Goal: Task Accomplishment & Management: Use online tool/utility

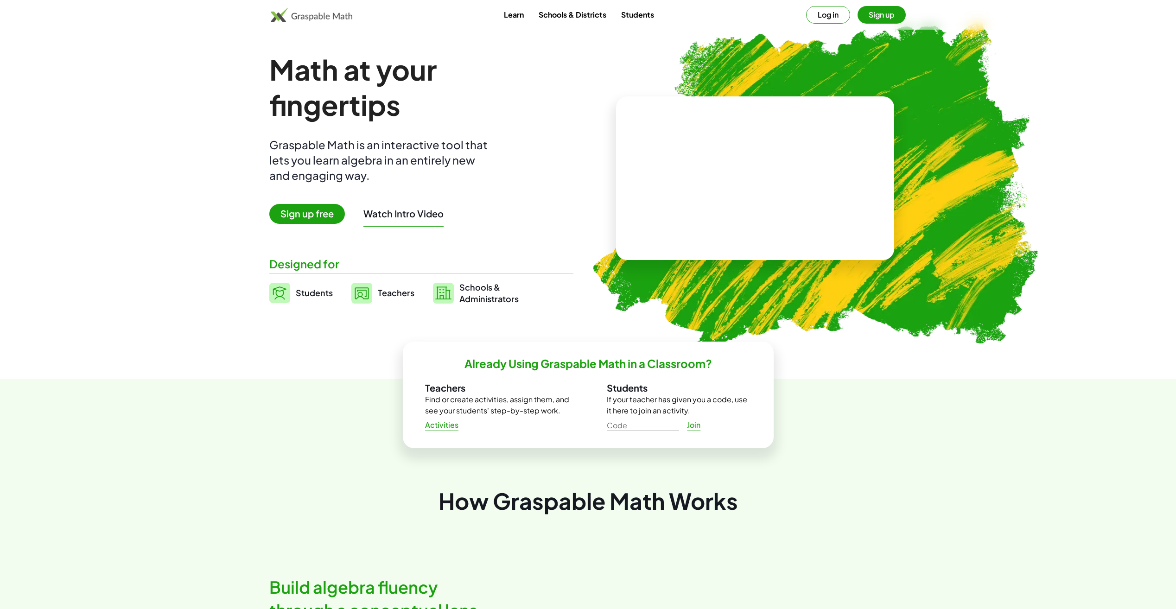
click at [892, 17] on button "Sign up" at bounding box center [881, 15] width 48 height 18
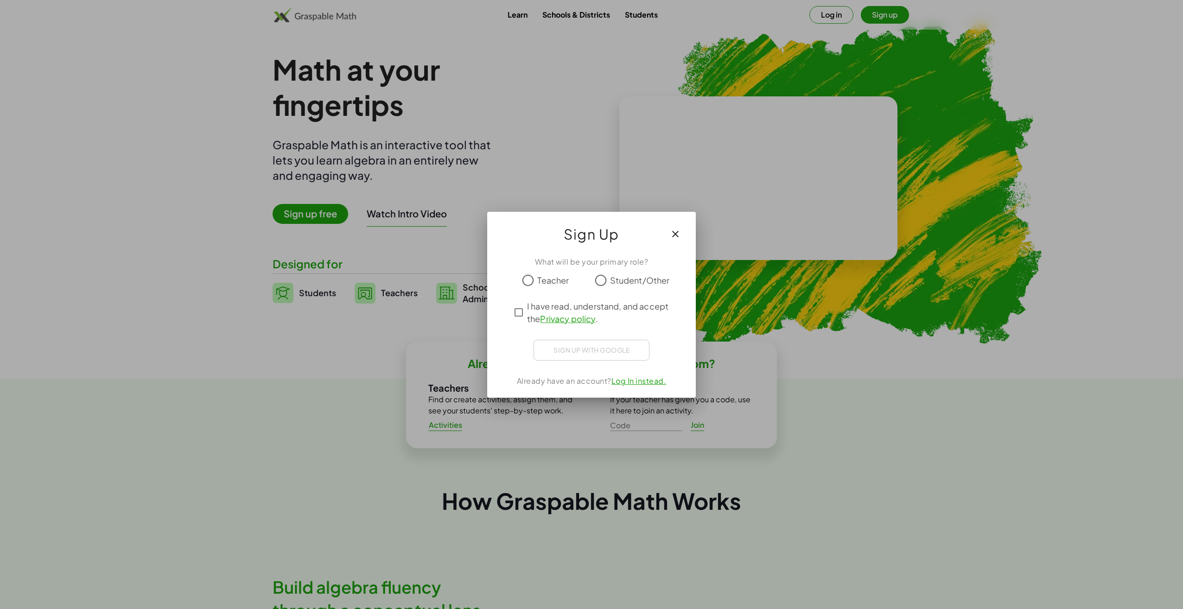
click at [618, 280] on span "Student/Other" at bounding box center [640, 280] width 60 height 13
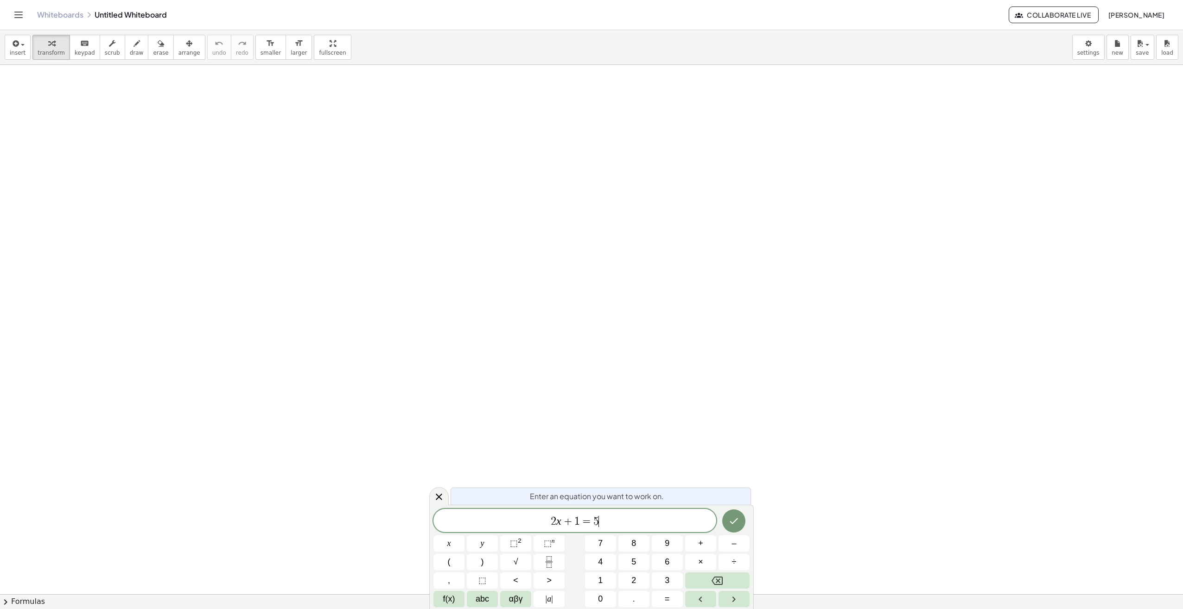
click at [638, 520] on span "2 x + 1 = 5 ​" at bounding box center [574, 521] width 283 height 13
drag, startPoint x: 660, startPoint y: 518, endPoint x: 512, endPoint y: 513, distance: 148.8
click at [512, 513] on div "****** 2 x + 1 = 5" at bounding box center [574, 520] width 283 height 23
click at [552, 559] on icon "Fraction" at bounding box center [549, 562] width 12 height 12
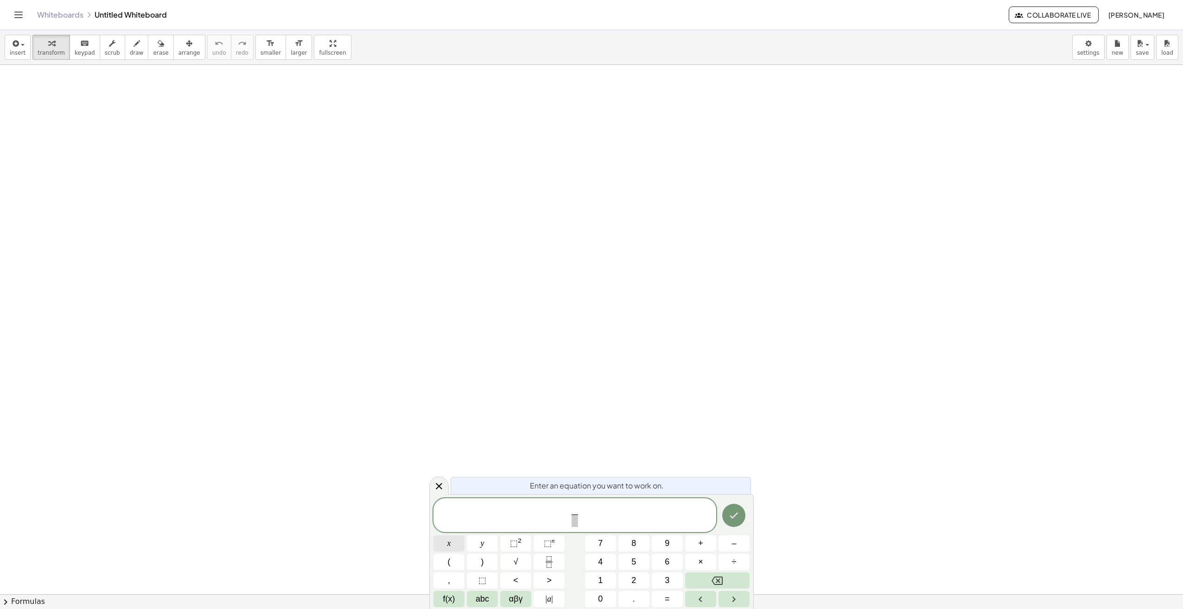
click at [457, 543] on button "x" at bounding box center [448, 543] width 31 height 16
click at [576, 521] on span at bounding box center [574, 520] width 6 height 13
click at [608, 513] on span "x 2 1 ​ ​" at bounding box center [574, 516] width 283 height 25
click at [704, 565] on button "×" at bounding box center [700, 562] width 31 height 16
click at [554, 564] on icon "Fraction" at bounding box center [549, 562] width 12 height 12
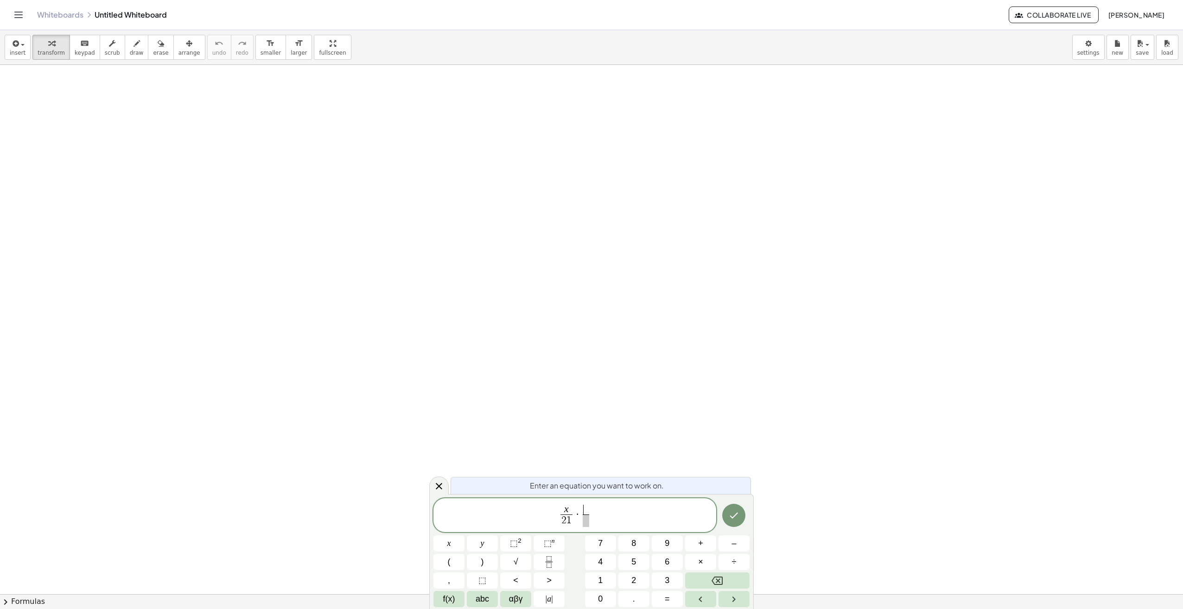
click at [586, 509] on span "​" at bounding box center [585, 510] width 6 height 10
click at [458, 539] on button "x" at bounding box center [448, 543] width 31 height 16
click at [588, 519] on span at bounding box center [585, 520] width 6 height 13
click at [608, 518] on span "x 2 1 ​ · x 1 8 9 ​ ​" at bounding box center [574, 516] width 283 height 25
click at [674, 598] on button "=" at bounding box center [666, 599] width 31 height 16
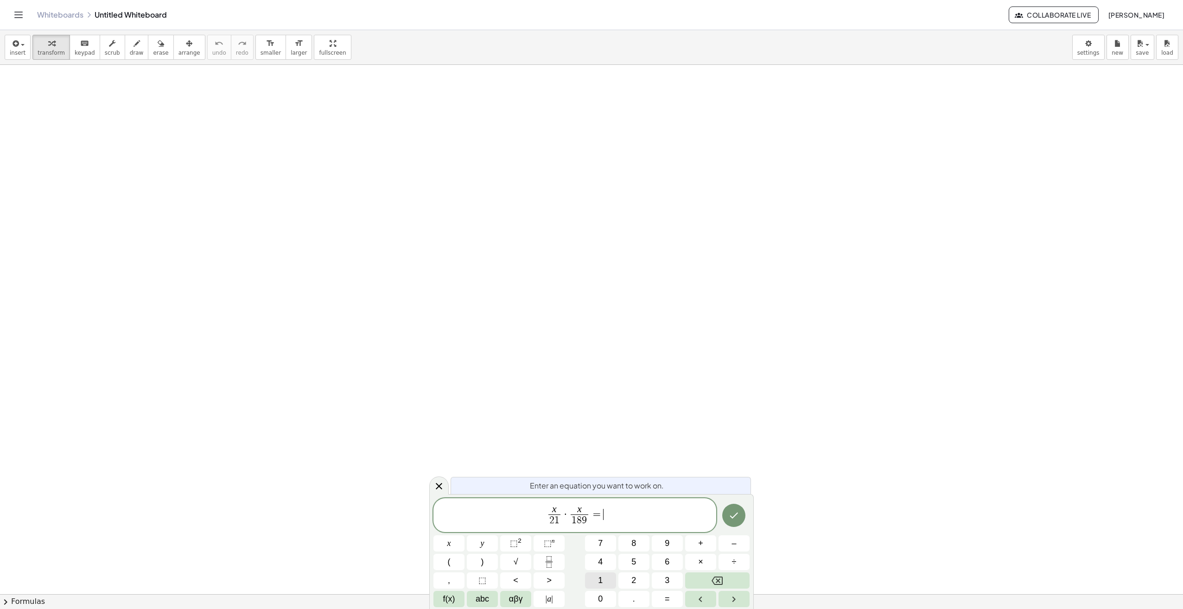
click at [606, 580] on button "1" at bounding box center [600, 580] width 31 height 16
click at [730, 519] on icon "Done" at bounding box center [733, 515] width 11 height 11
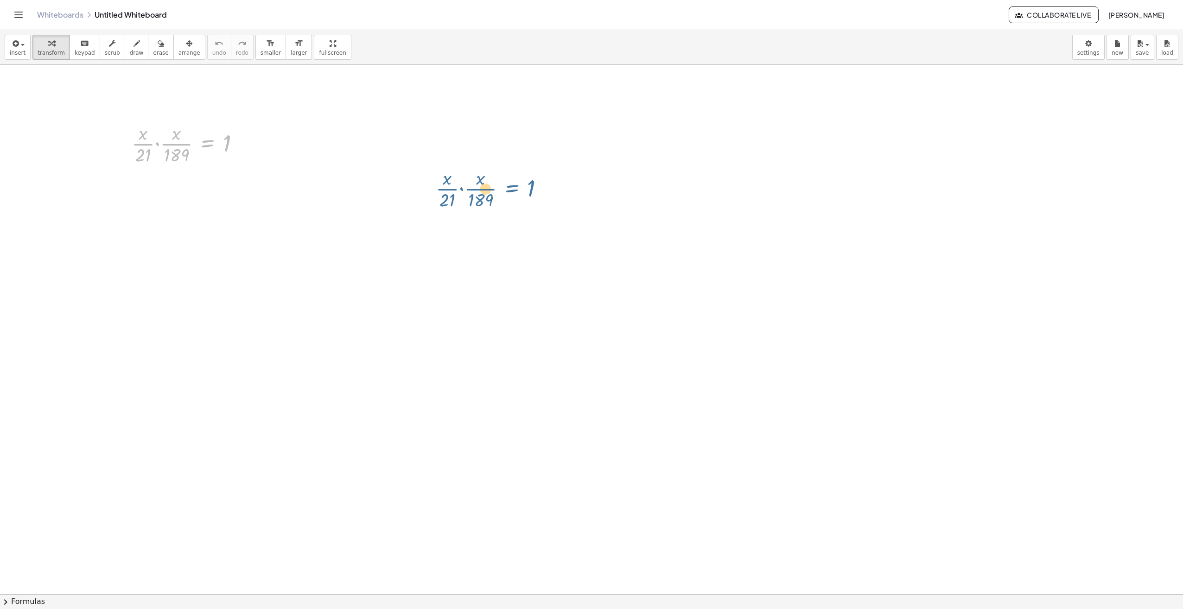
drag, startPoint x: 198, startPoint y: 139, endPoint x: 587, endPoint y: 179, distance: 390.8
click at [285, 47] on button "format_size larger" at bounding box center [298, 47] width 26 height 25
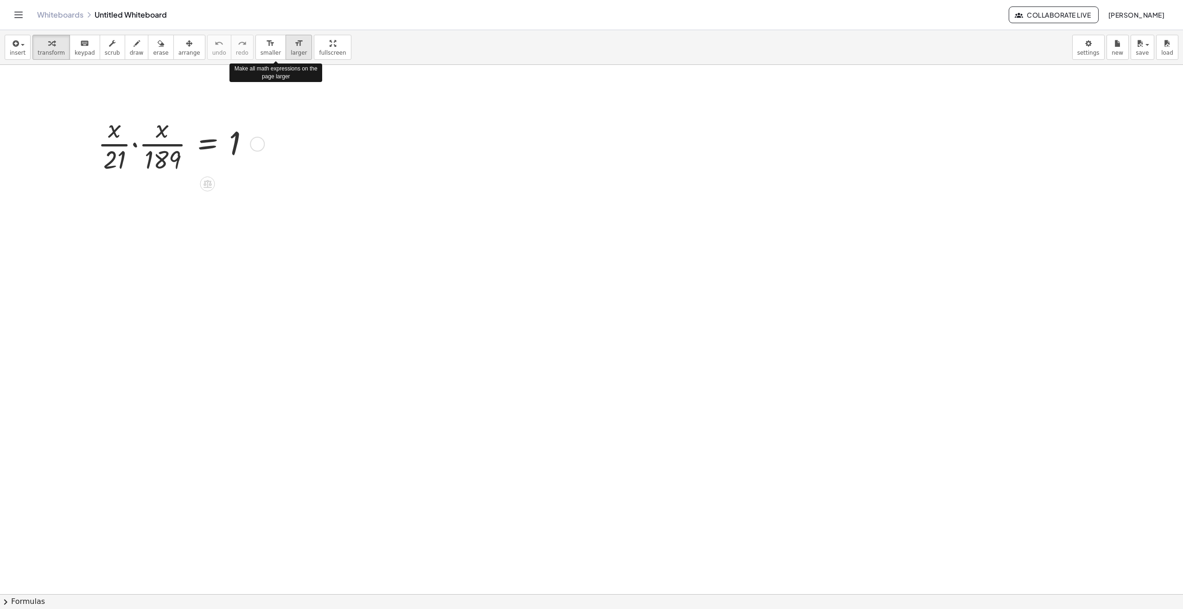
click at [285, 47] on button "format_size larger" at bounding box center [298, 47] width 26 height 25
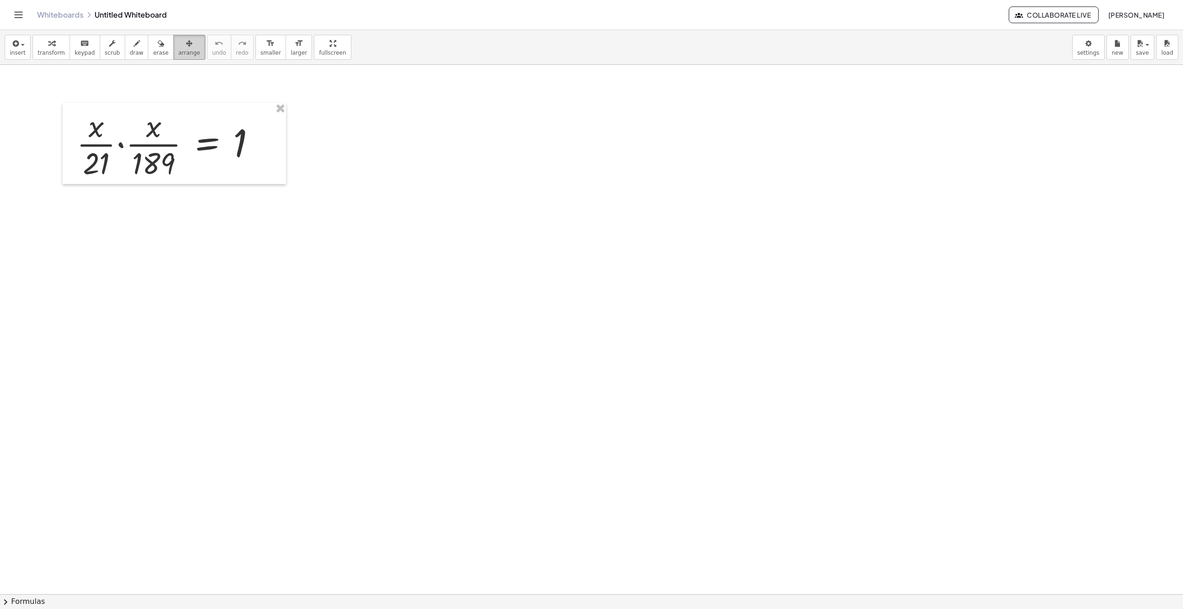
click at [178, 50] on span "arrange" at bounding box center [189, 53] width 22 height 6
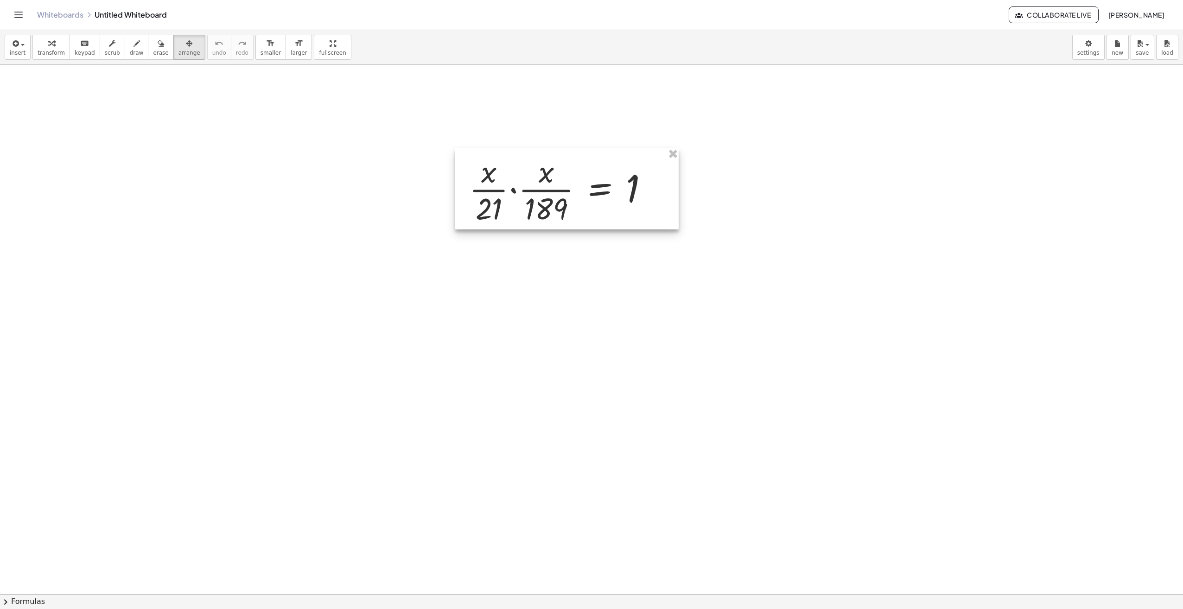
drag, startPoint x: 151, startPoint y: 140, endPoint x: 553, endPoint y: 186, distance: 404.4
click at [553, 186] on div at bounding box center [566, 188] width 223 height 81
click at [105, 51] on span "scrub" at bounding box center [112, 53] width 15 height 6
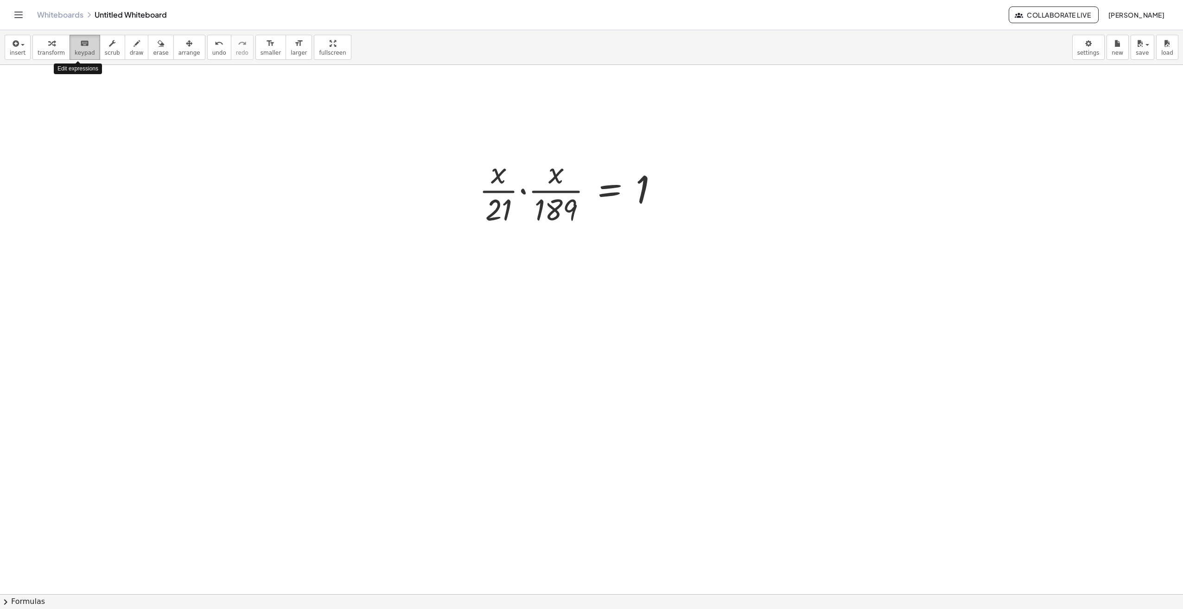
click at [82, 49] on button "keyboard keypad" at bounding box center [85, 47] width 31 height 25
click at [55, 53] on span "transform" at bounding box center [51, 53] width 27 height 6
click at [43, 46] on div "button" at bounding box center [51, 43] width 27 height 11
click at [16, 44] on icon "button" at bounding box center [15, 43] width 8 height 11
click at [63, 85] on span "Math Expression" at bounding box center [58, 84] width 53 height 9
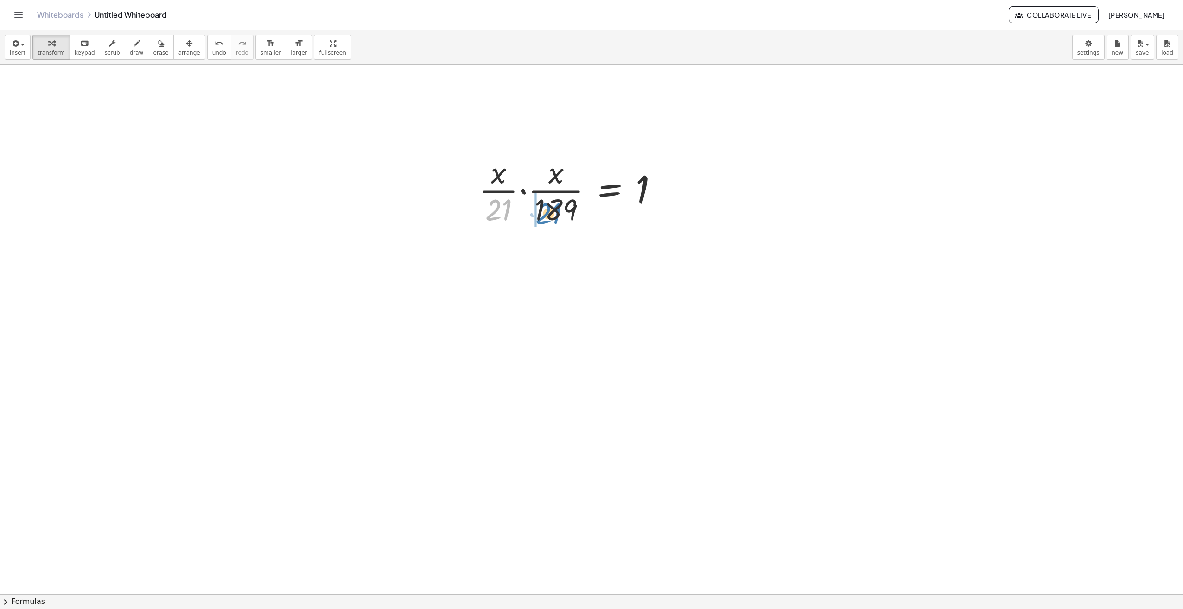
drag, startPoint x: 512, startPoint y: 207, endPoint x: 557, endPoint y: 210, distance: 45.1
click at [557, 210] on div at bounding box center [572, 190] width 196 height 76
click at [215, 45] on icon "undo" at bounding box center [219, 43] width 9 height 11
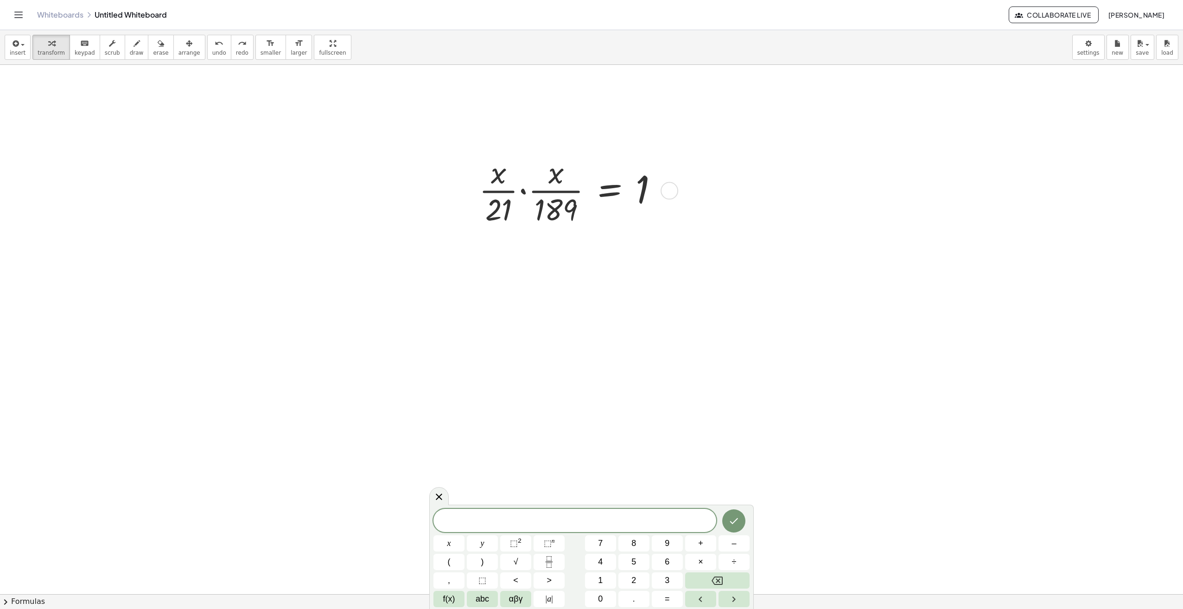
click at [503, 190] on div at bounding box center [572, 190] width 196 height 76
drag, startPoint x: 501, startPoint y: 190, endPoint x: 558, endPoint y: 191, distance: 57.0
click at [539, 254] on div at bounding box center [572, 266] width 196 height 76
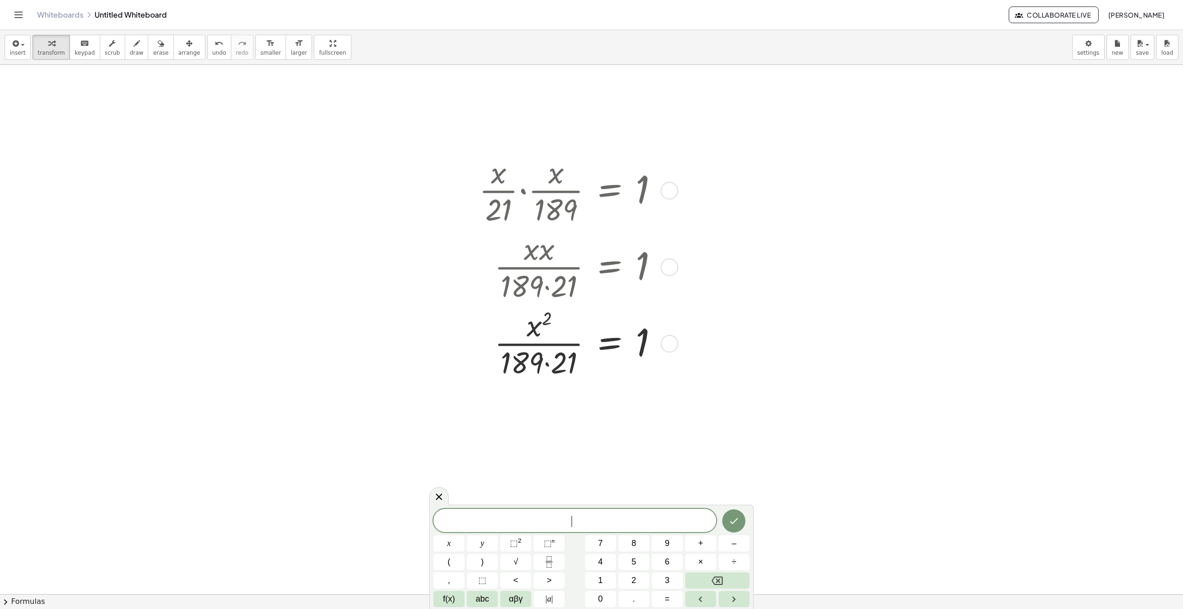
click at [541, 362] on div at bounding box center [572, 342] width 196 height 76
click at [548, 364] on div at bounding box center [572, 342] width 196 height 76
drag, startPoint x: 549, startPoint y: 437, endPoint x: 676, endPoint y: 419, distance: 128.3
click at [676, 419] on div "· · x · 21 · · x · 189 = 1 · x · x · 189 · 21 = 1 · x 2 · 189 · 21 = 1 · 3,969 …" at bounding box center [576, 304] width 223 height 310
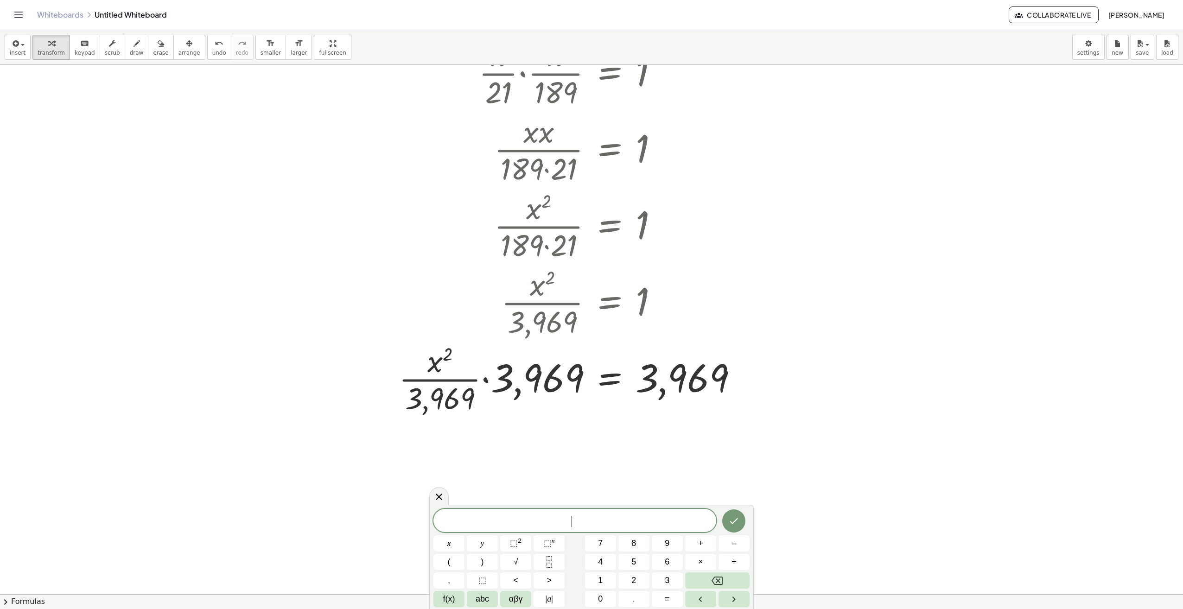
scroll to position [185, 0]
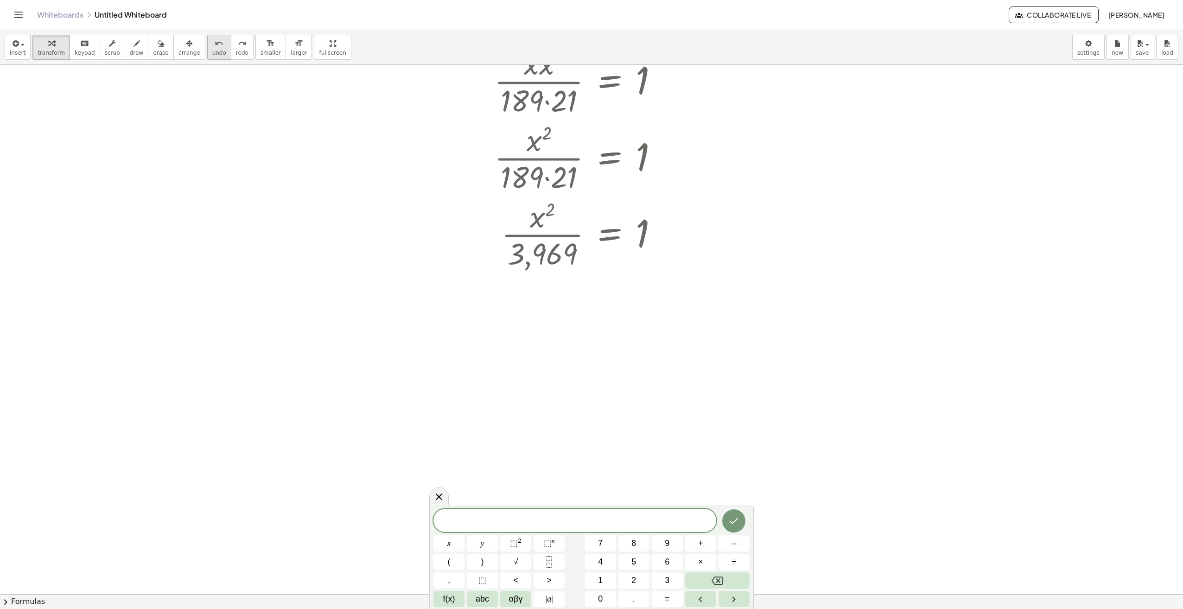
click at [215, 47] on icon "undo" at bounding box center [219, 43] width 9 height 11
drag, startPoint x: 532, startPoint y: 255, endPoint x: 624, endPoint y: 244, distance: 92.0
click at [624, 244] on div at bounding box center [572, 234] width 196 height 76
click at [212, 53] on span "undo" at bounding box center [219, 53] width 14 height 6
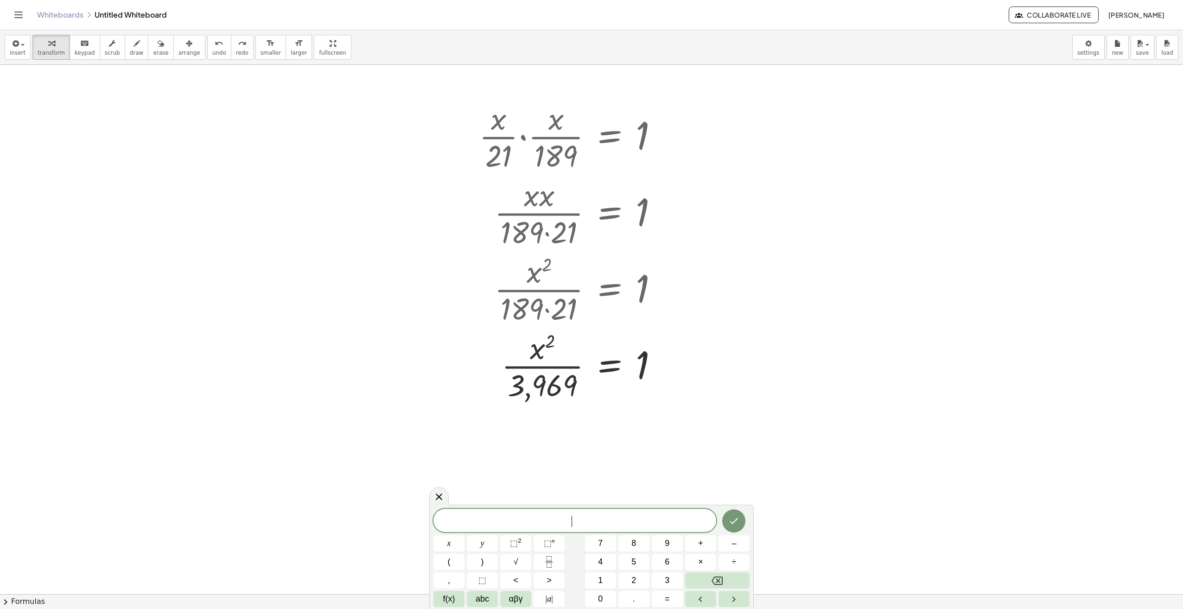
scroll to position [46, 0]
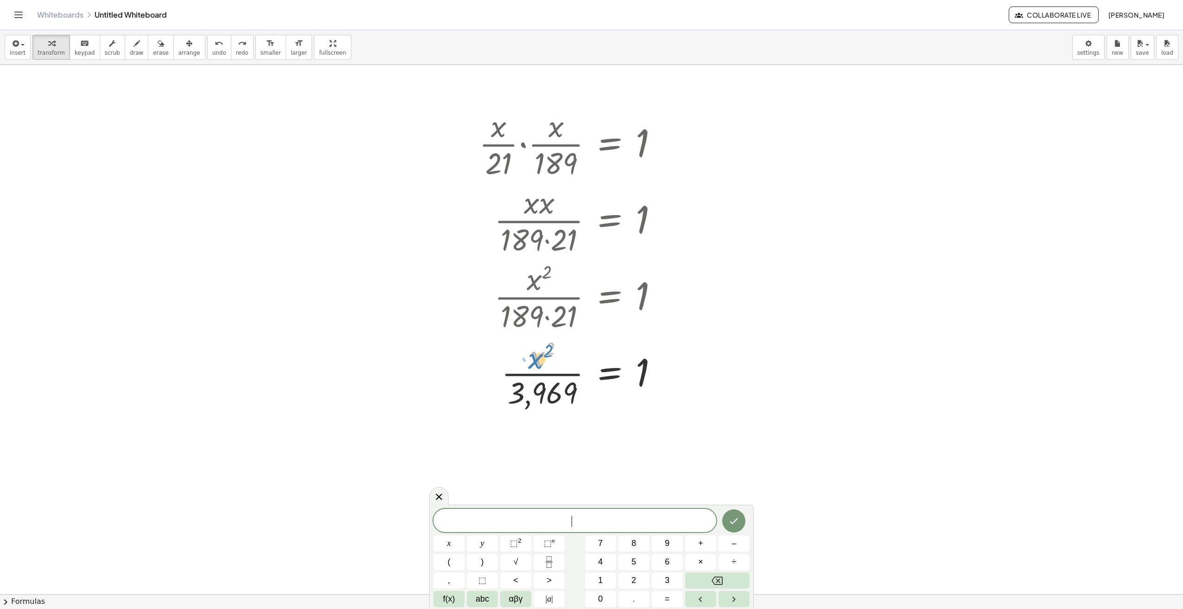
click at [536, 358] on div at bounding box center [572, 373] width 196 height 76
drag, startPoint x: 542, startPoint y: 394, endPoint x: 553, endPoint y: 394, distance: 11.6
click at [553, 394] on div at bounding box center [572, 373] width 196 height 76
drag, startPoint x: 536, startPoint y: 375, endPoint x: 658, endPoint y: 372, distance: 122.8
click at [658, 372] on div at bounding box center [572, 373] width 196 height 76
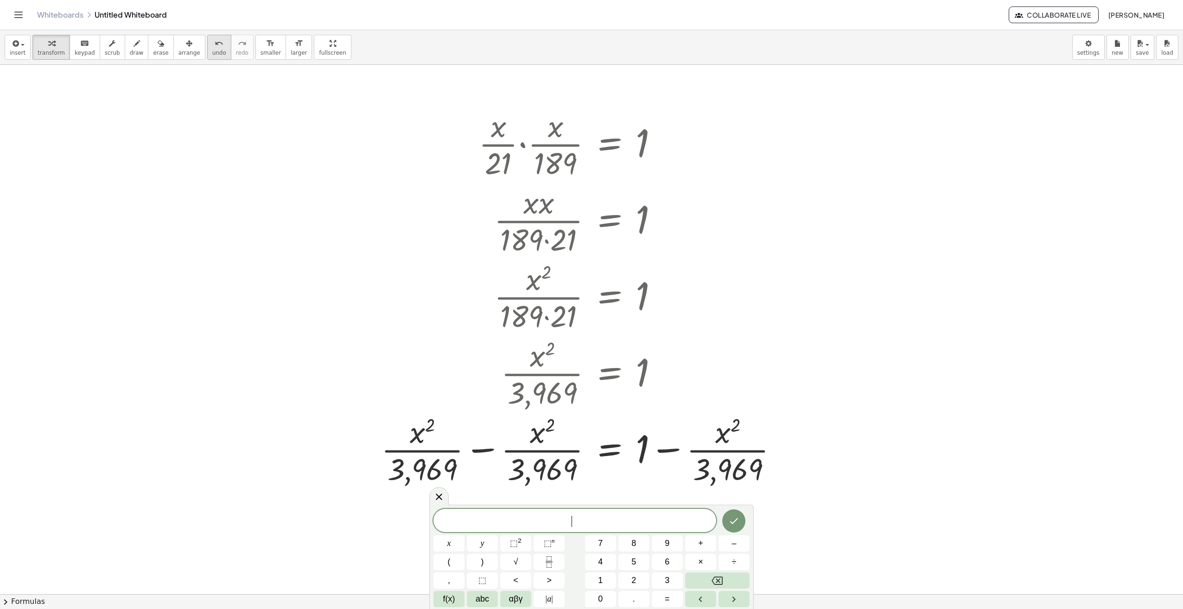
click at [215, 45] on icon "undo" at bounding box center [219, 43] width 9 height 11
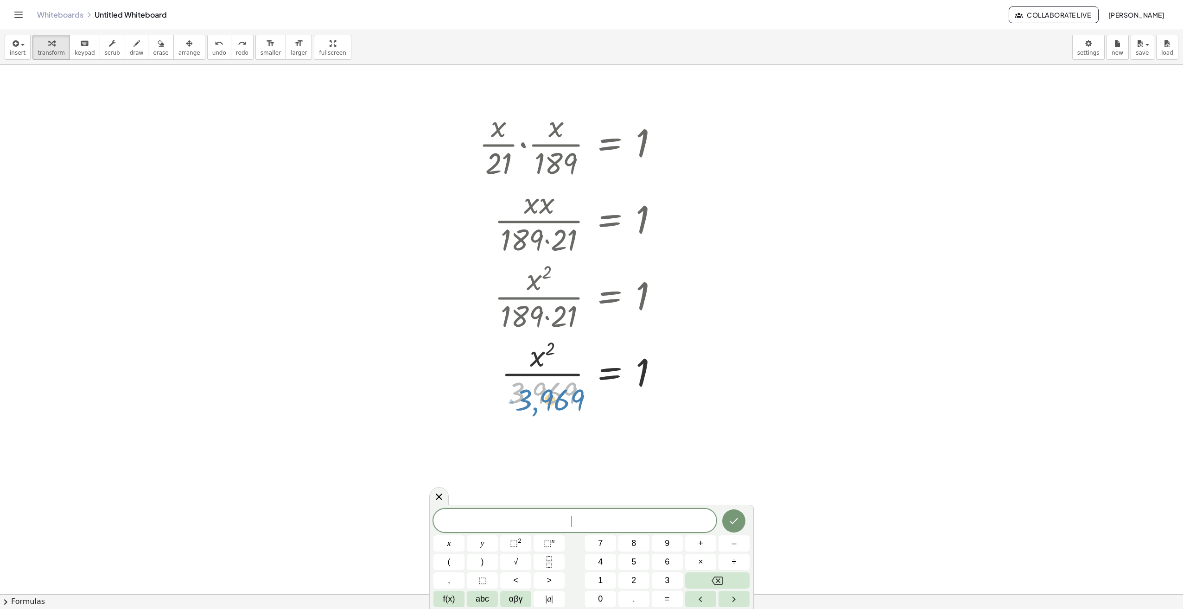
drag, startPoint x: 550, startPoint y: 395, endPoint x: 557, endPoint y: 402, distance: 9.8
click at [557, 402] on div at bounding box center [572, 373] width 196 height 76
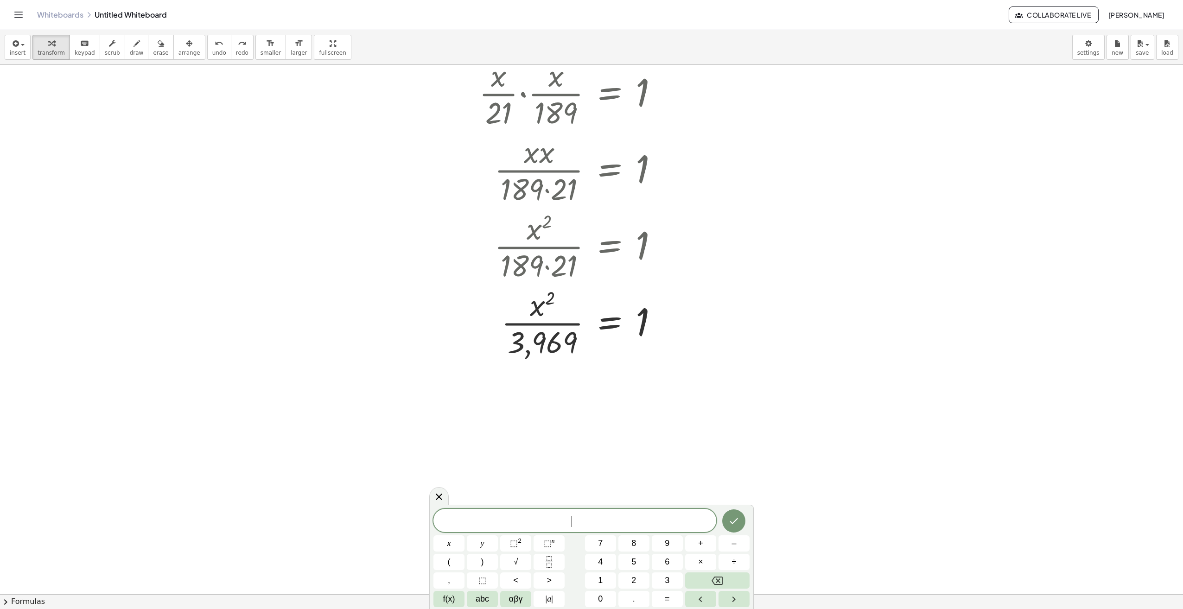
scroll to position [93, 0]
click at [547, 348] on div at bounding box center [572, 326] width 196 height 76
drag, startPoint x: 549, startPoint y: 348, endPoint x: 552, endPoint y: 344, distance: 5.0
click at [550, 346] on div at bounding box center [572, 326] width 196 height 76
click at [669, 330] on div at bounding box center [669, 328] width 18 height 18
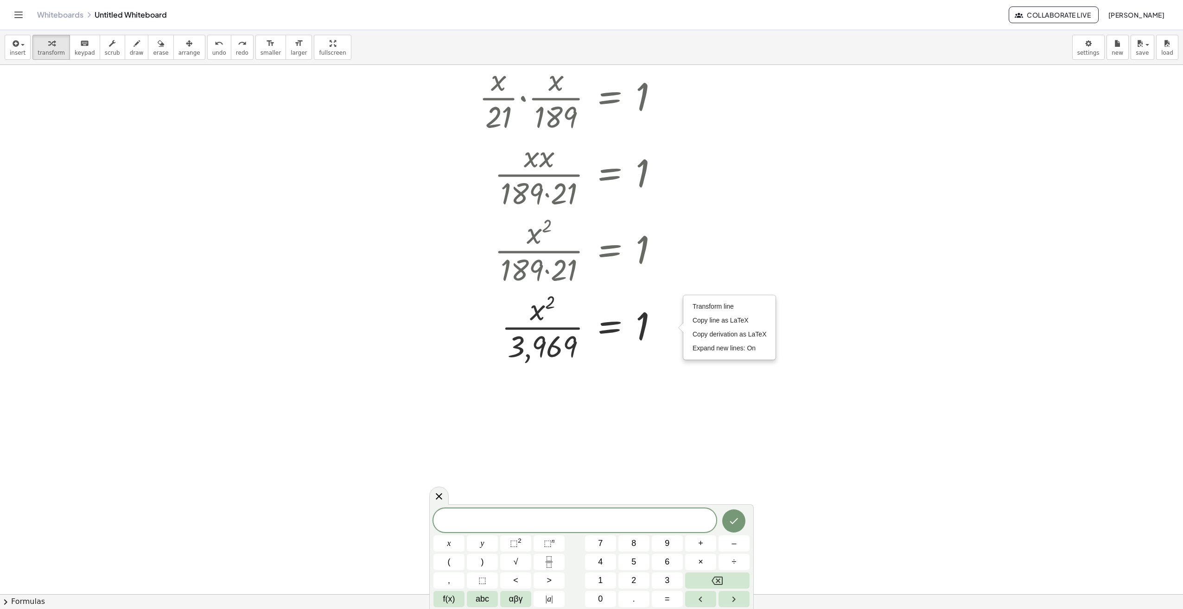
click at [784, 388] on div at bounding box center [591, 531] width 1183 height 1119
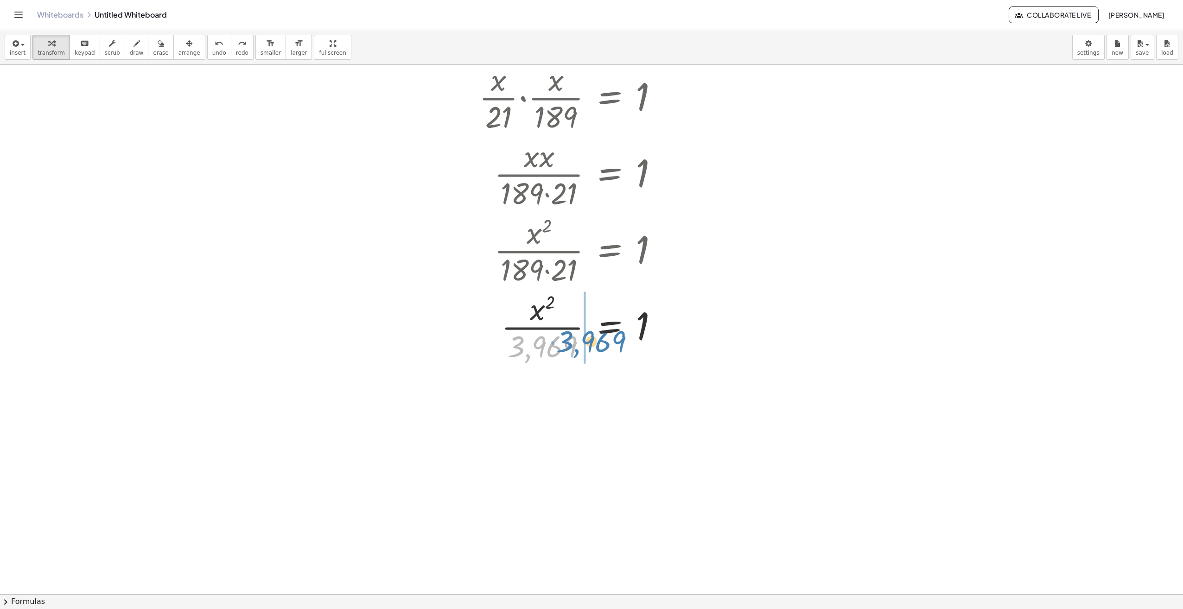
drag, startPoint x: 552, startPoint y: 345, endPoint x: 601, endPoint y: 340, distance: 48.9
click at [601, 340] on div at bounding box center [572, 326] width 196 height 76
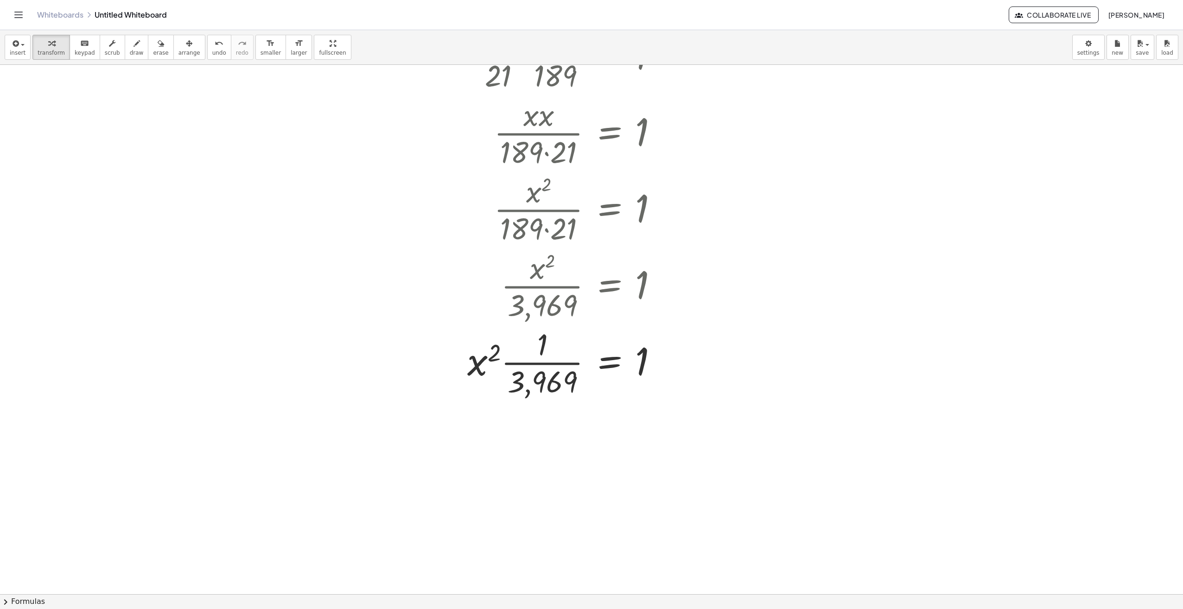
scroll to position [139, 0]
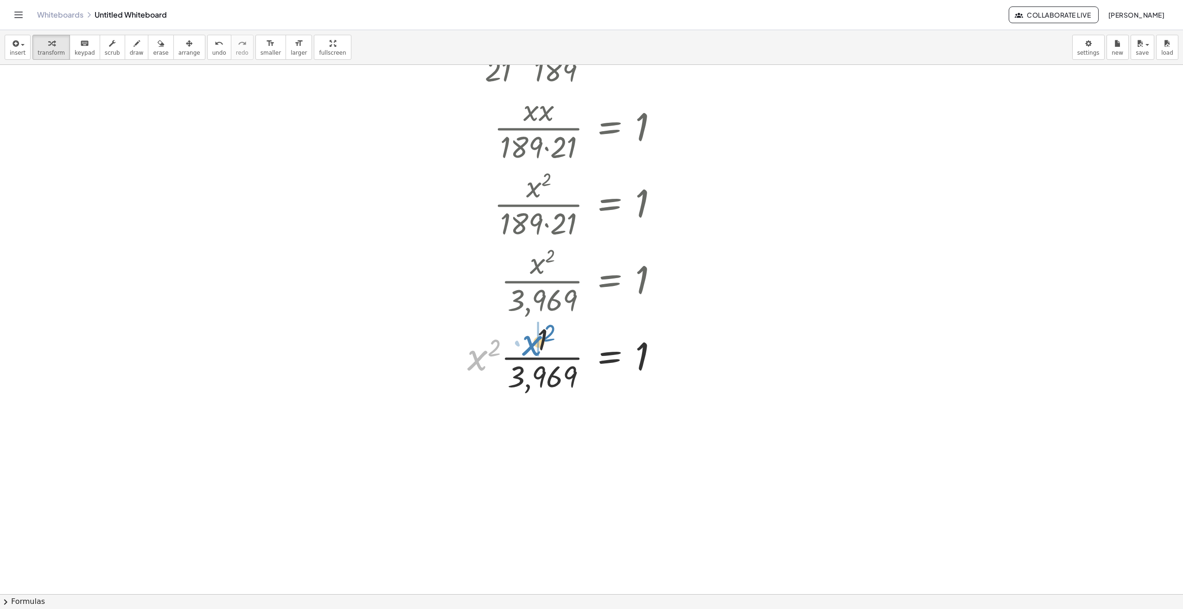
drag, startPoint x: 479, startPoint y: 360, endPoint x: 534, endPoint y: 345, distance: 56.7
click at [534, 345] on div at bounding box center [565, 356] width 207 height 76
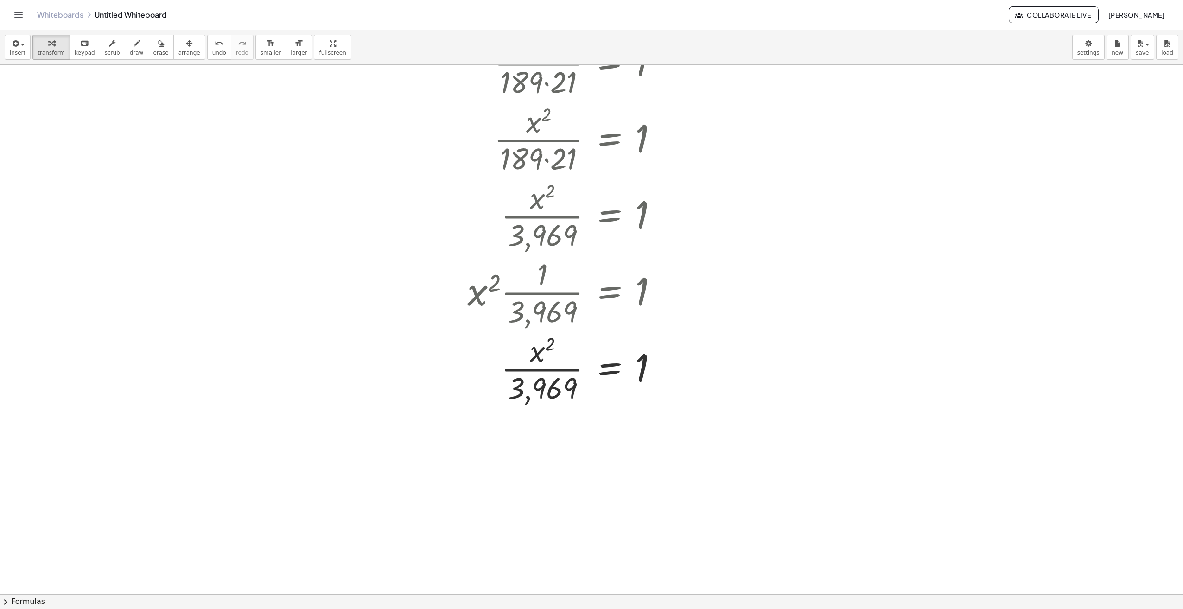
scroll to position [232, 0]
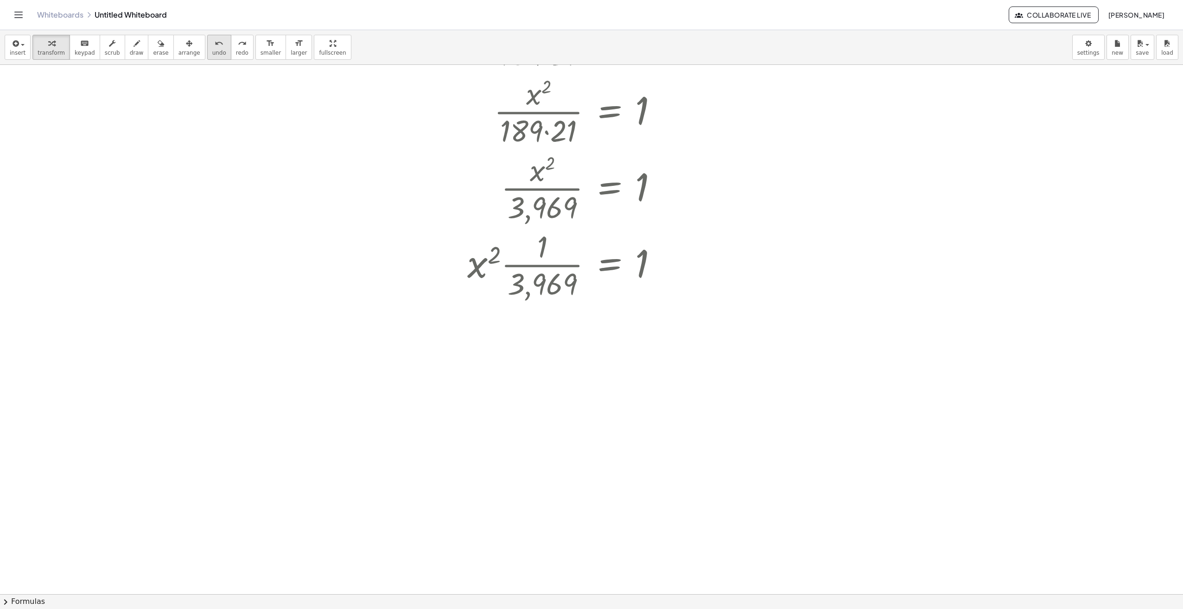
click at [210, 49] on button "undo undo" at bounding box center [219, 47] width 24 height 25
click at [208, 49] on button "undo undo" at bounding box center [219, 47] width 24 height 25
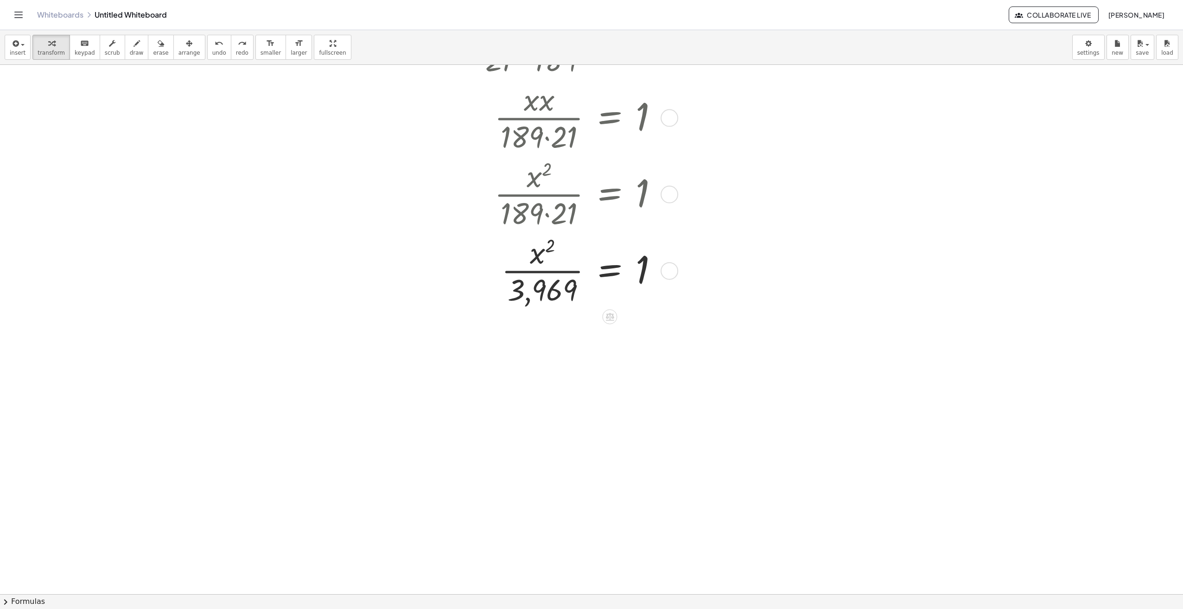
scroll to position [93, 0]
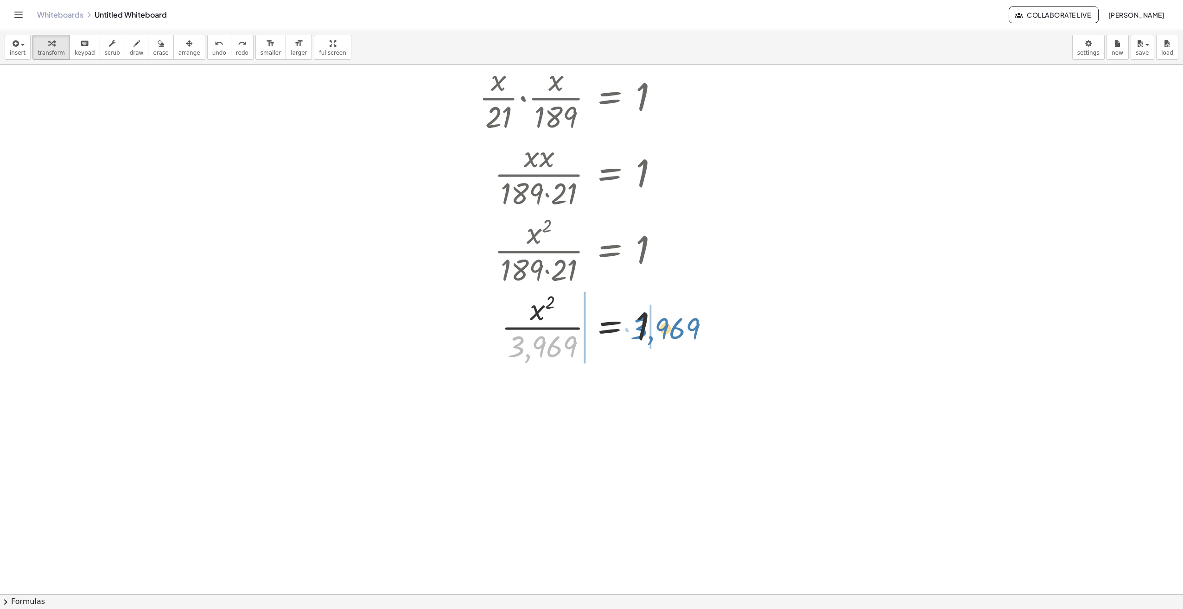
drag, startPoint x: 551, startPoint y: 347, endPoint x: 674, endPoint y: 329, distance: 124.1
click at [674, 329] on div "· · x · 21 · · x · 189 = 1 · x · x · 189 · 21 = 1 · x 2 · 189 · 21 = 1 · 3,969 …" at bounding box center [576, 212] width 223 height 310
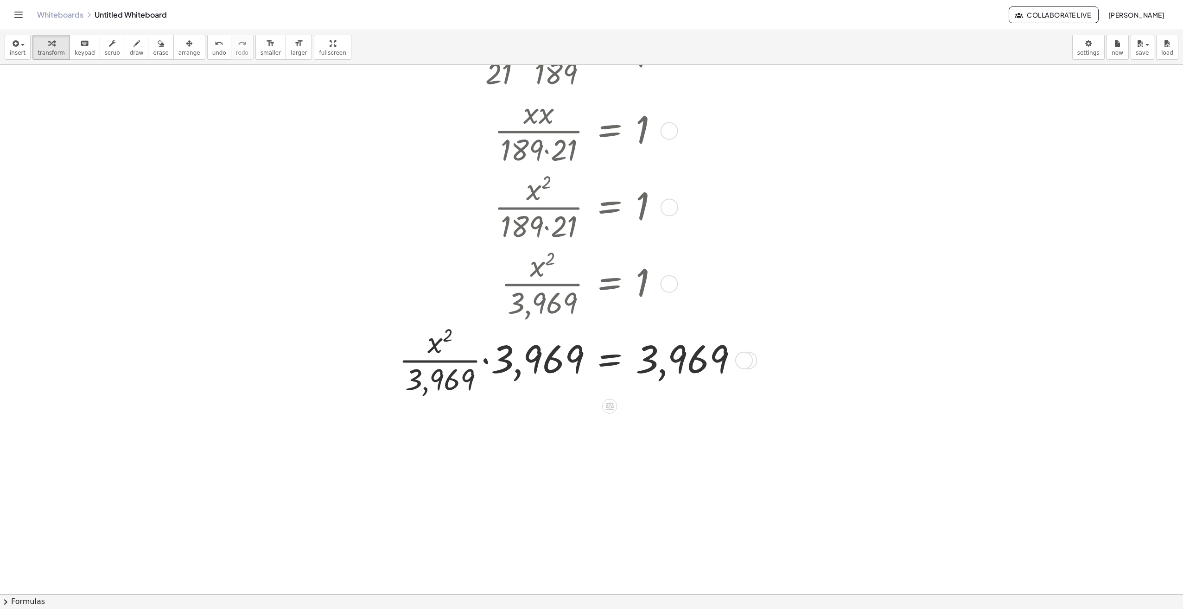
scroll to position [139, 0]
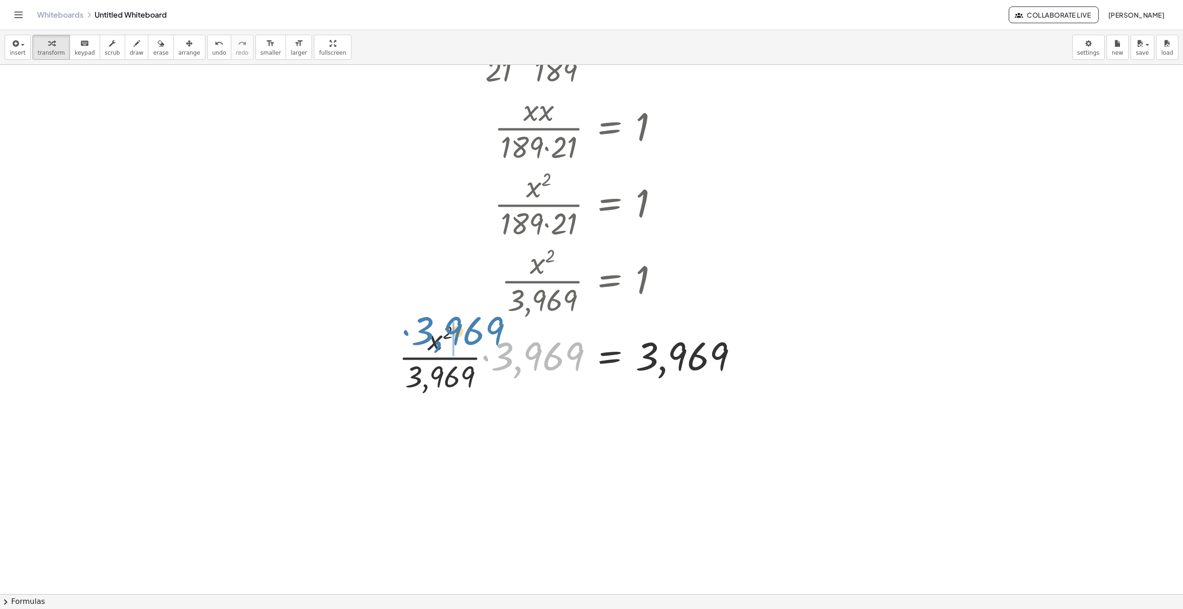
drag, startPoint x: 508, startPoint y: 360, endPoint x: 429, endPoint y: 335, distance: 83.7
click at [429, 335] on div at bounding box center [571, 356] width 355 height 76
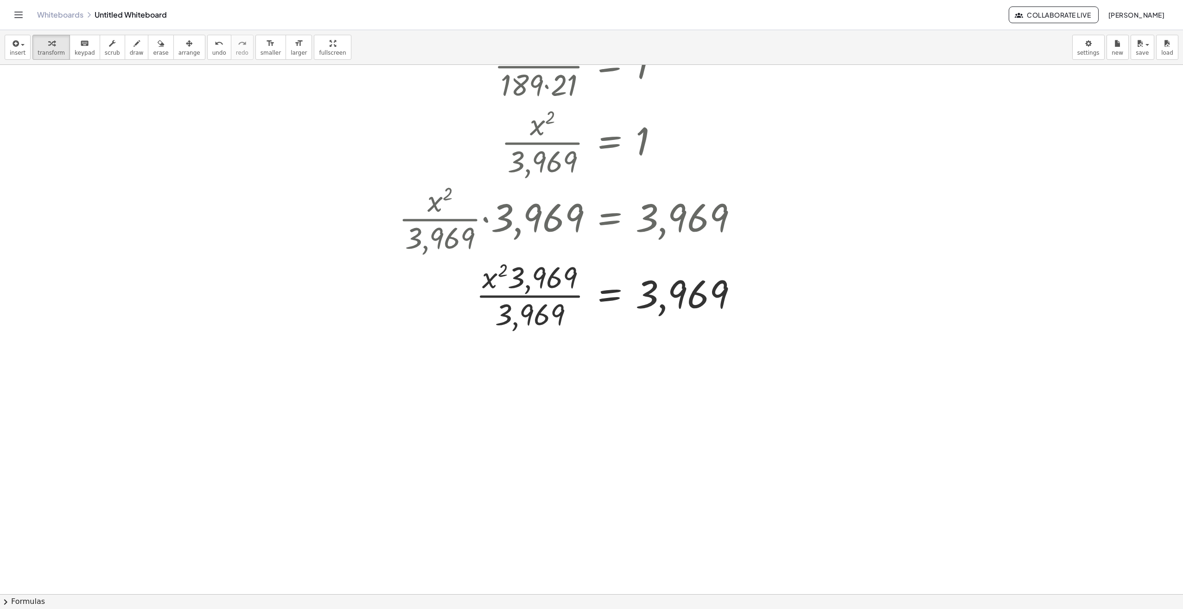
scroll to position [278, 0]
click at [680, 304] on div at bounding box center [571, 294] width 355 height 76
click at [681, 326] on div at bounding box center [571, 294] width 355 height 76
click at [607, 341] on icon at bounding box center [609, 341] width 8 height 8
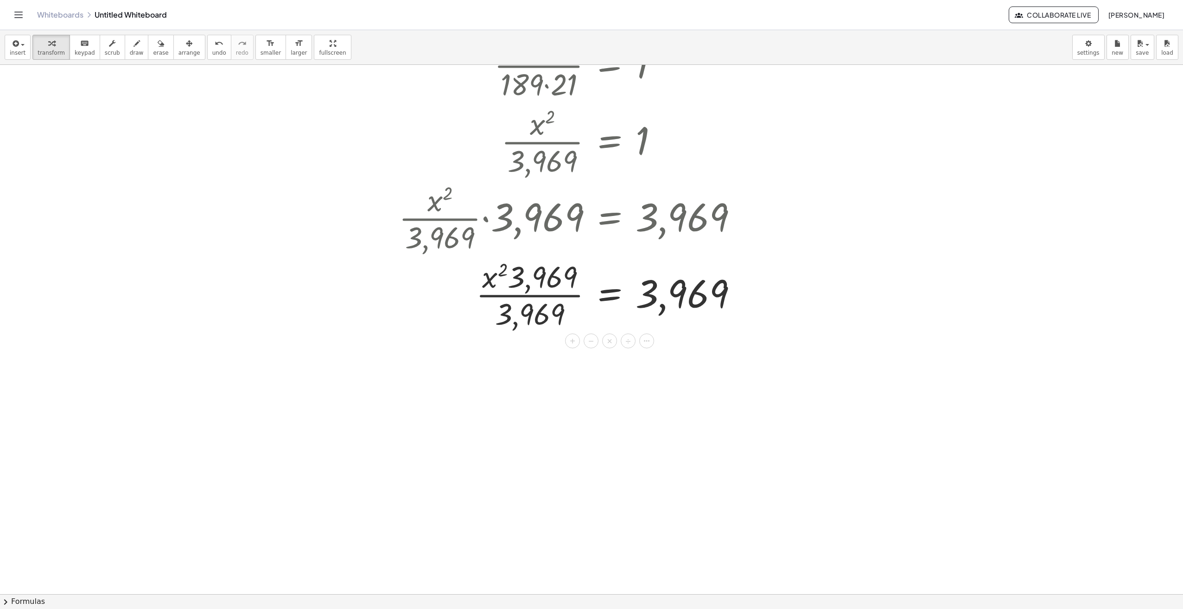
click at [689, 387] on div at bounding box center [591, 346] width 1183 height 1119
click at [212, 50] on span "undo" at bounding box center [219, 53] width 14 height 6
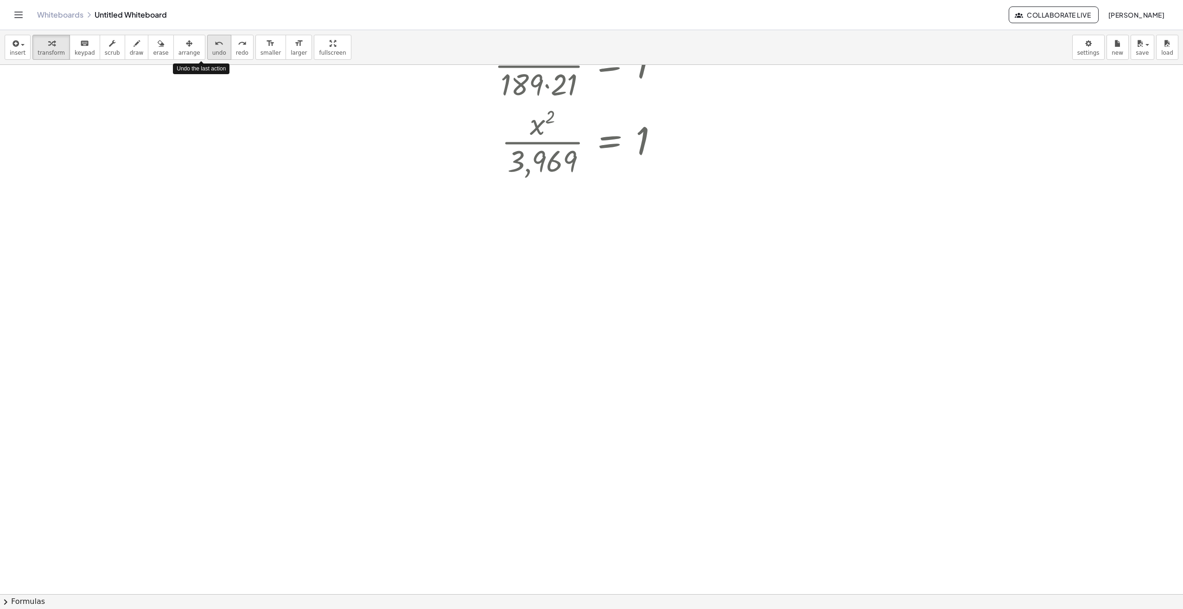
click at [212, 50] on span "undo" at bounding box center [219, 53] width 14 height 6
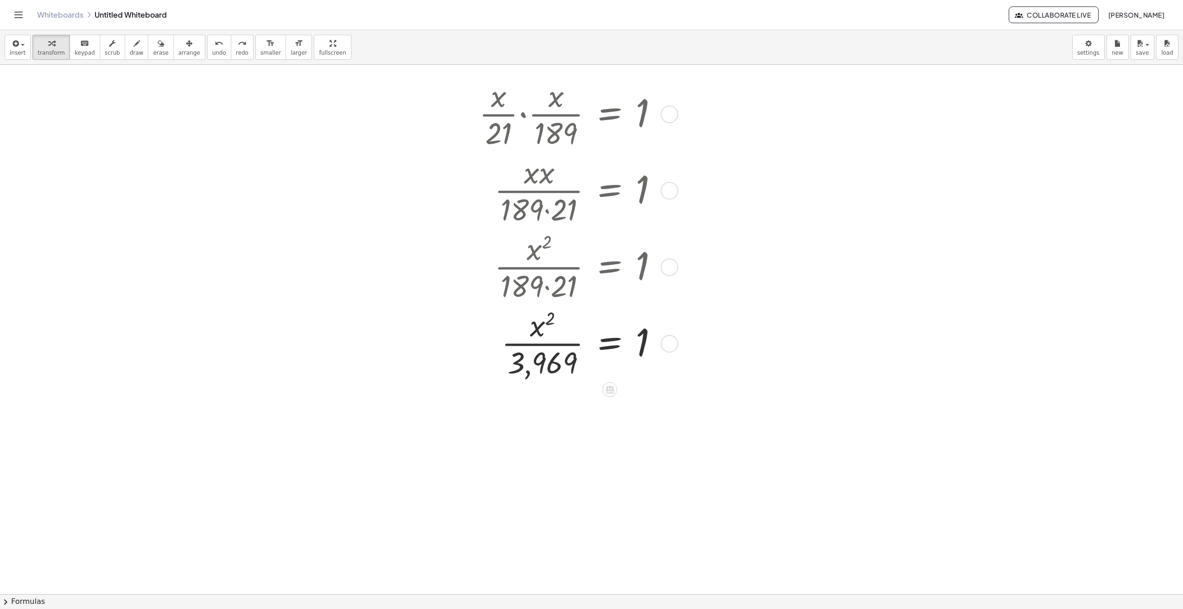
scroll to position [46, 0]
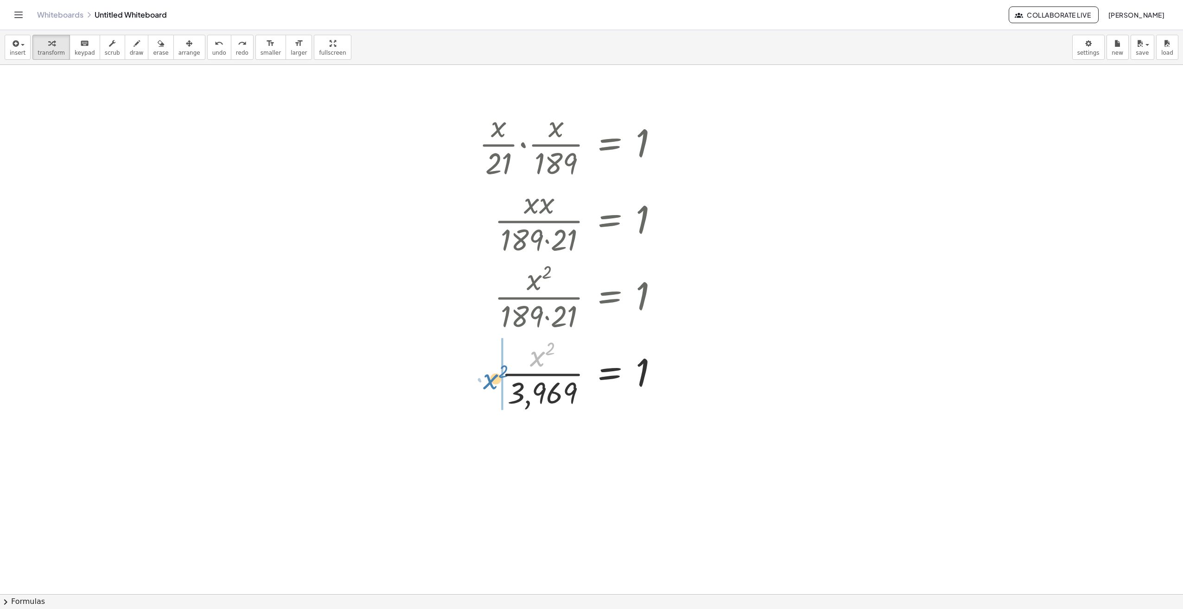
drag, startPoint x: 538, startPoint y: 358, endPoint x: 491, endPoint y: 380, distance: 52.0
click at [491, 380] on div at bounding box center [572, 373] width 196 height 76
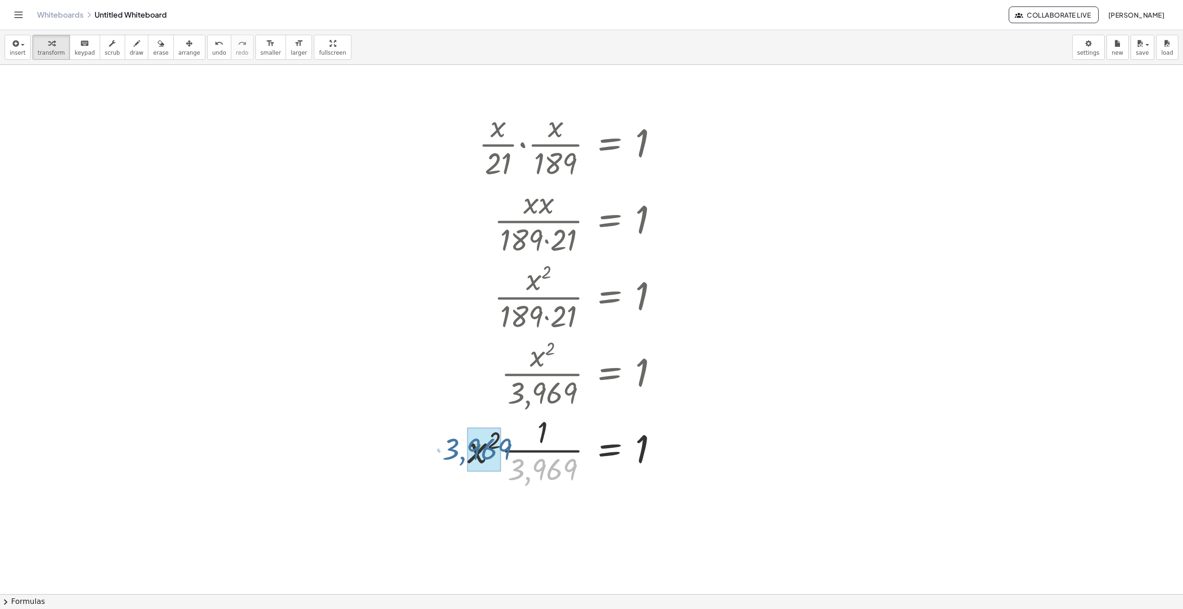
drag, startPoint x: 542, startPoint y: 470, endPoint x: 479, endPoint y: 450, distance: 66.2
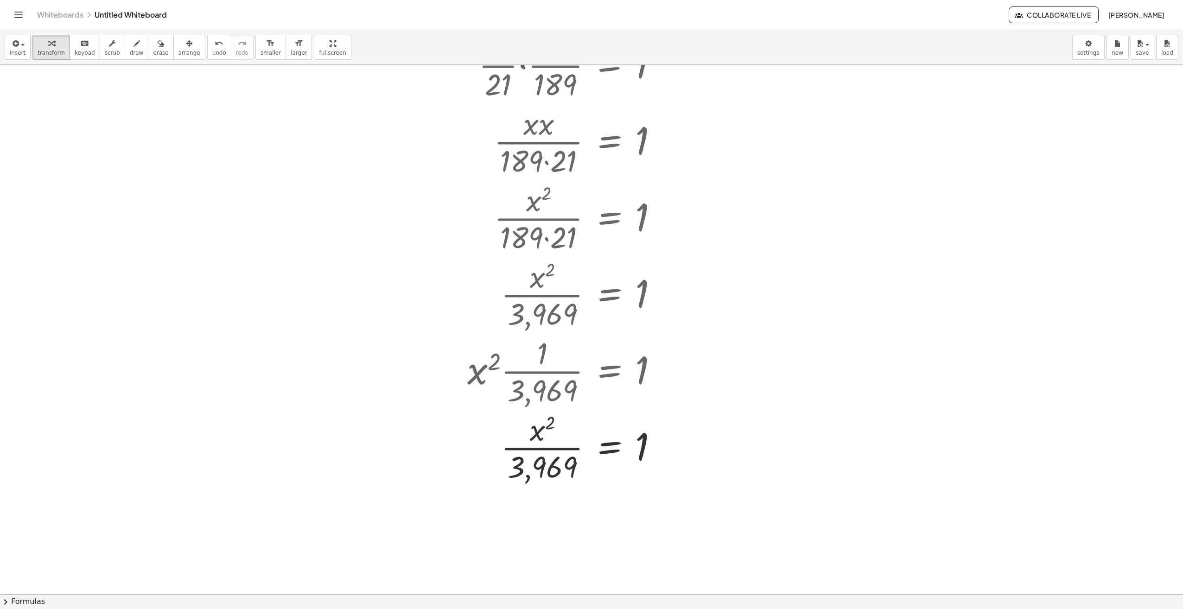
scroll to position [232, 0]
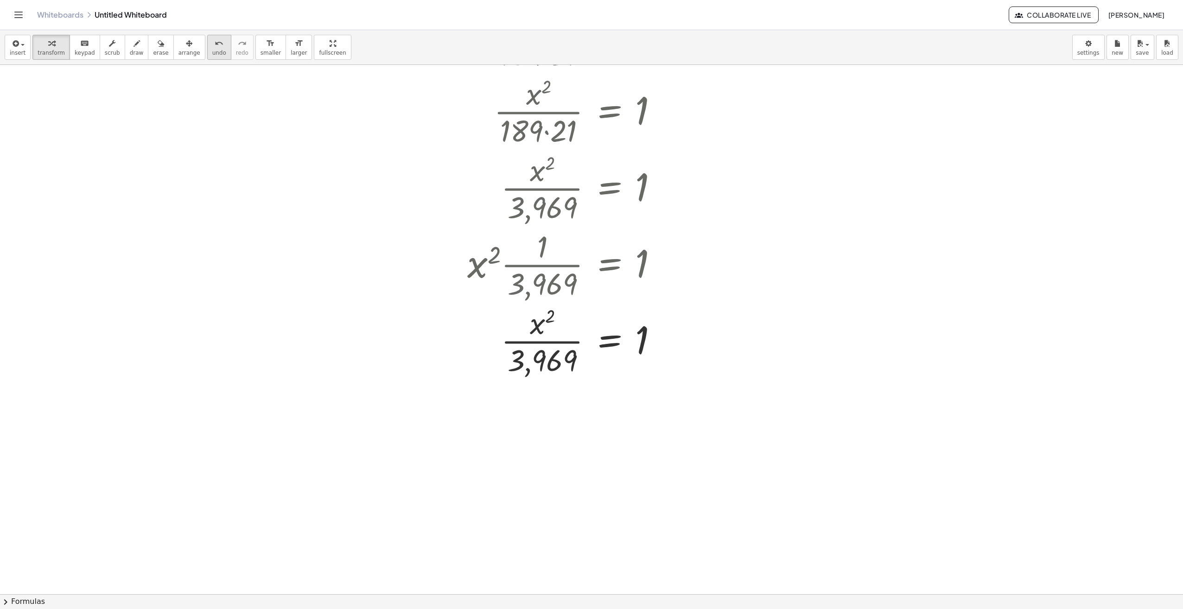
click at [207, 49] on button "undo undo" at bounding box center [219, 47] width 24 height 25
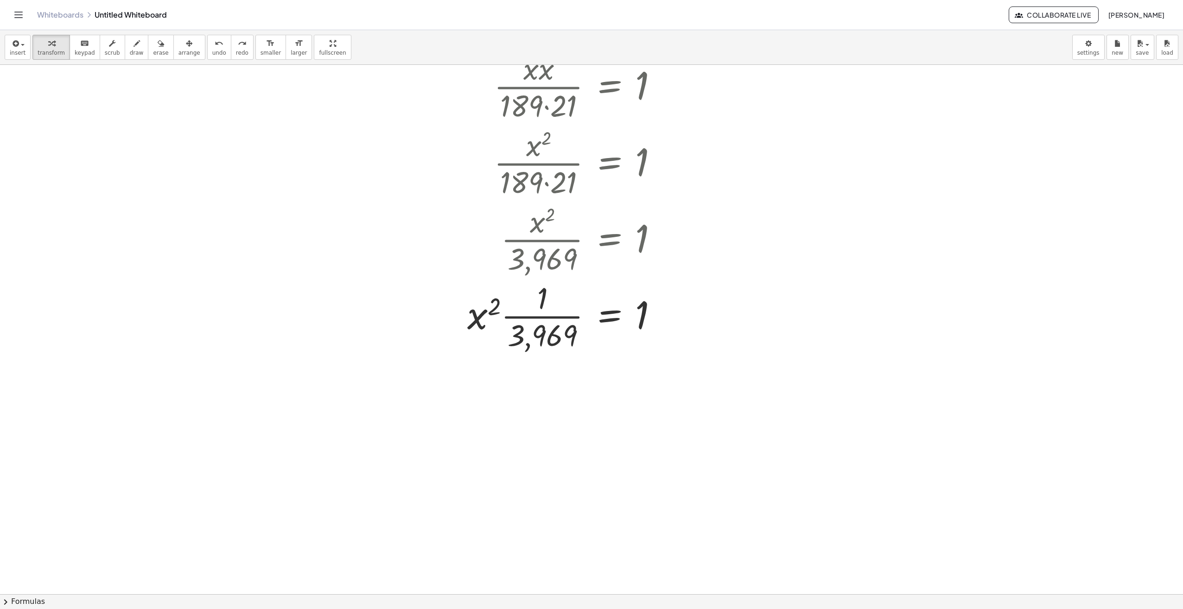
scroll to position [139, 0]
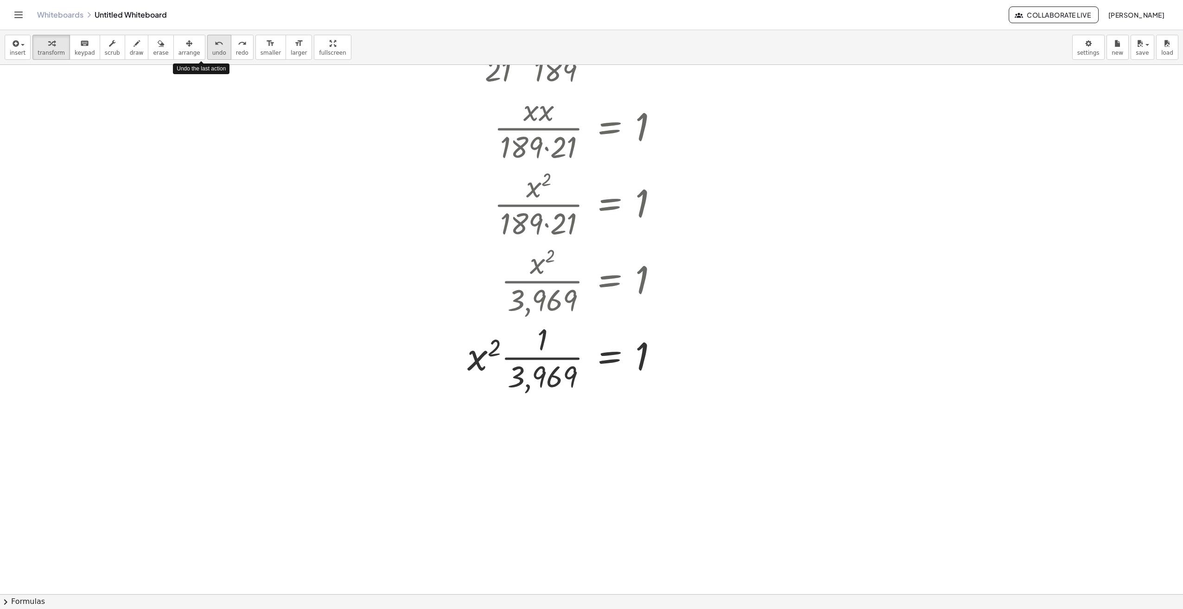
click at [212, 51] on span "undo" at bounding box center [219, 53] width 14 height 6
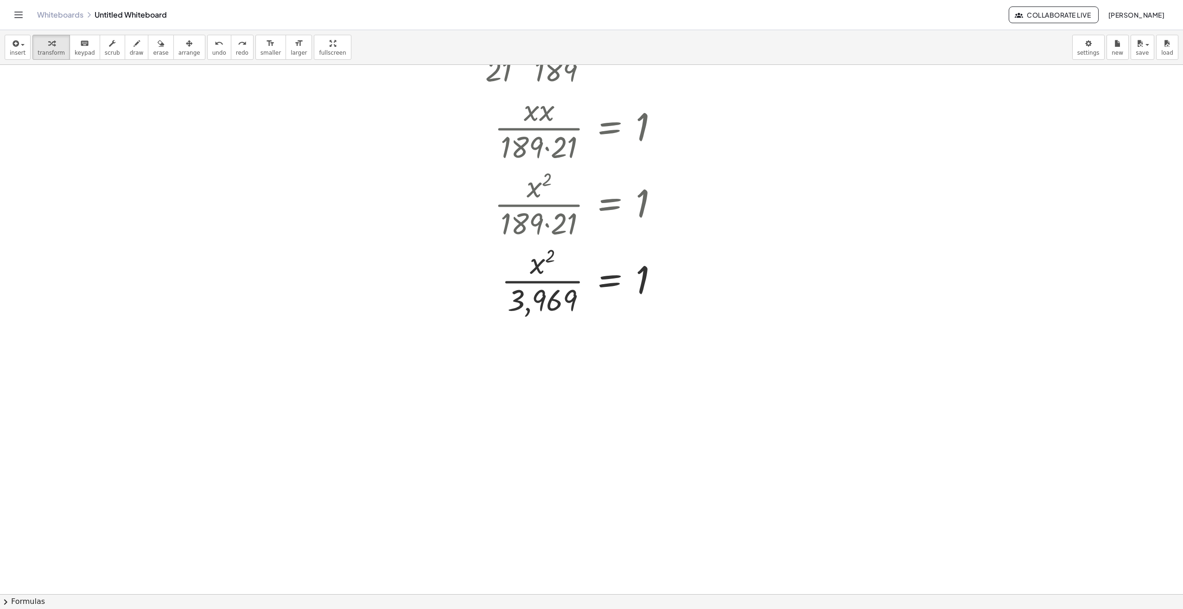
click at [747, 337] on div at bounding box center [591, 485] width 1183 height 1119
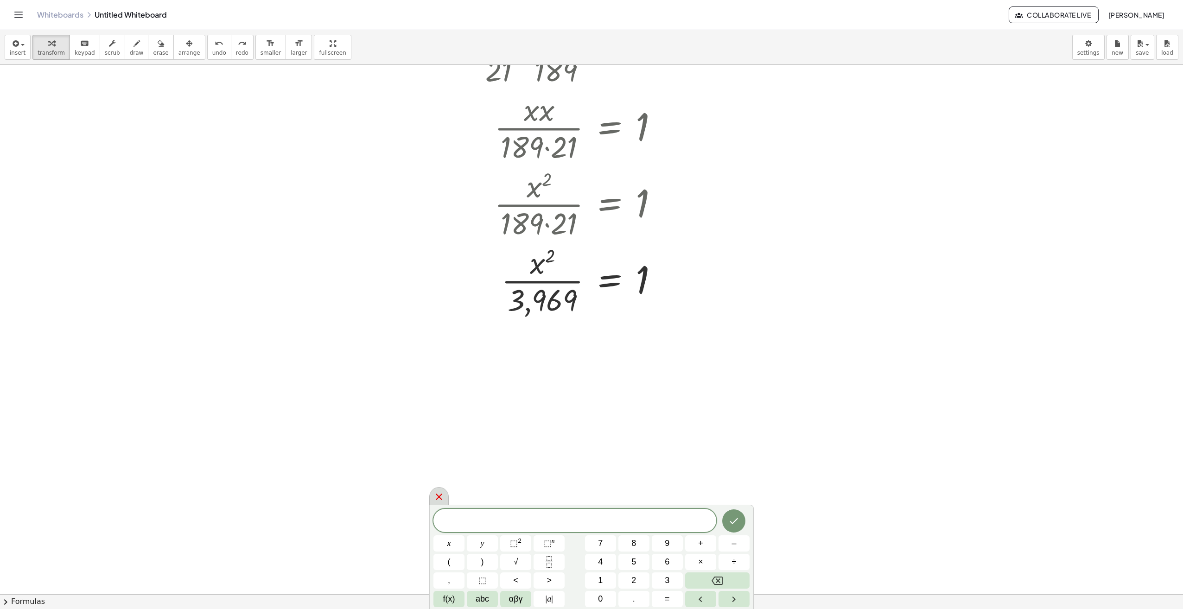
click at [441, 497] on icon at bounding box center [438, 496] width 11 height 11
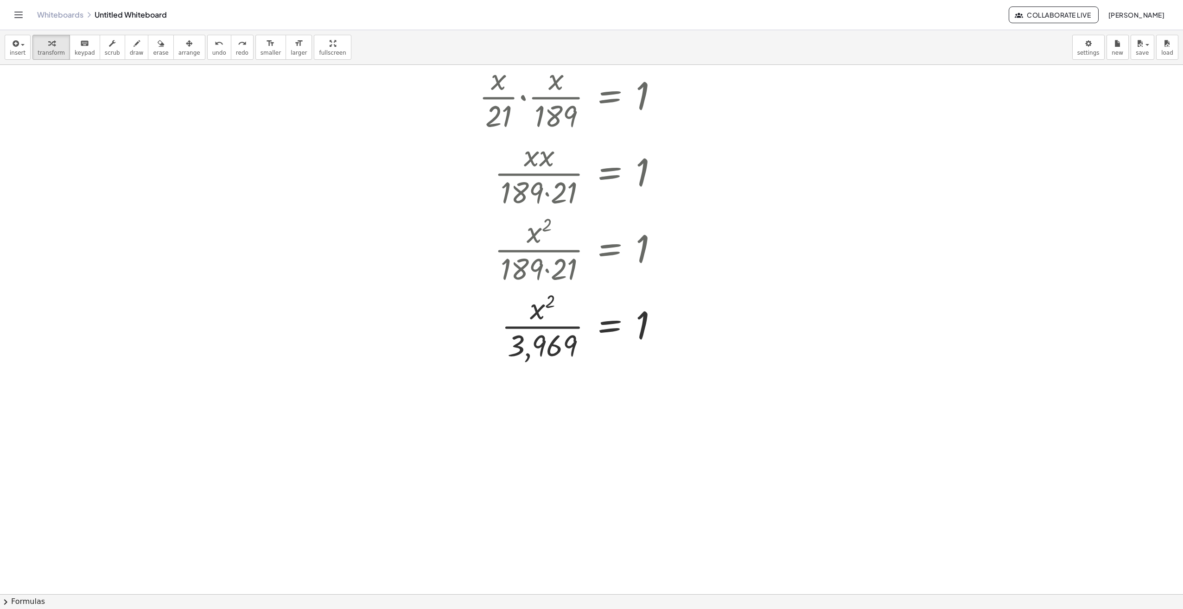
scroll to position [93, 0]
drag, startPoint x: 643, startPoint y: 325, endPoint x: 586, endPoint y: 327, distance: 57.0
click at [586, 327] on div at bounding box center [572, 326] width 196 height 76
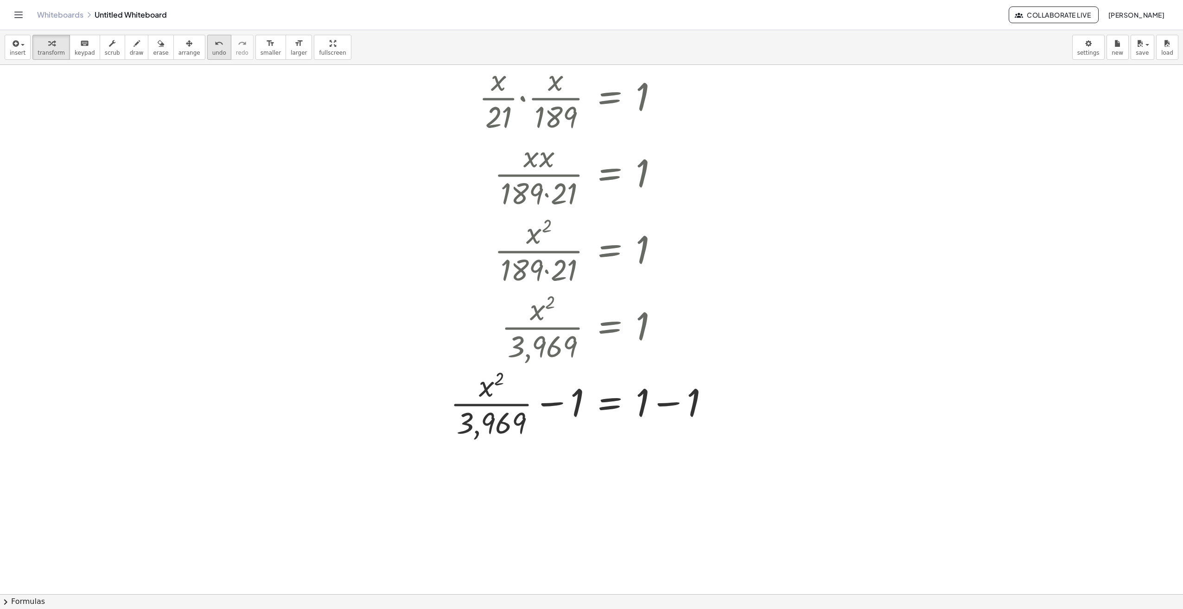
click at [215, 45] on icon "undo" at bounding box center [219, 43] width 9 height 11
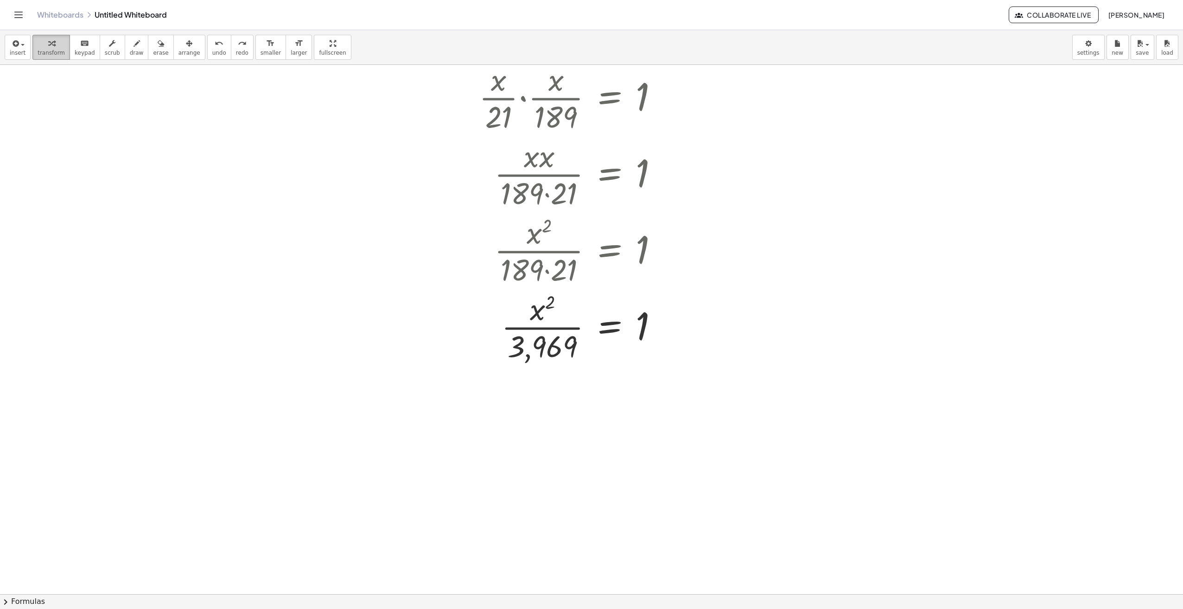
click at [38, 45] on div "button" at bounding box center [51, 43] width 27 height 11
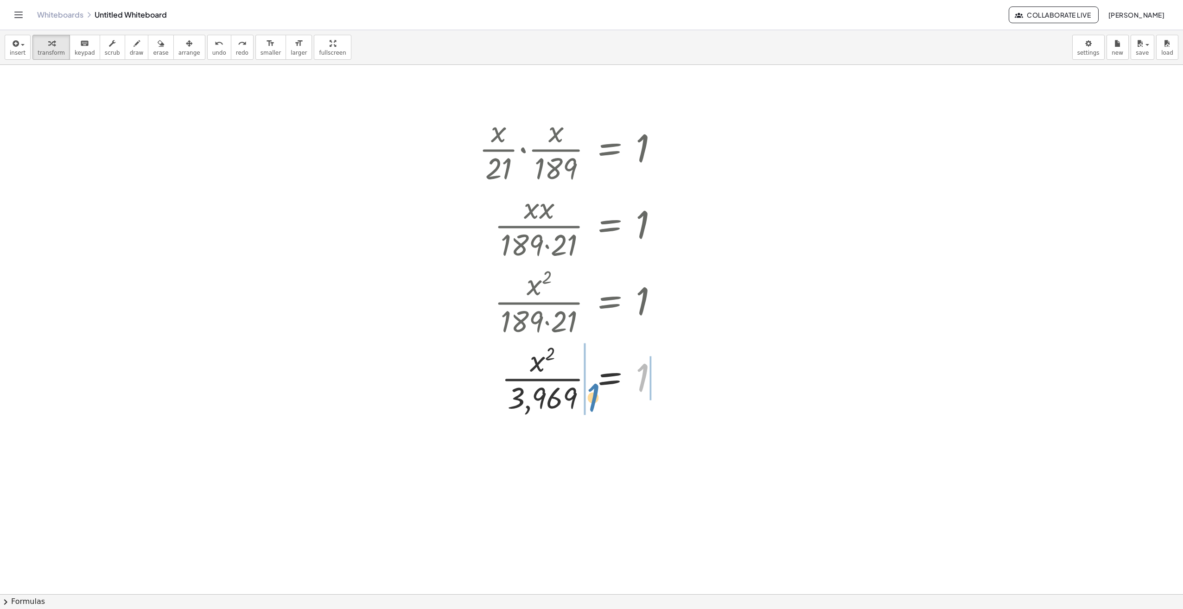
scroll to position [46, 0]
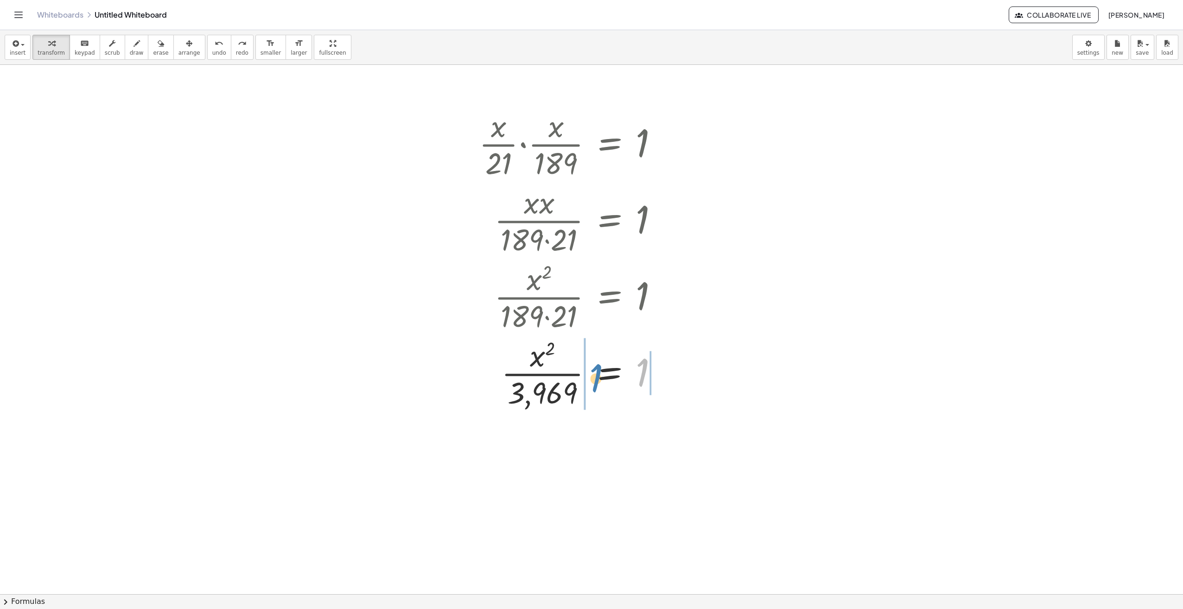
drag, startPoint x: 642, startPoint y: 323, endPoint x: 595, endPoint y: 329, distance: 47.6
click at [609, 145] on div "· · x · 21 · · x · 189 = 1 · x · x · 189 · 21 = 1 · x 2 · 189 · 21 = 1 1 · x 2 …" at bounding box center [609, 145] width 0 height 0
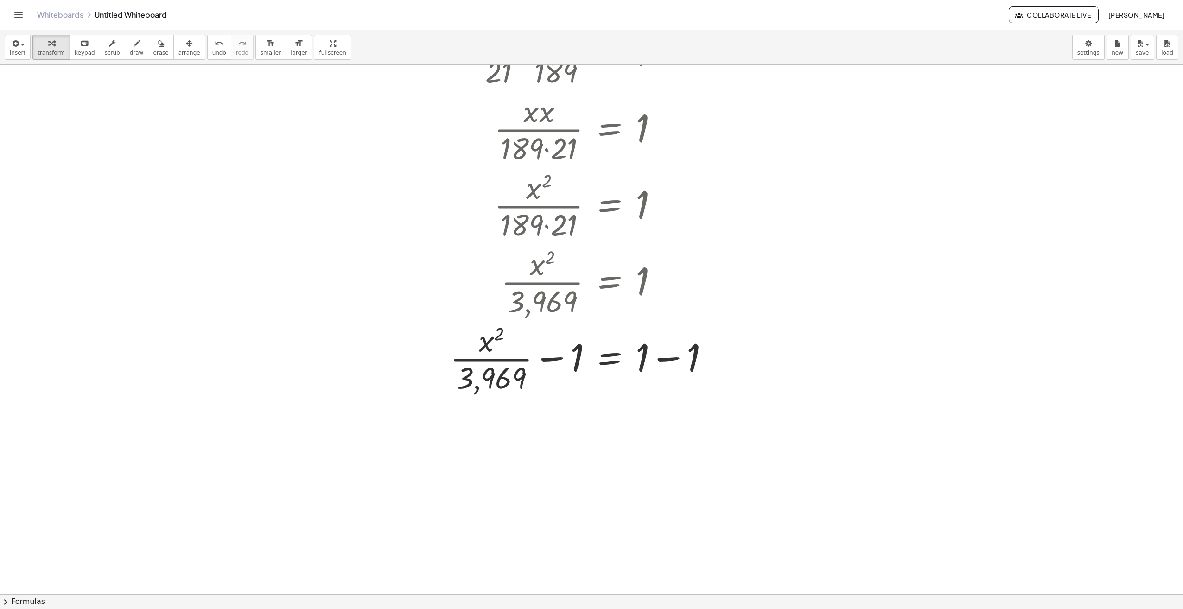
scroll to position [139, 0]
click at [502, 378] on div at bounding box center [583, 356] width 276 height 76
click at [824, 403] on div at bounding box center [591, 485] width 1183 height 1119
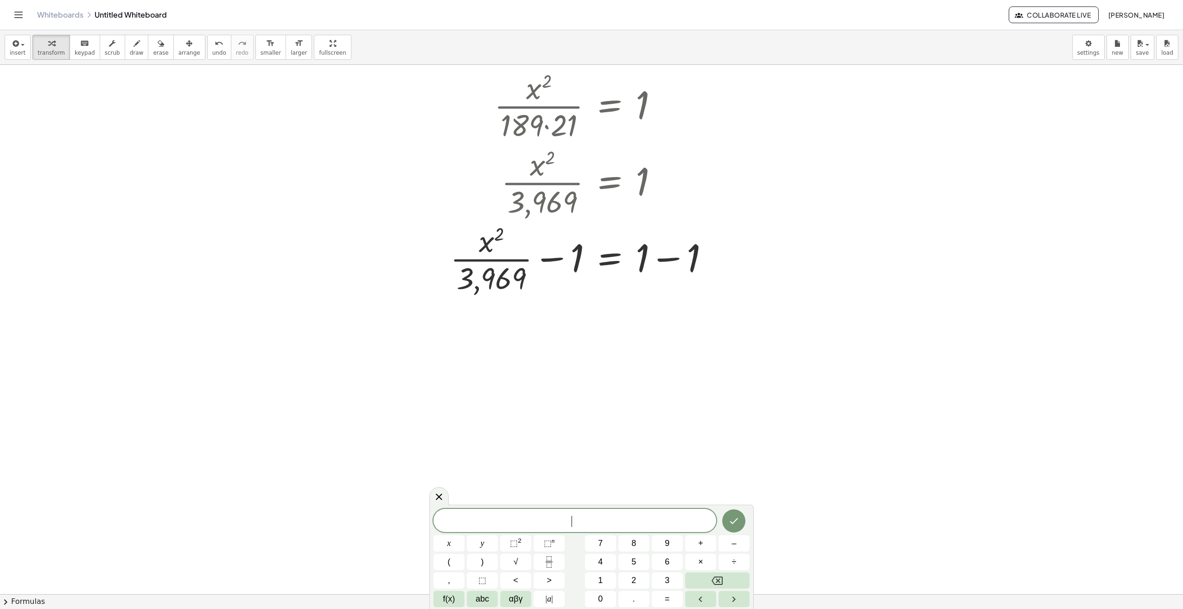
scroll to position [278, 0]
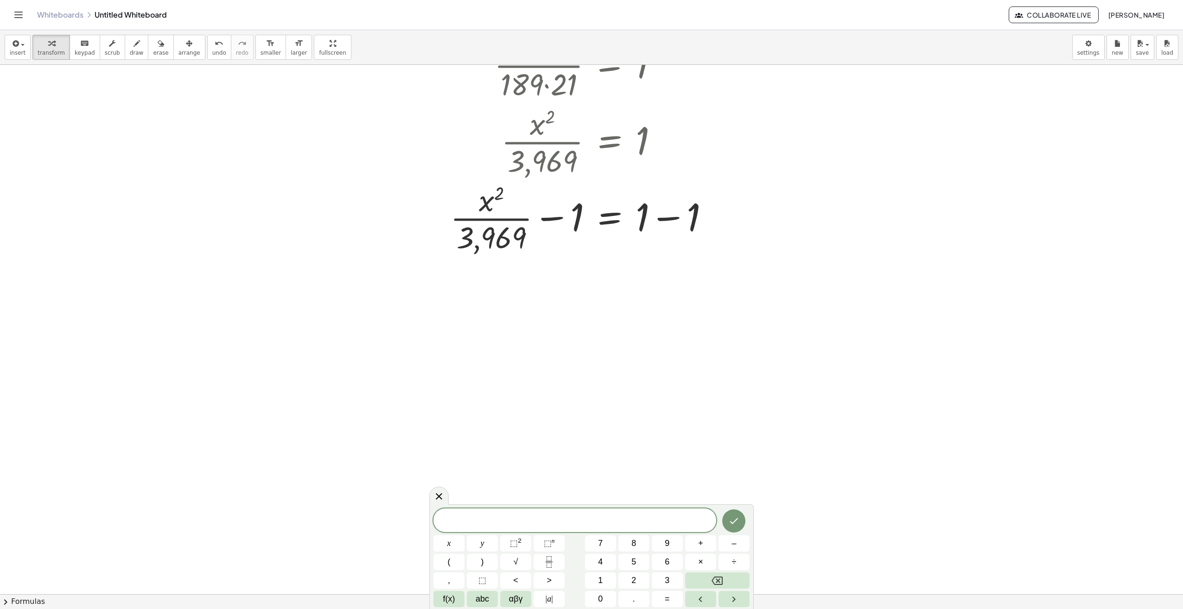
drag, startPoint x: 441, startPoint y: 492, endPoint x: 461, endPoint y: 489, distance: 20.1
click at [441, 492] on icon at bounding box center [438, 496] width 11 height 11
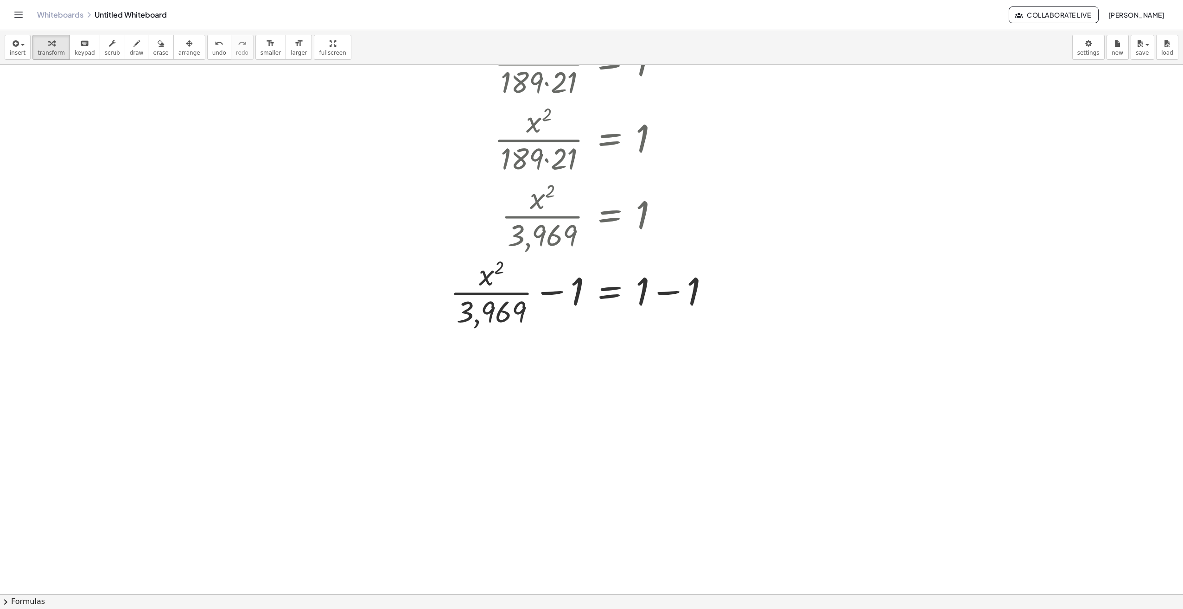
scroll to position [185, 0]
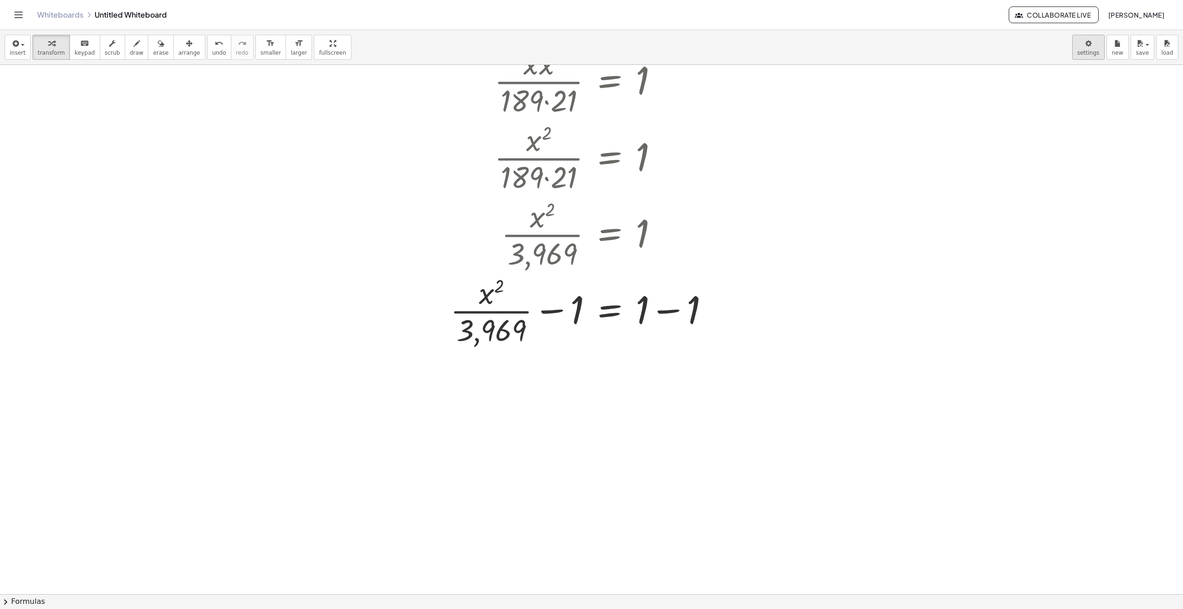
click at [1092, 50] on body "Graspable Math Activities Whiteboards Classes Account v1.28.5 | Privacy policy …" at bounding box center [591, 304] width 1183 height 609
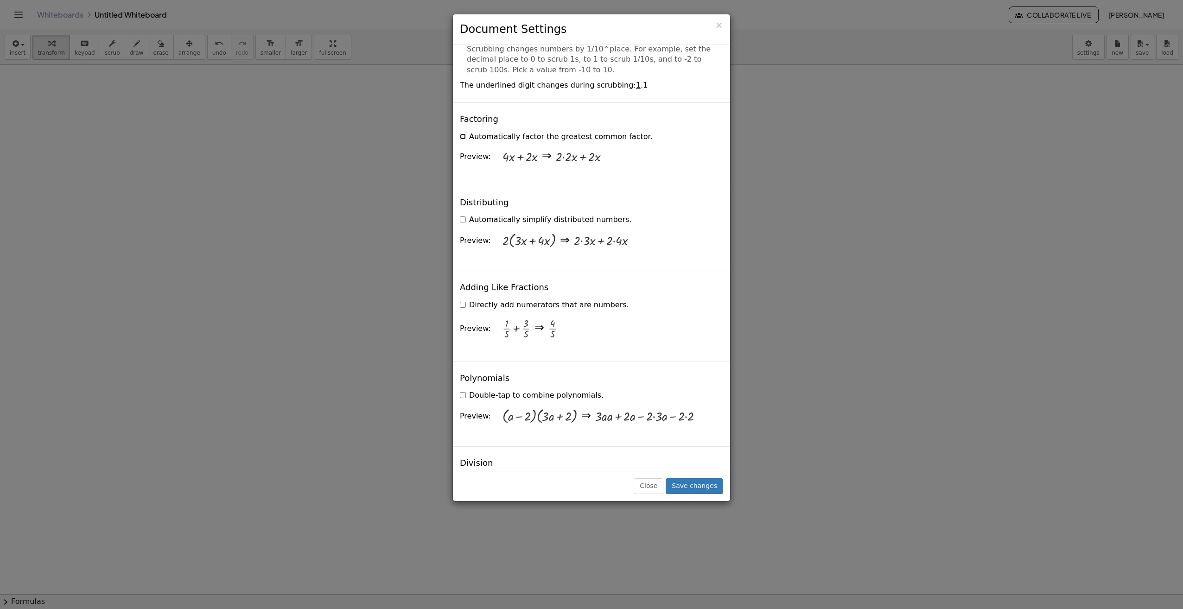
scroll to position [602, 0]
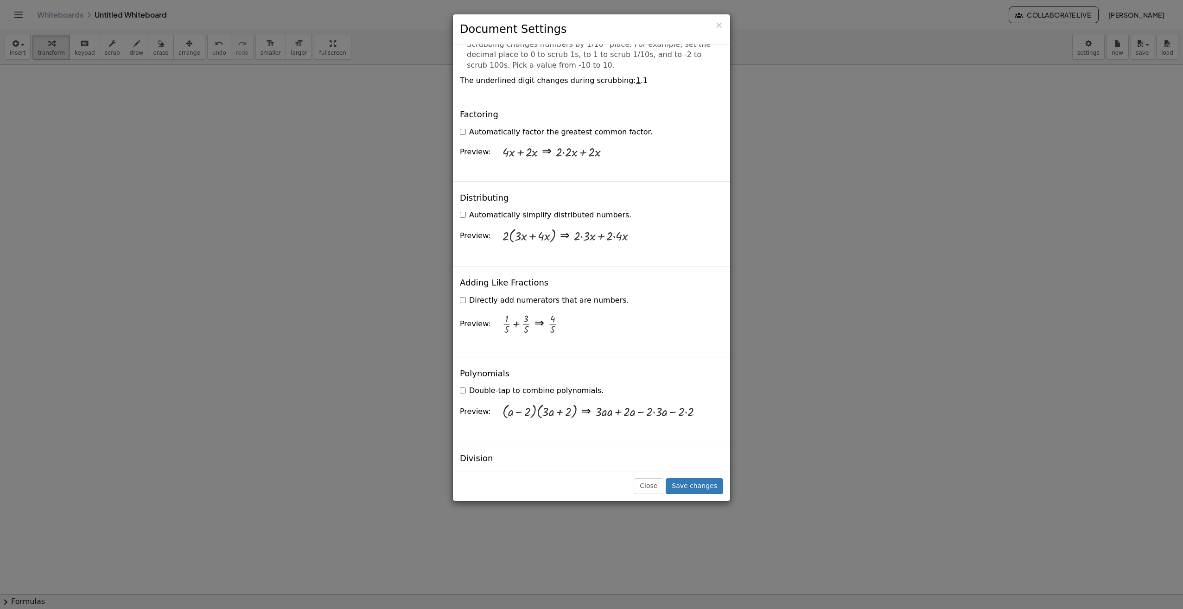
click at [803, 355] on div "× Document Settings These settings are saved with the document you are currentl…" at bounding box center [591, 304] width 1183 height 609
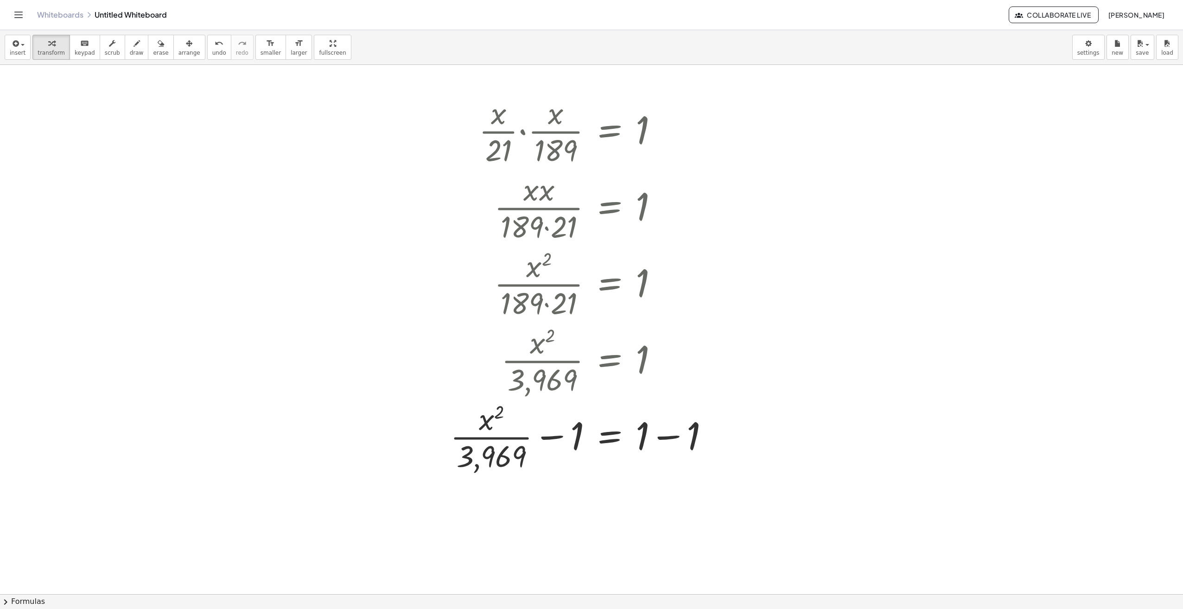
scroll to position [0, 0]
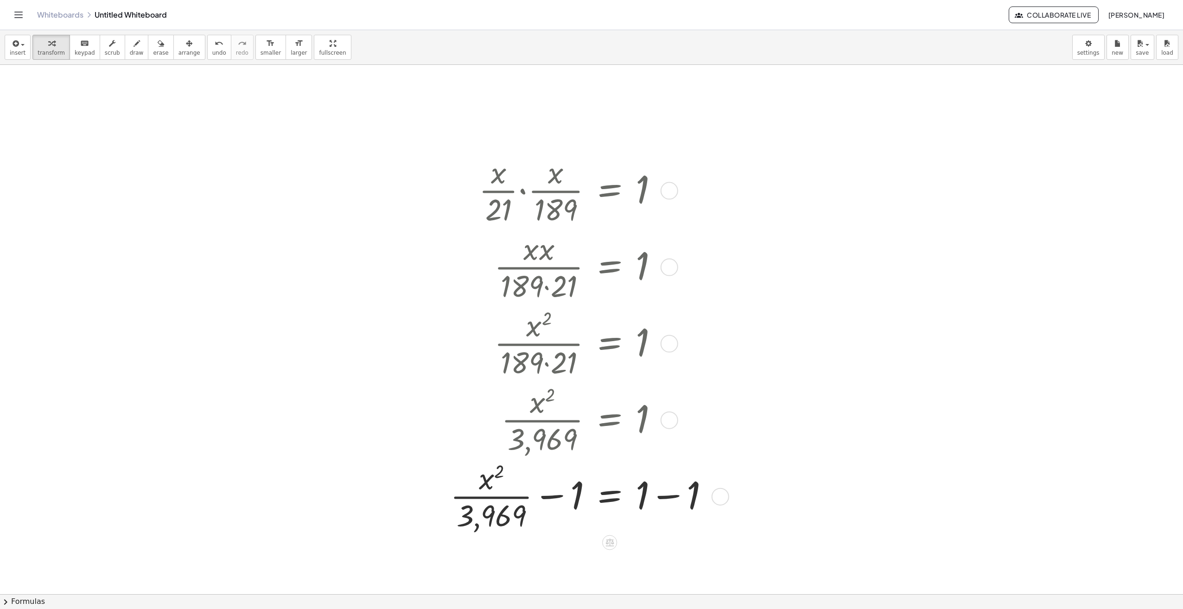
click at [669, 269] on div at bounding box center [669, 268] width 18 height 18
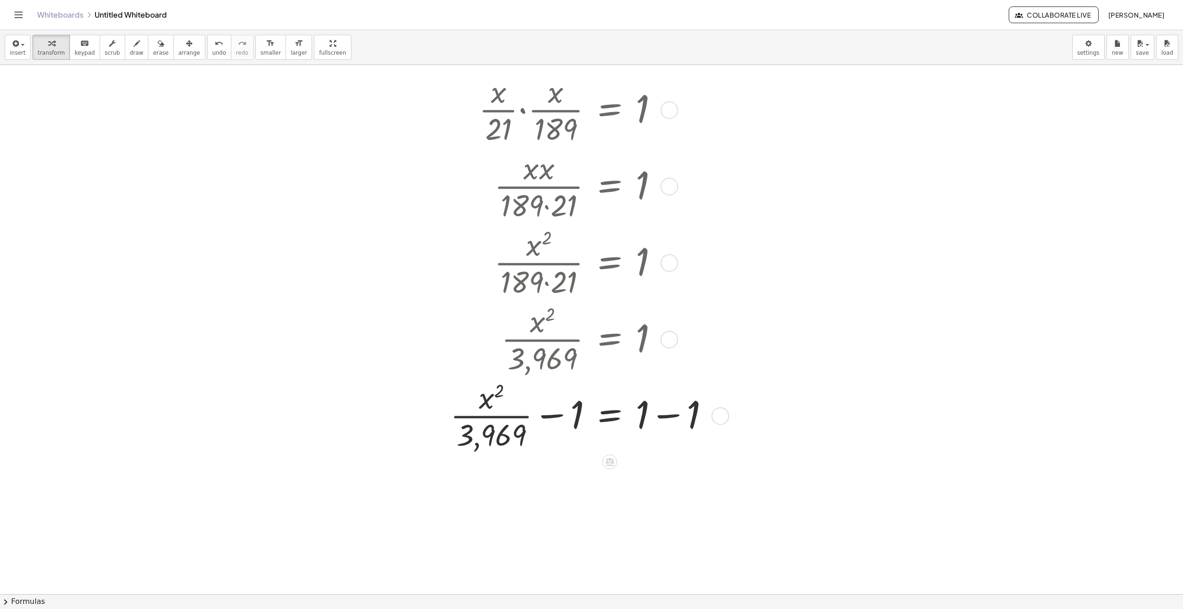
scroll to position [139, 0]
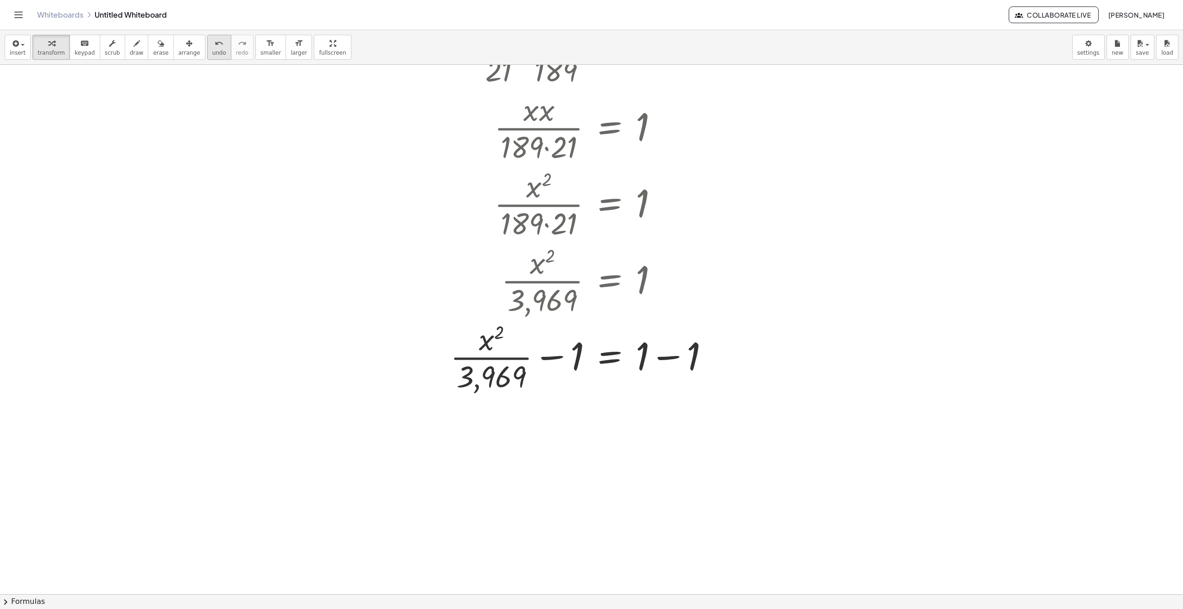
click at [215, 46] on icon "undo" at bounding box center [219, 43] width 9 height 11
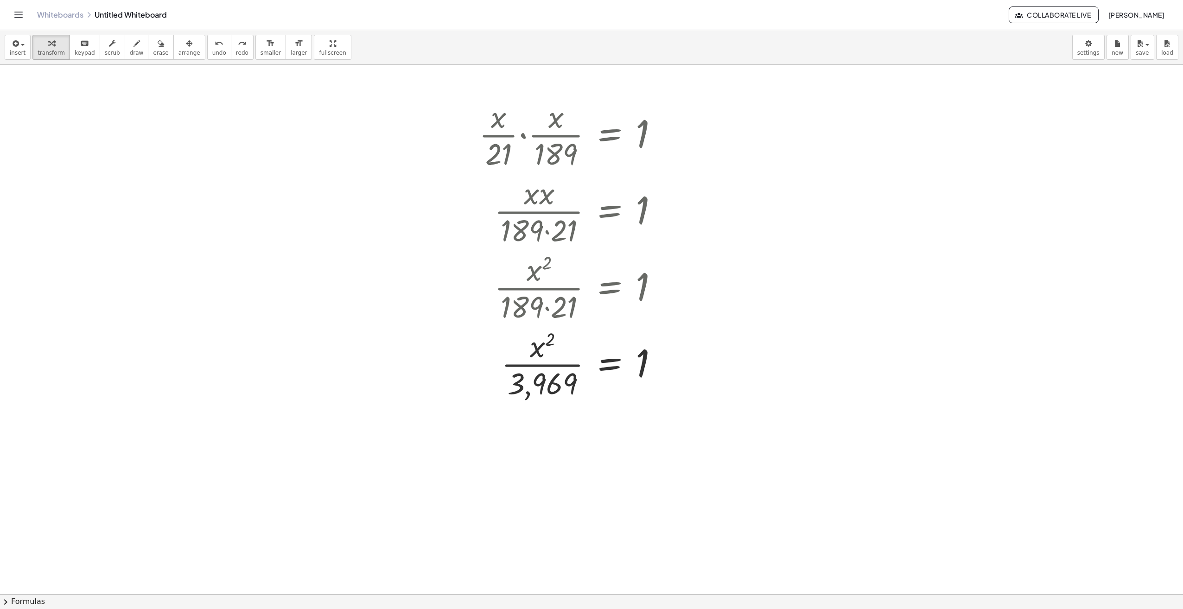
scroll to position [93, 0]
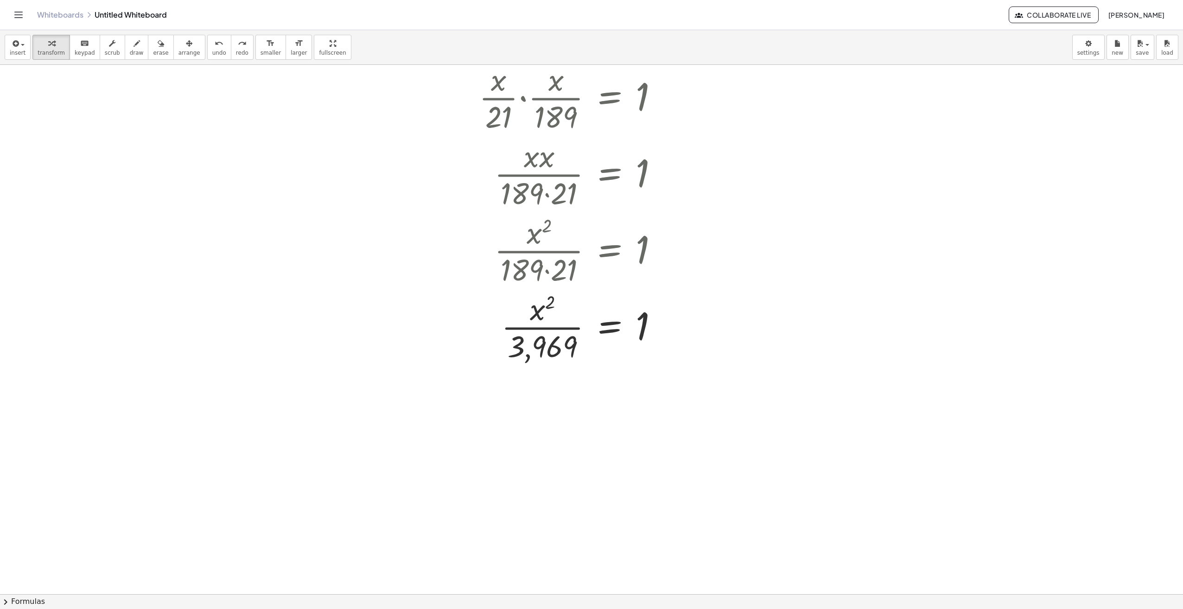
click at [386, 308] on div at bounding box center [591, 531] width 1183 height 1119
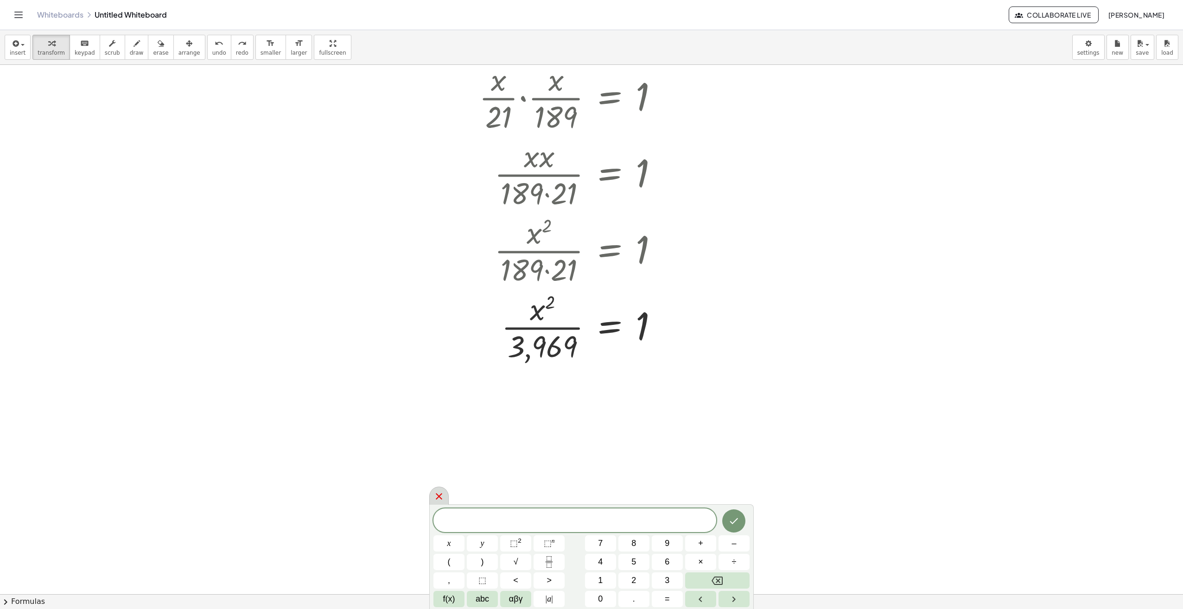
click at [442, 498] on icon at bounding box center [438, 496] width 11 height 11
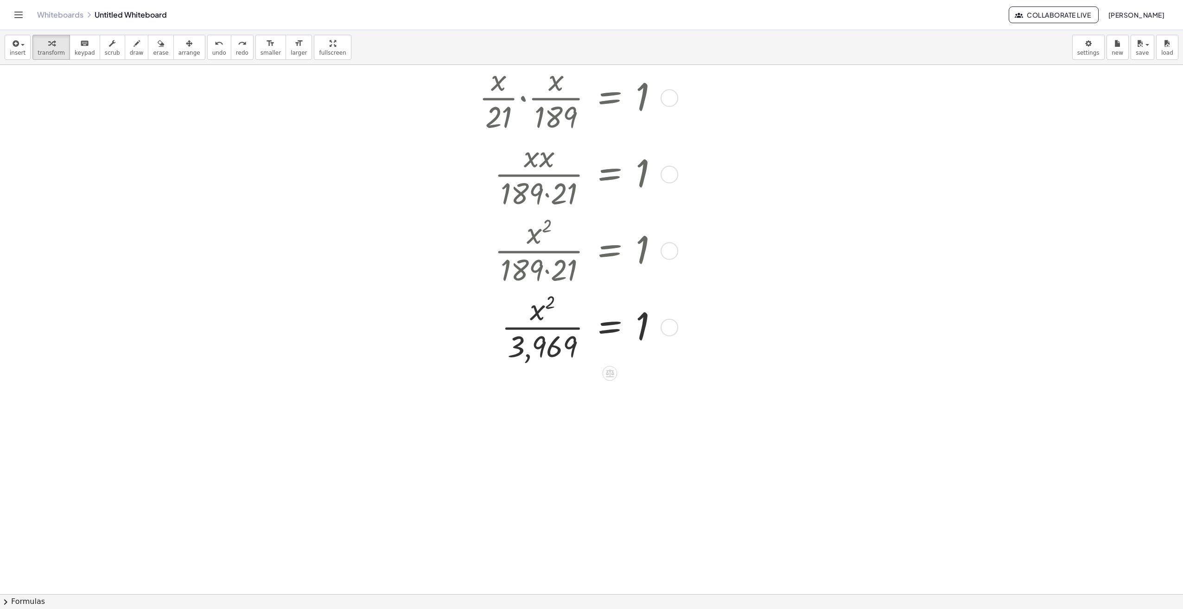
click at [540, 342] on div at bounding box center [572, 326] width 196 height 76
drag, startPoint x: 542, startPoint y: 345, endPoint x: 488, endPoint y: 335, distance: 54.7
click at [488, 335] on div at bounding box center [572, 326] width 196 height 76
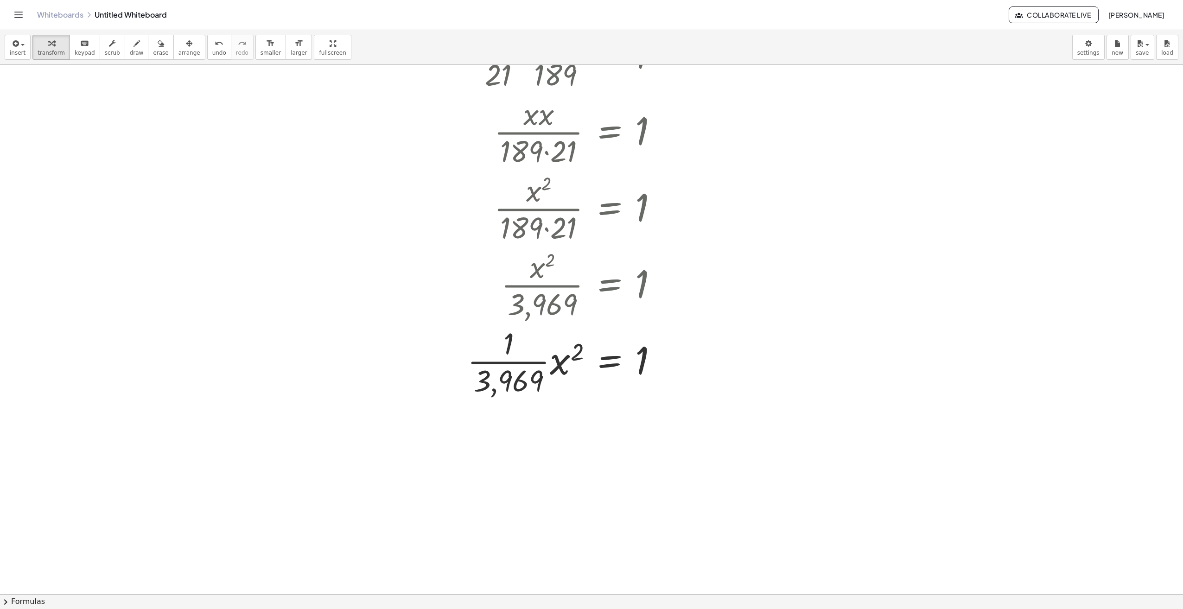
scroll to position [139, 0]
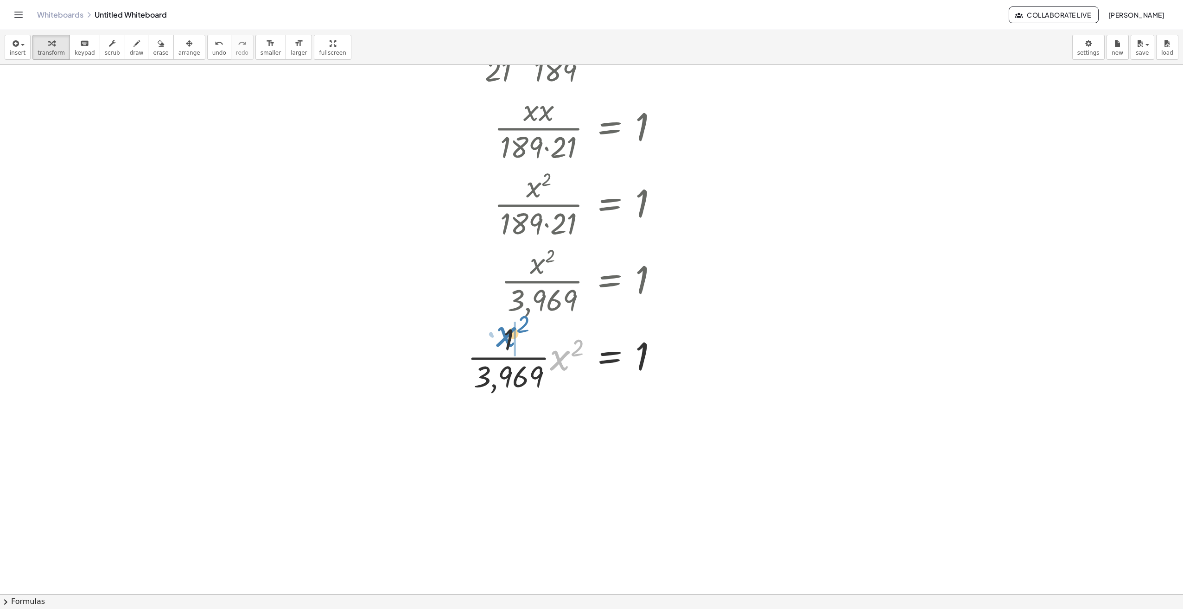
drag, startPoint x: 561, startPoint y: 362, endPoint x: 507, endPoint y: 339, distance: 58.7
click at [507, 339] on div at bounding box center [565, 356] width 207 height 76
drag, startPoint x: 556, startPoint y: 453, endPoint x: 599, endPoint y: 430, distance: 48.5
click at [599, 430] on div at bounding box center [565, 433] width 207 height 76
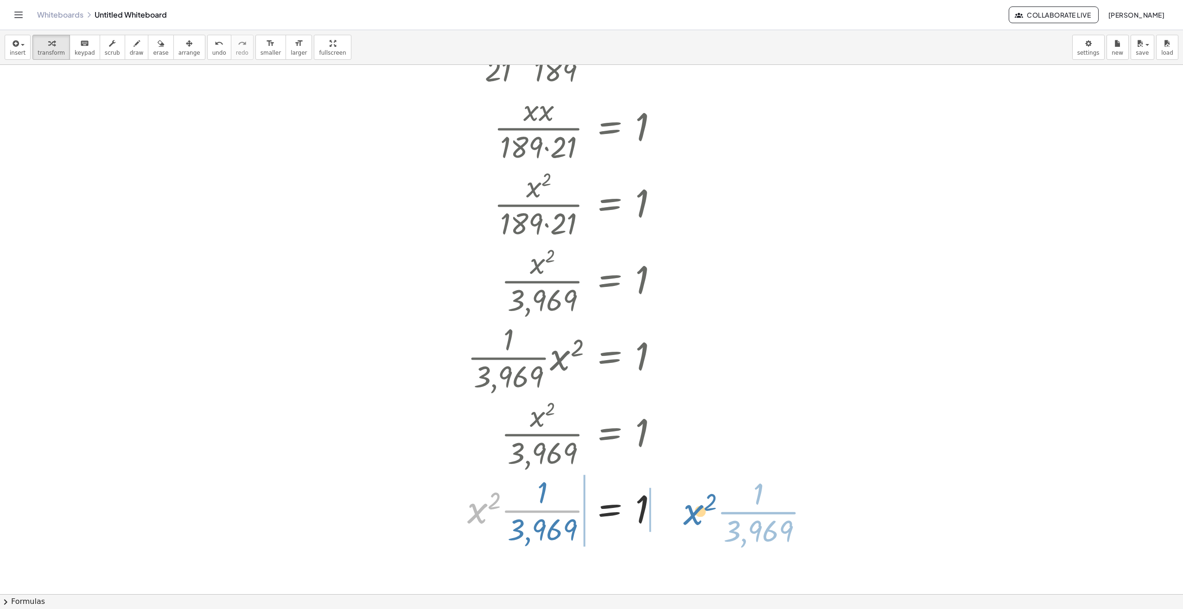
drag, startPoint x: 477, startPoint y: 512, endPoint x: 693, endPoint y: 513, distance: 215.9
click at [693, 513] on div "· · x · 21 · · x · 189 = 1 · x · x · 189 · 21 = 1 Go back to this line Copy lin…" at bounding box center [591, 485] width 1183 height 1119
click at [212, 47] on div "undo" at bounding box center [219, 43] width 14 height 11
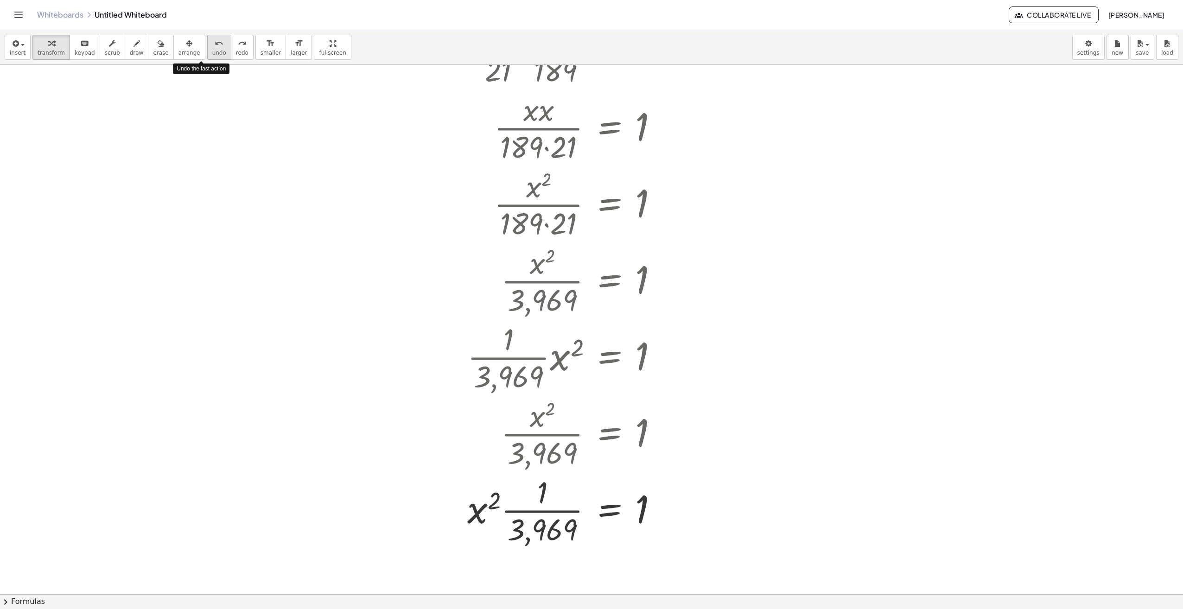
click at [212, 47] on div "undo" at bounding box center [219, 43] width 14 height 11
click at [212, 48] on div "undo" at bounding box center [219, 43] width 14 height 11
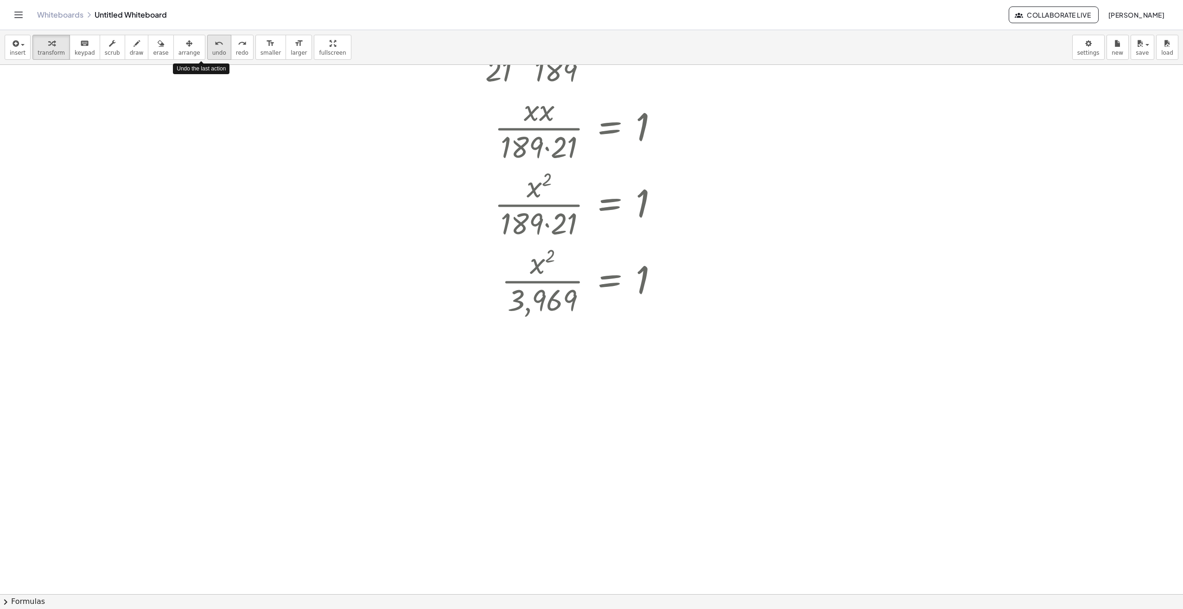
click at [212, 48] on div "undo" at bounding box center [219, 43] width 14 height 11
drag, startPoint x: 544, startPoint y: 298, endPoint x: 588, endPoint y: 279, distance: 48.6
click at [588, 279] on div at bounding box center [572, 280] width 196 height 76
click at [539, 379] on div at bounding box center [565, 356] width 207 height 76
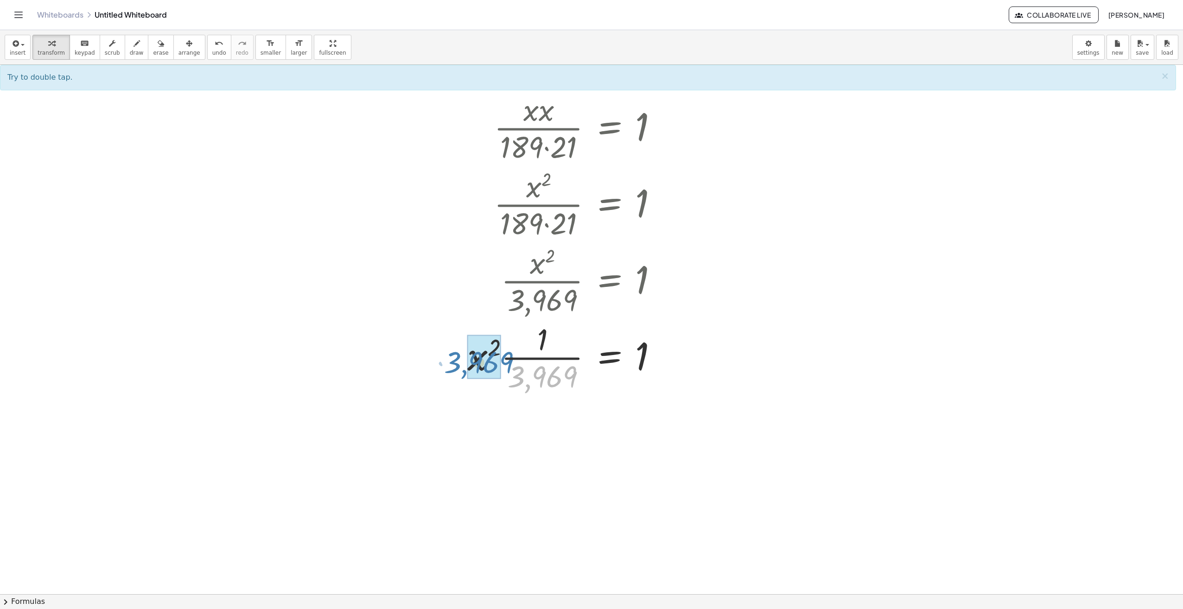
drag, startPoint x: 540, startPoint y: 377, endPoint x: 477, endPoint y: 363, distance: 64.6
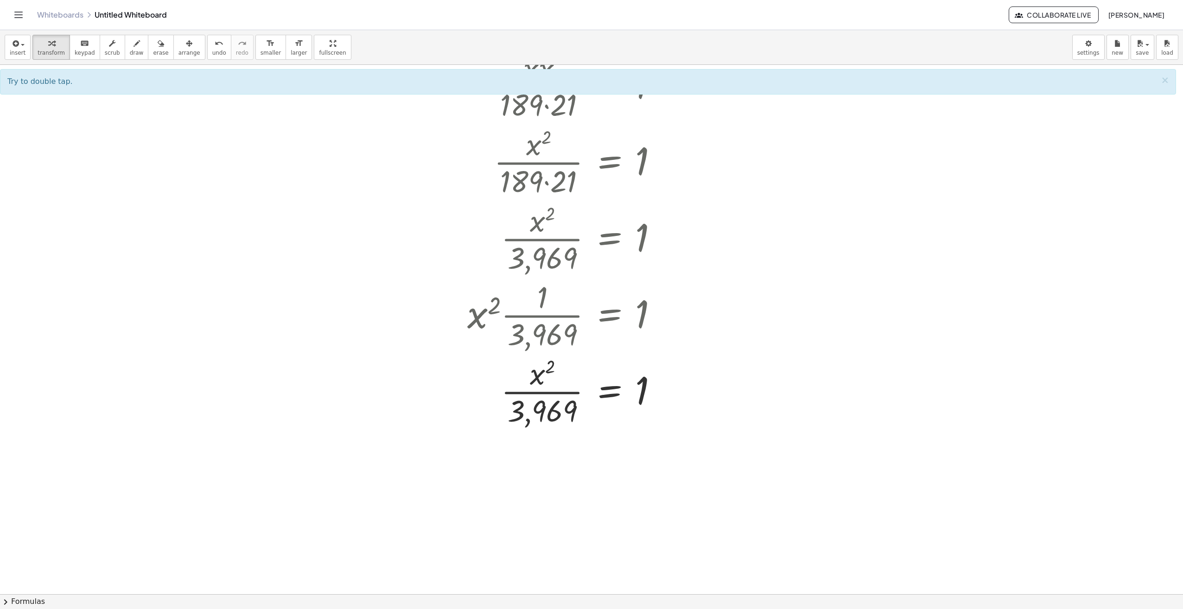
scroll to position [185, 0]
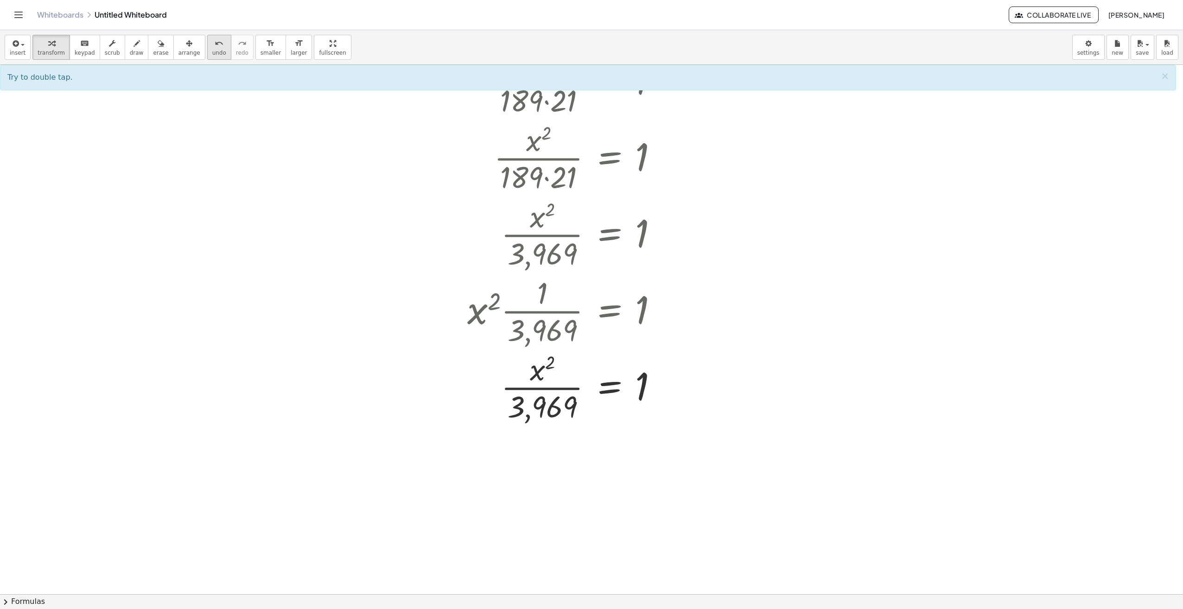
click at [207, 49] on button "undo undo" at bounding box center [219, 47] width 24 height 25
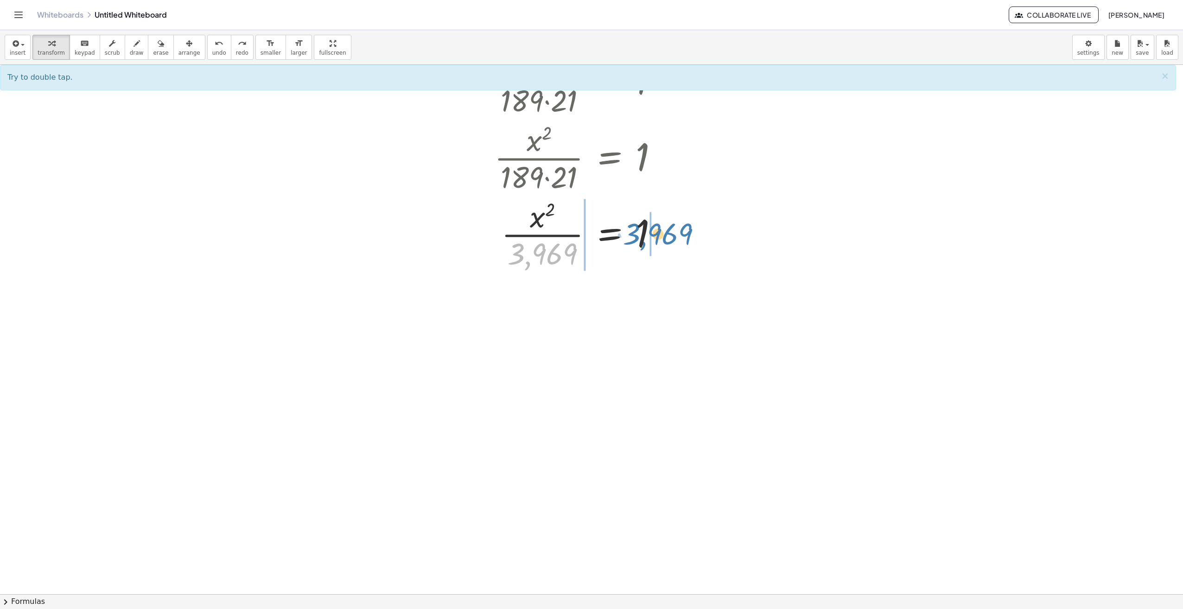
drag, startPoint x: 547, startPoint y: 257, endPoint x: 662, endPoint y: 237, distance: 117.1
click at [662, 237] on div at bounding box center [572, 234] width 196 height 76
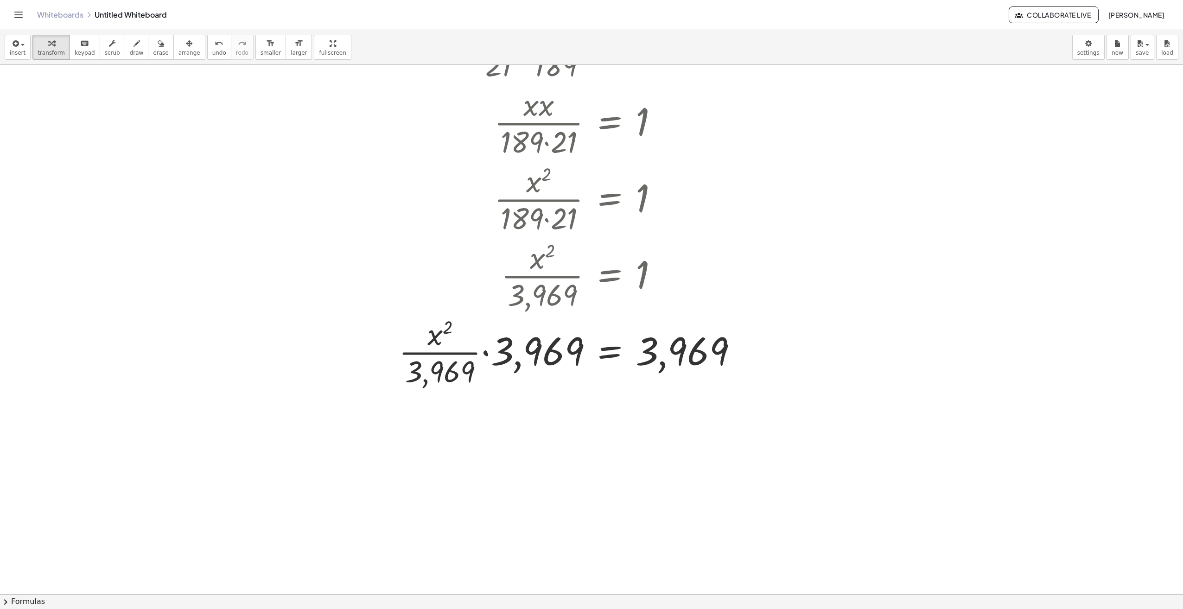
scroll to position [139, 0]
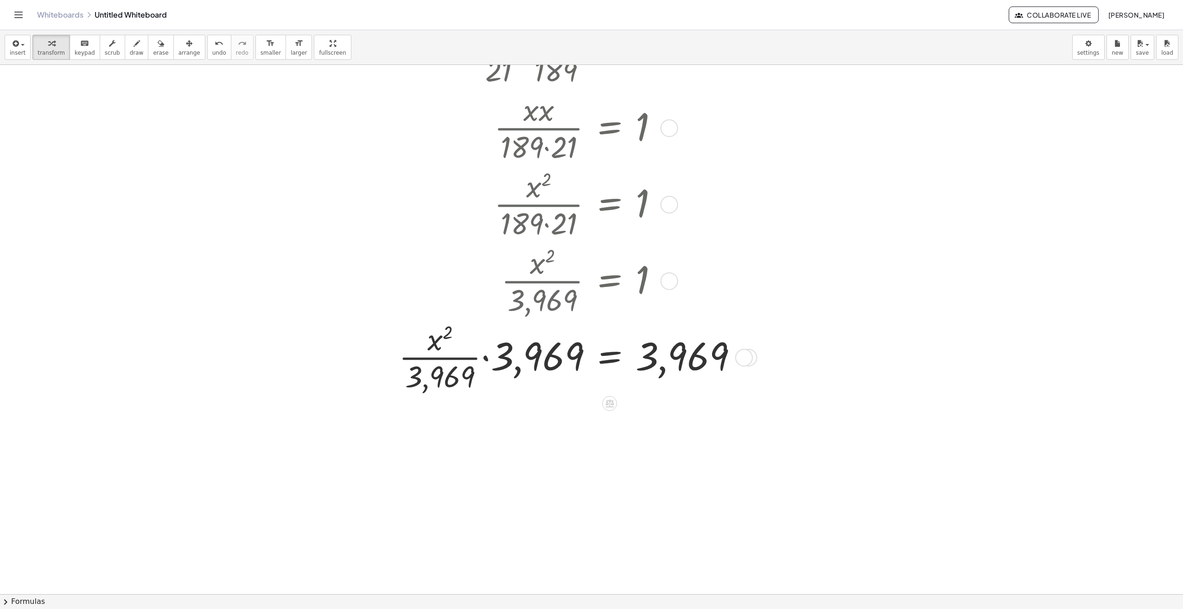
click at [486, 357] on div at bounding box center [571, 356] width 355 height 76
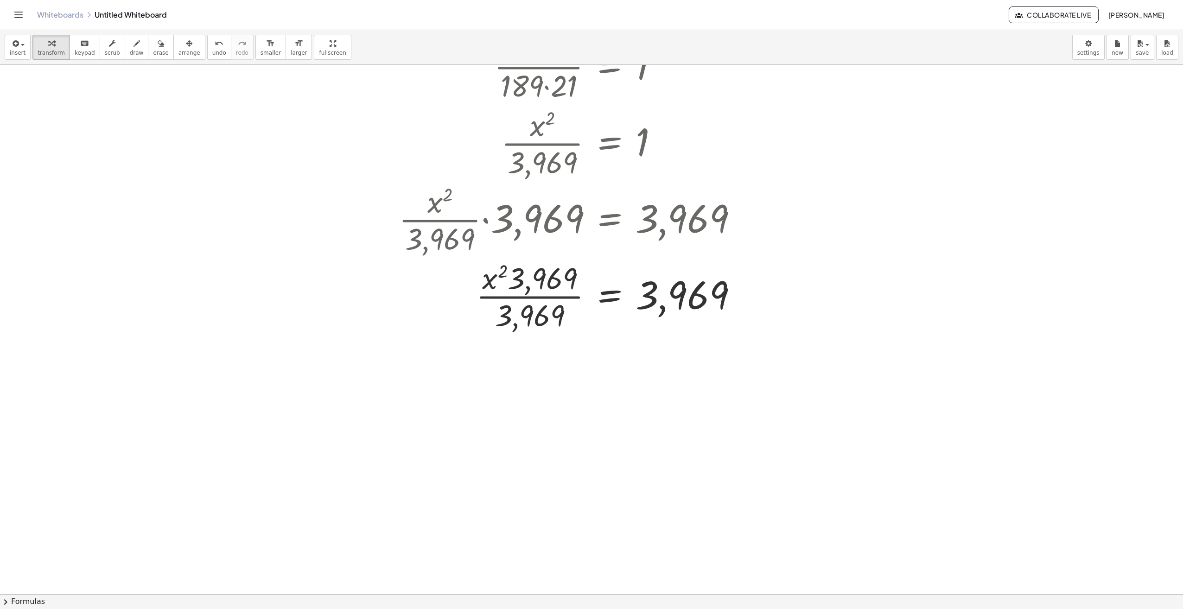
scroll to position [278, 0]
drag, startPoint x: 531, startPoint y: 317, endPoint x: 525, endPoint y: 321, distance: 7.0
click at [525, 321] on div at bounding box center [571, 294] width 355 height 76
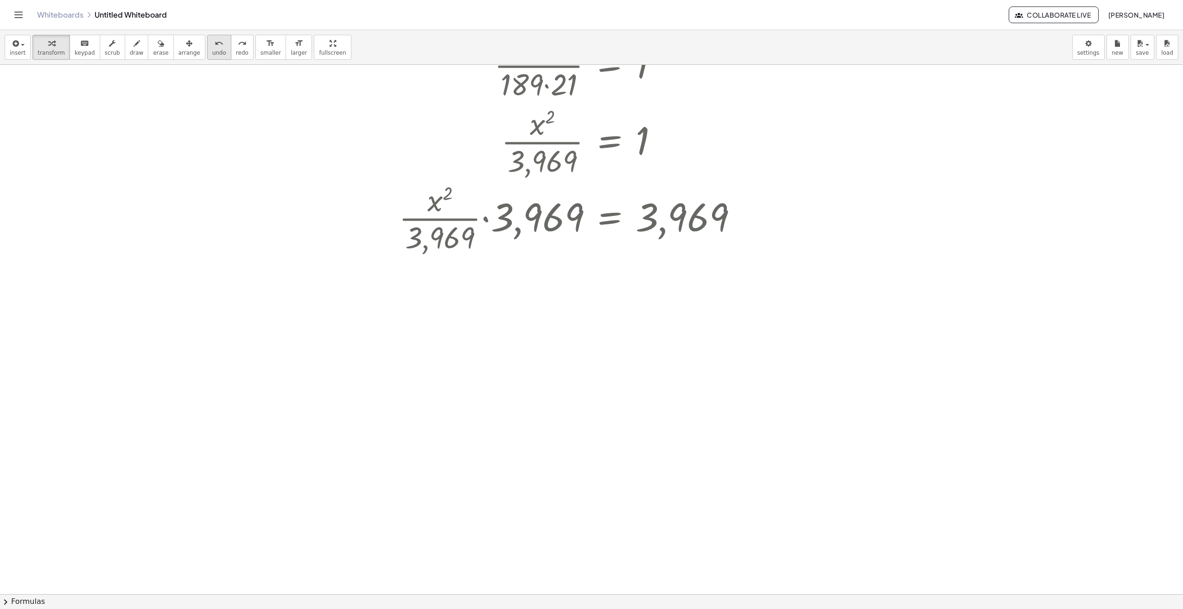
click at [215, 44] on icon "undo" at bounding box center [219, 43] width 9 height 11
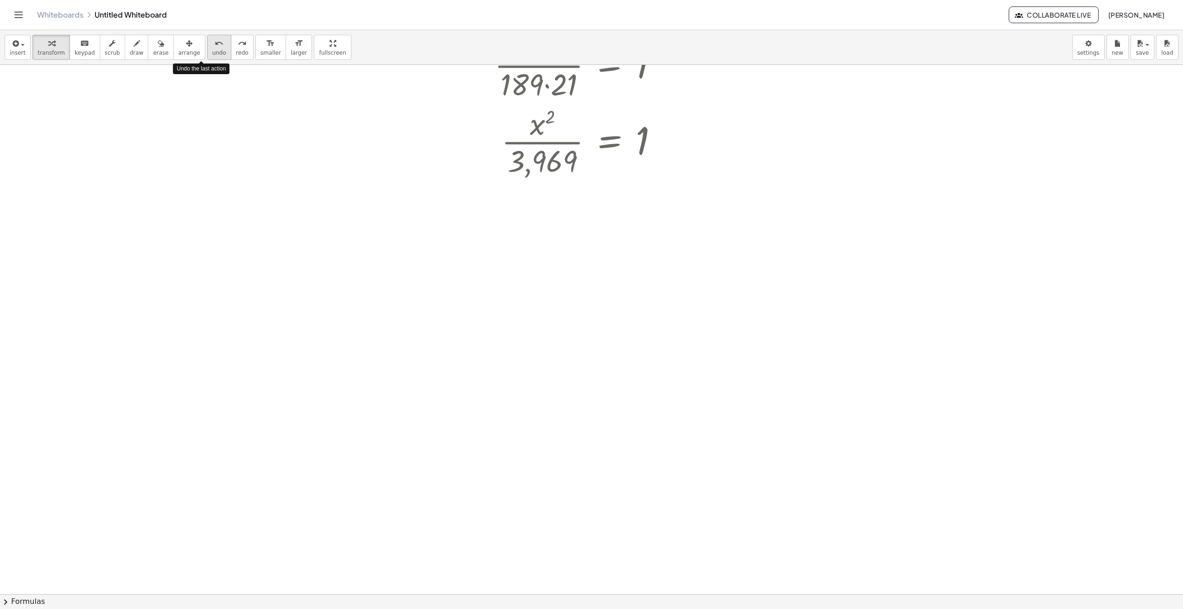
click at [215, 44] on icon "undo" at bounding box center [219, 43] width 9 height 11
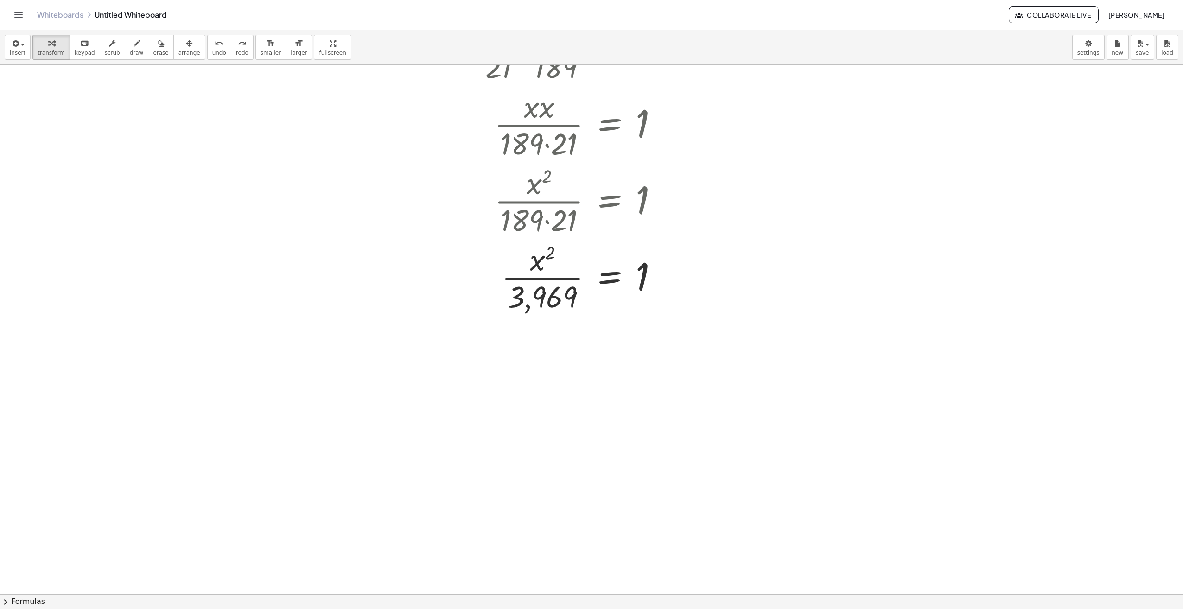
scroll to position [139, 0]
click at [786, 424] on div at bounding box center [591, 485] width 1183 height 1119
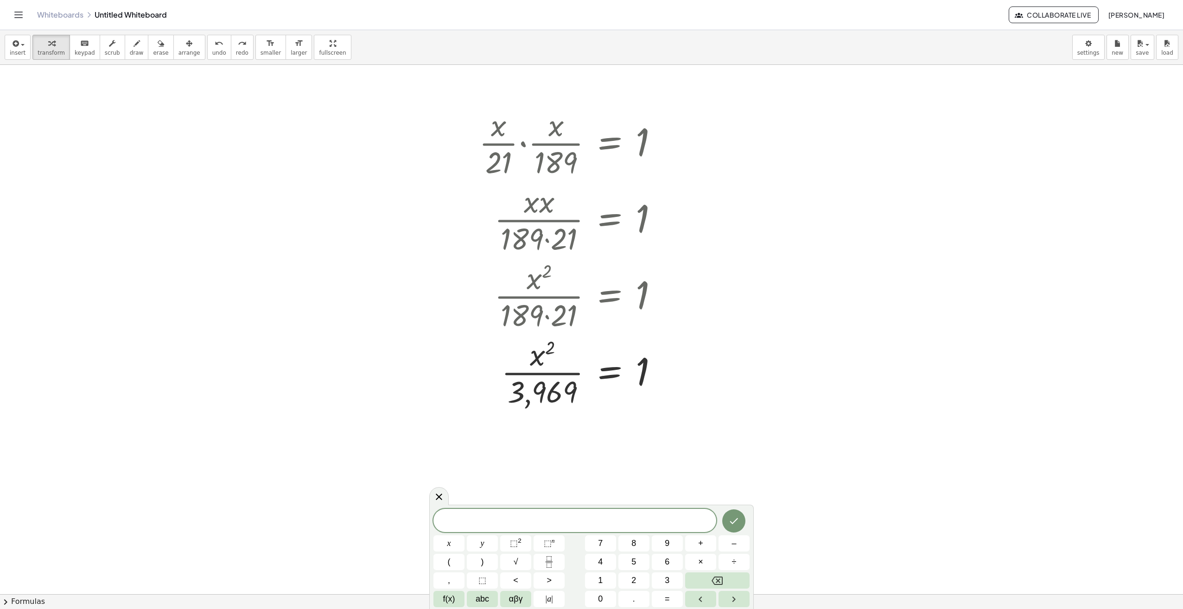
scroll to position [46, 0]
drag, startPoint x: 550, startPoint y: 392, endPoint x: 670, endPoint y: 377, distance: 121.5
click at [670, 377] on div at bounding box center [572, 373] width 196 height 76
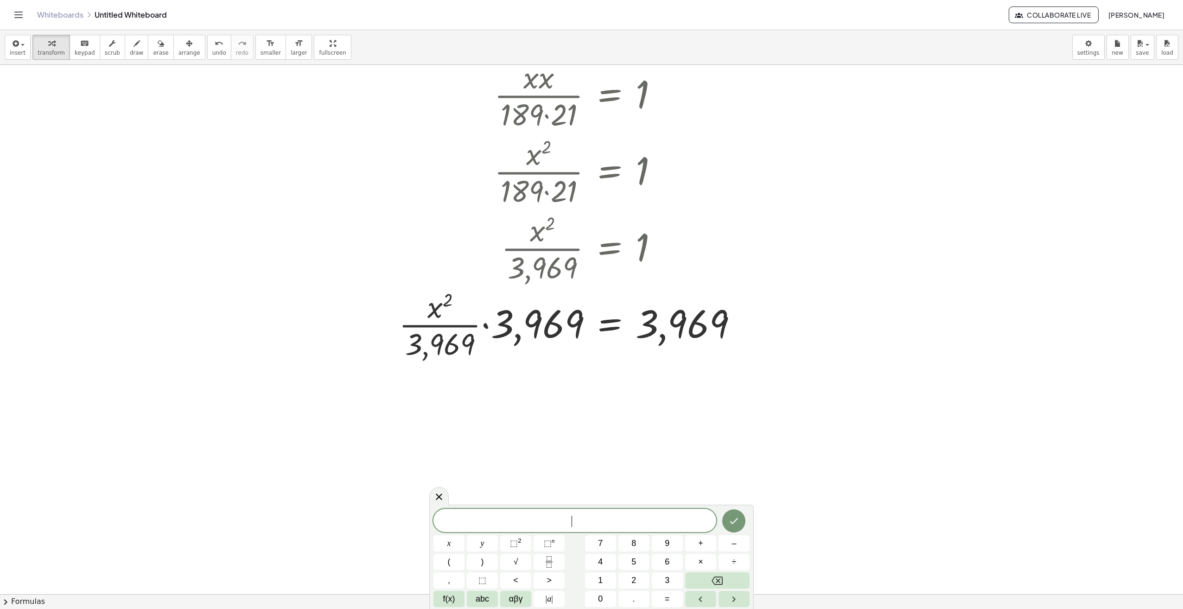
scroll to position [185, 0]
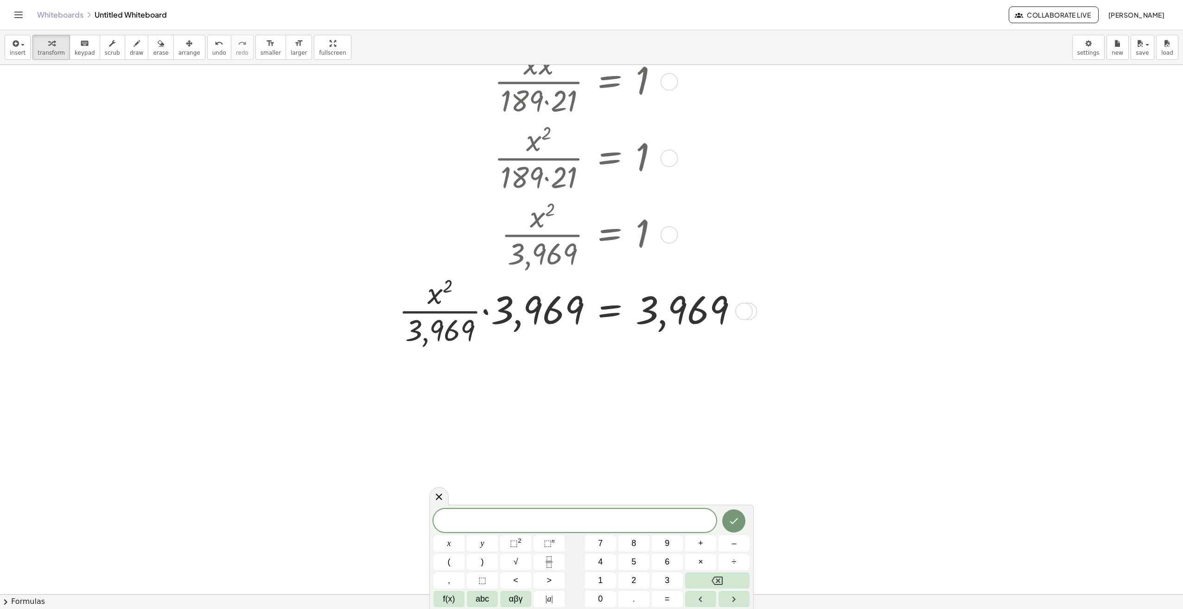
click at [455, 331] on div at bounding box center [571, 310] width 355 height 76
click at [455, 330] on div at bounding box center [571, 310] width 355 height 76
click at [445, 329] on div at bounding box center [571, 310] width 355 height 76
click at [487, 312] on div at bounding box center [571, 310] width 355 height 76
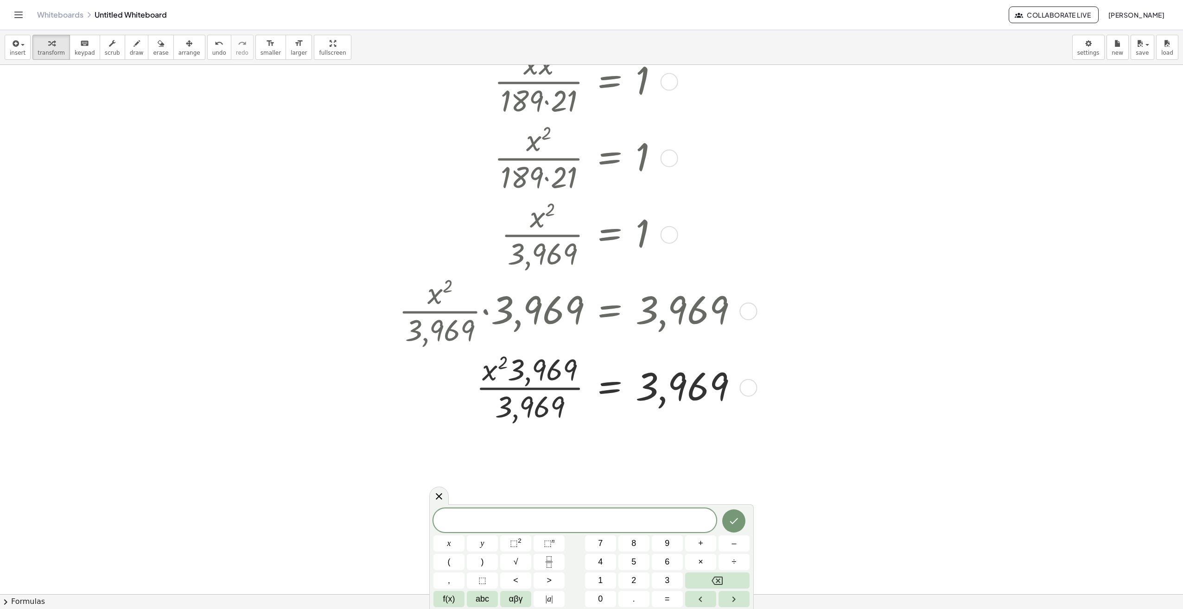
click at [518, 371] on div at bounding box center [571, 386] width 355 height 76
click at [525, 405] on div at bounding box center [571, 386] width 355 height 76
click at [526, 410] on div at bounding box center [571, 386] width 355 height 76
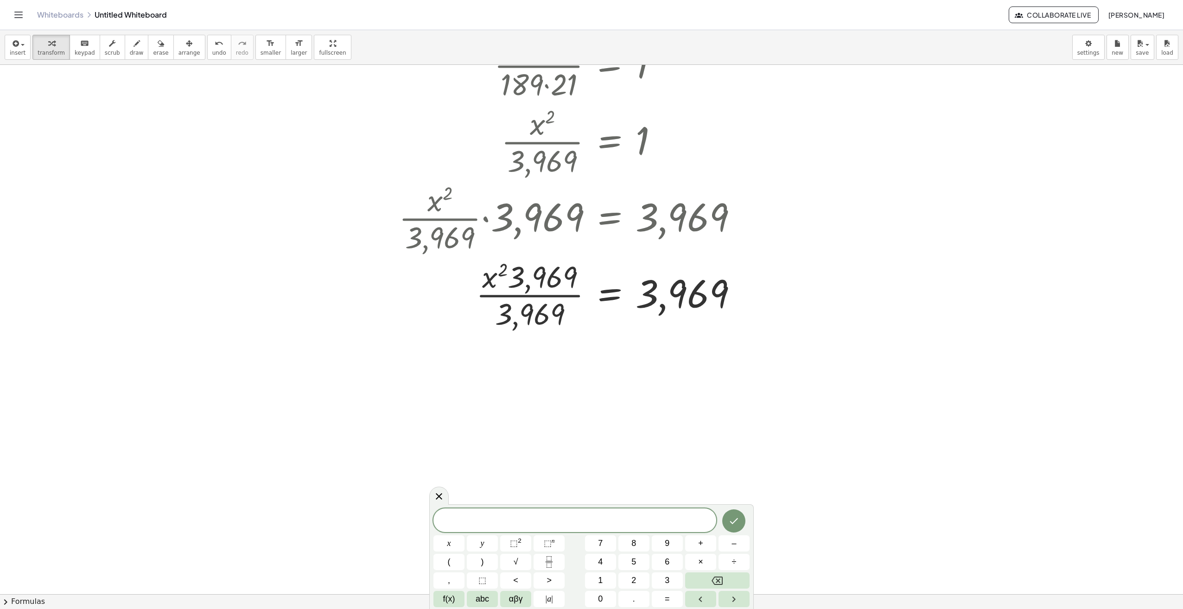
scroll to position [324, 0]
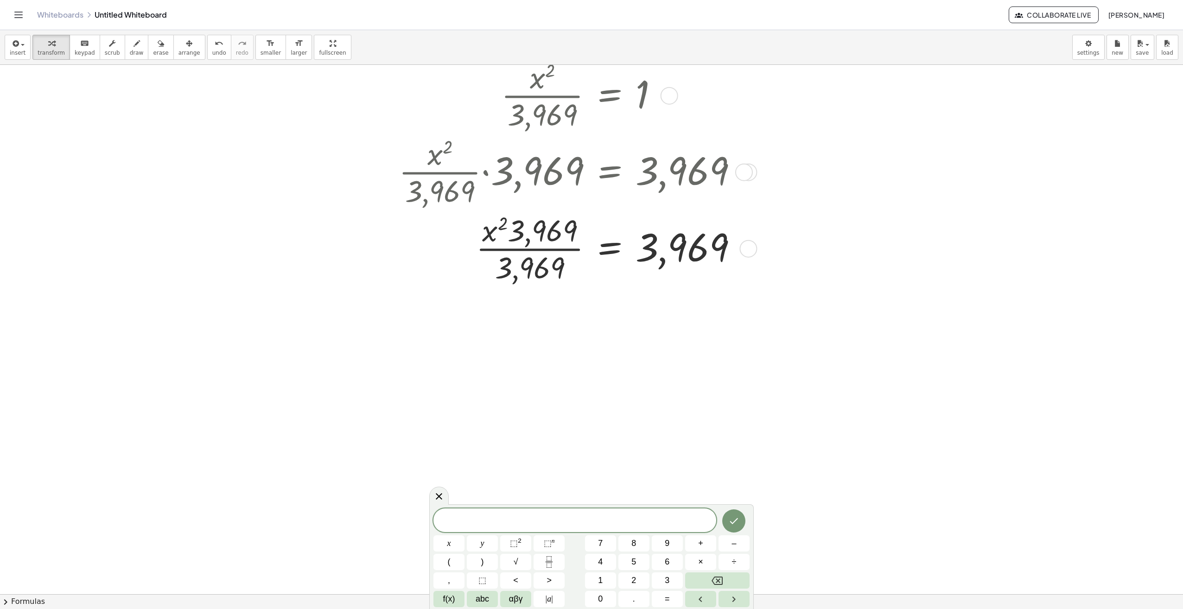
click at [530, 268] on div at bounding box center [571, 247] width 355 height 76
click at [540, 268] on div at bounding box center [571, 247] width 355 height 76
click at [541, 228] on div at bounding box center [571, 247] width 355 height 76
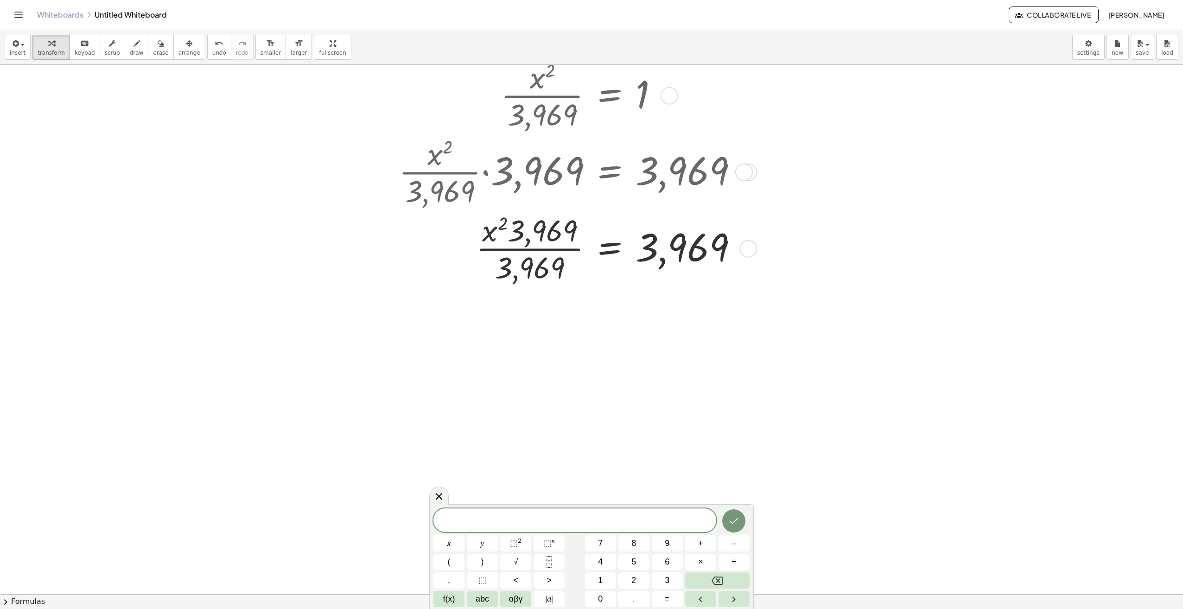
click at [541, 228] on div at bounding box center [571, 247] width 355 height 76
click at [517, 233] on div at bounding box center [571, 247] width 355 height 76
click at [507, 264] on div at bounding box center [571, 247] width 355 height 76
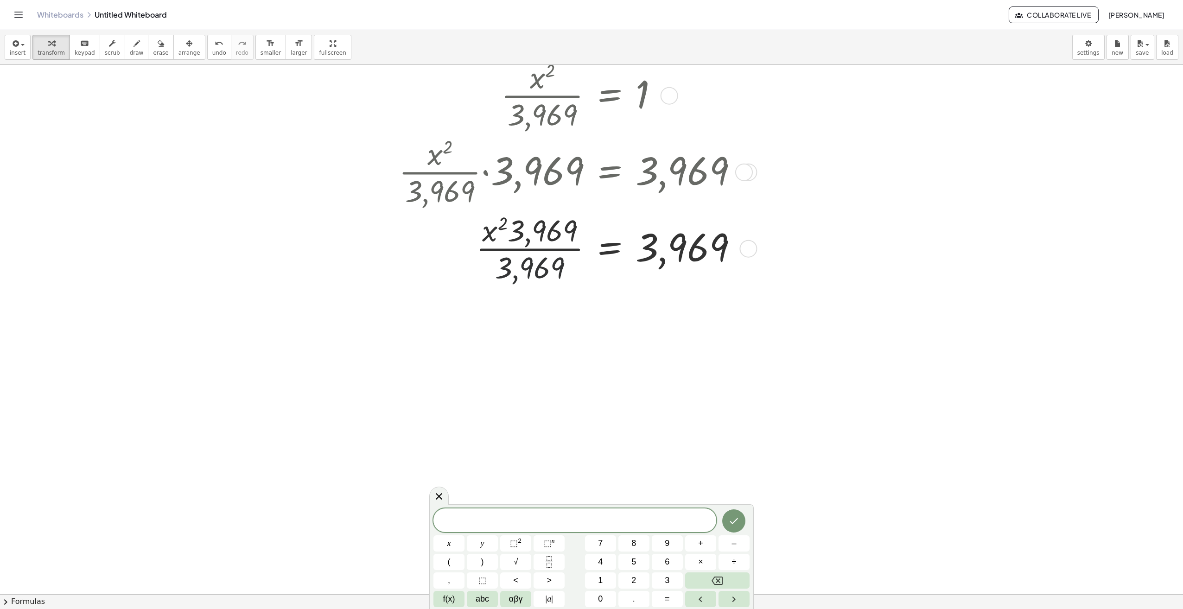
click at [505, 275] on div at bounding box center [571, 247] width 355 height 76
click at [536, 250] on div at bounding box center [571, 247] width 355 height 76
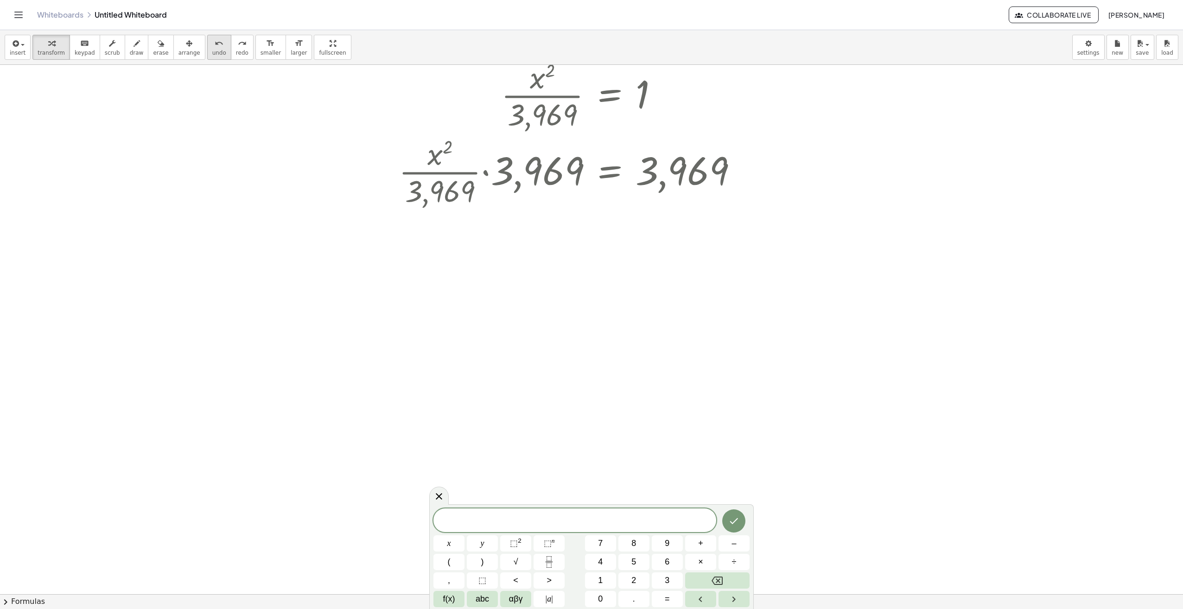
click at [215, 48] on icon "undo" at bounding box center [219, 43] width 9 height 11
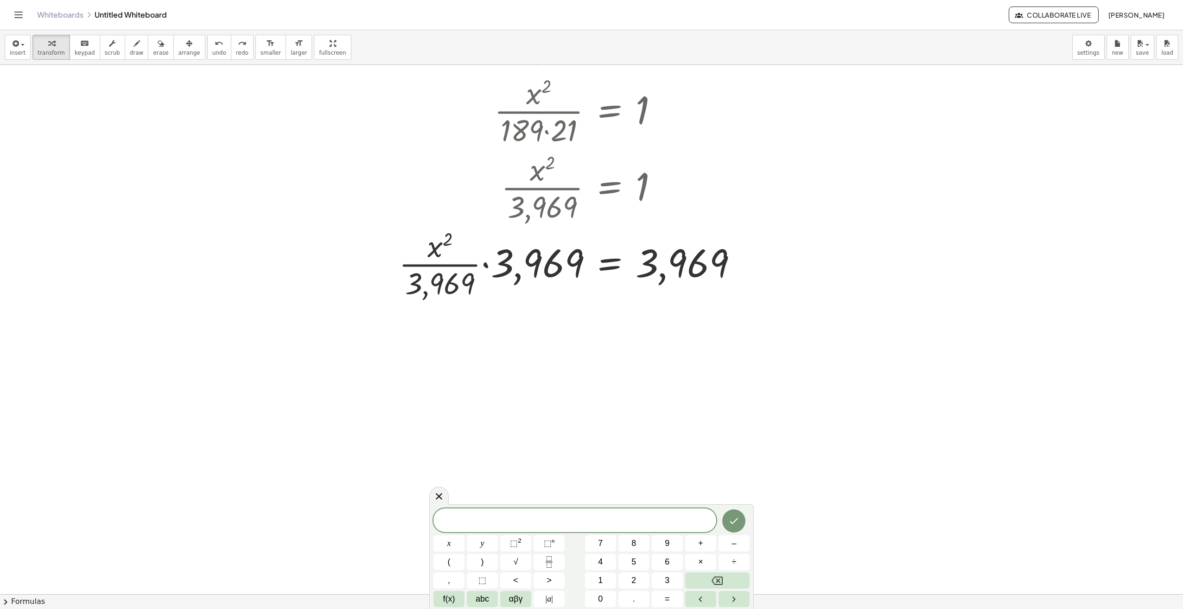
scroll to position [232, 0]
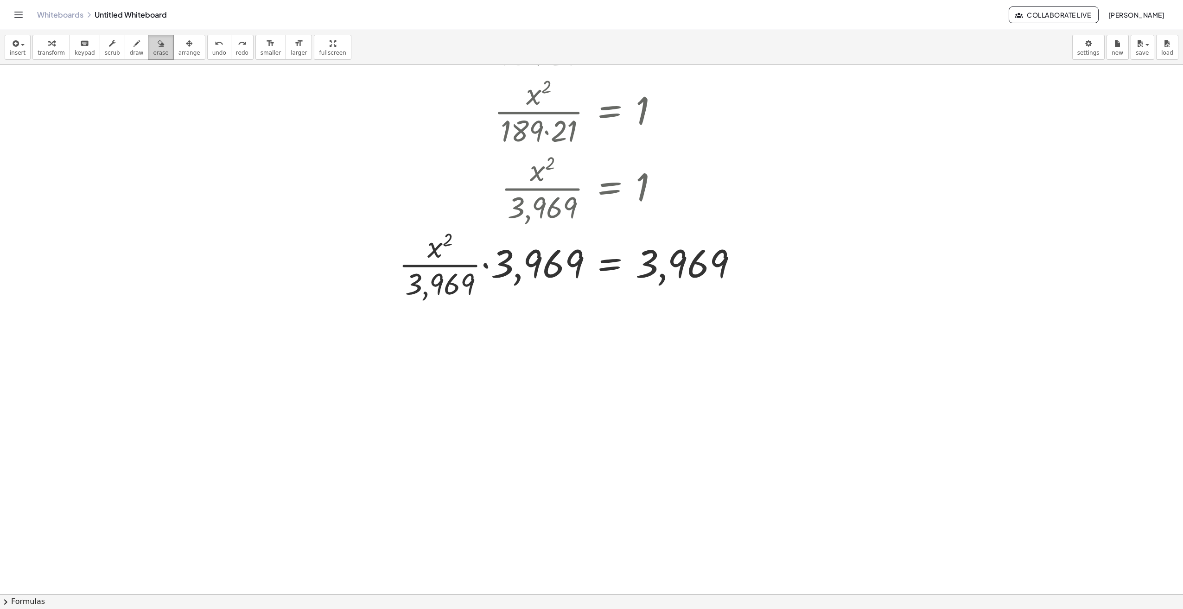
click at [158, 49] on icon "button" at bounding box center [161, 43] width 6 height 11
click at [536, 266] on div at bounding box center [591, 392] width 1183 height 1119
drag, startPoint x: 420, startPoint y: 312, endPoint x: 492, endPoint y: 283, distance: 77.7
click at [492, 283] on div at bounding box center [591, 392] width 1183 height 1119
click at [53, 46] on div "button" at bounding box center [51, 43] width 27 height 11
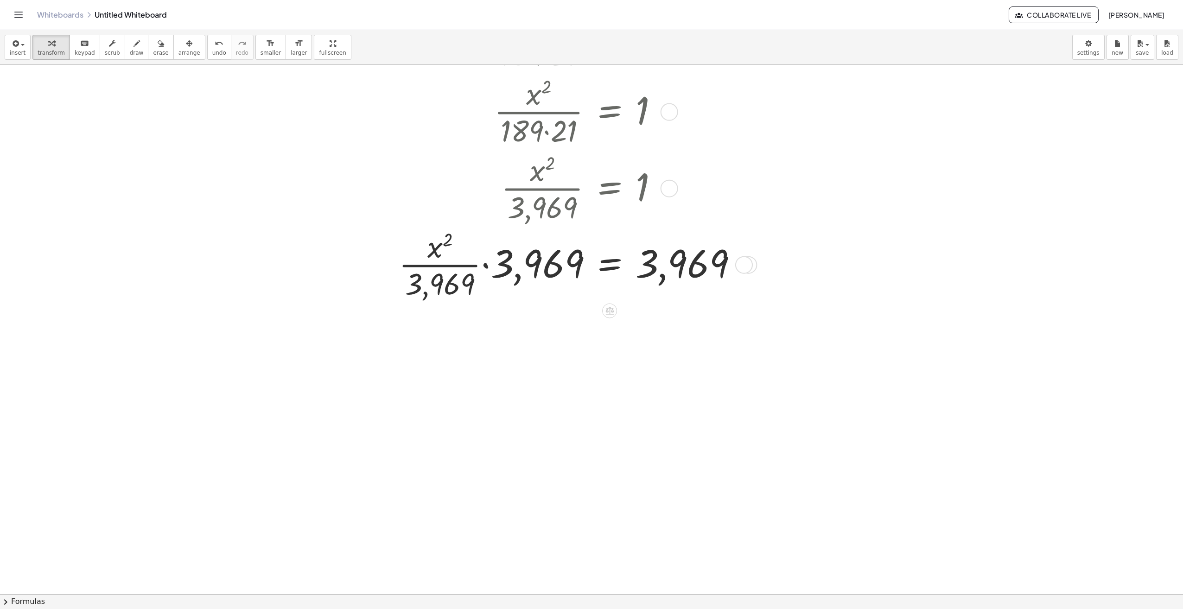
click at [502, 266] on div at bounding box center [571, 264] width 355 height 76
click at [211, 45] on button "undo undo" at bounding box center [219, 47] width 24 height 25
click at [455, 265] on div at bounding box center [571, 264] width 355 height 76
click at [486, 266] on div at bounding box center [571, 264] width 355 height 76
click at [212, 51] on span "undo" at bounding box center [219, 53] width 14 height 6
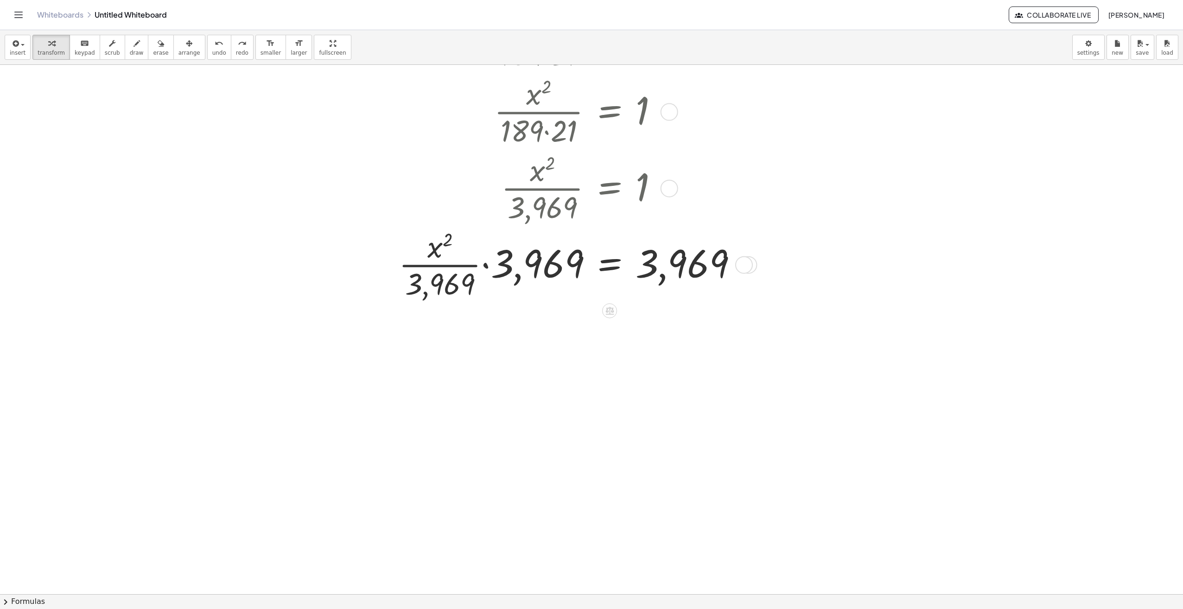
click at [449, 285] on div at bounding box center [571, 264] width 355 height 76
click at [510, 271] on div at bounding box center [571, 264] width 355 height 76
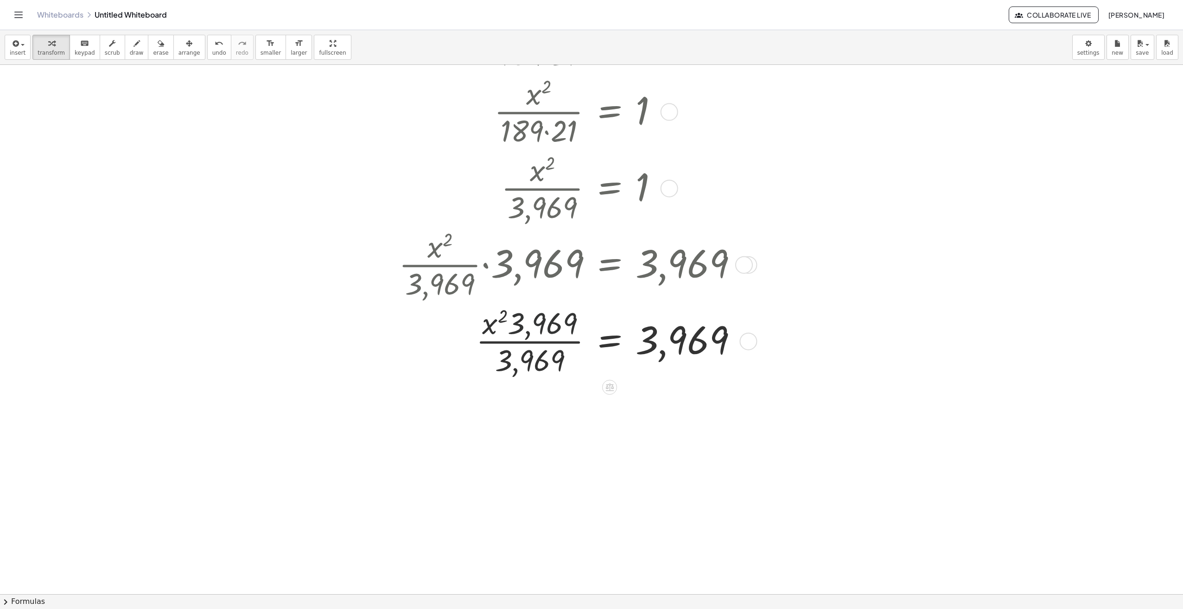
click at [543, 323] on div at bounding box center [571, 340] width 355 height 76
click at [541, 357] on div at bounding box center [571, 340] width 355 height 76
click at [524, 357] on div at bounding box center [571, 340] width 355 height 76
click at [509, 355] on div at bounding box center [571, 340] width 355 height 76
click at [566, 342] on div at bounding box center [571, 340] width 355 height 76
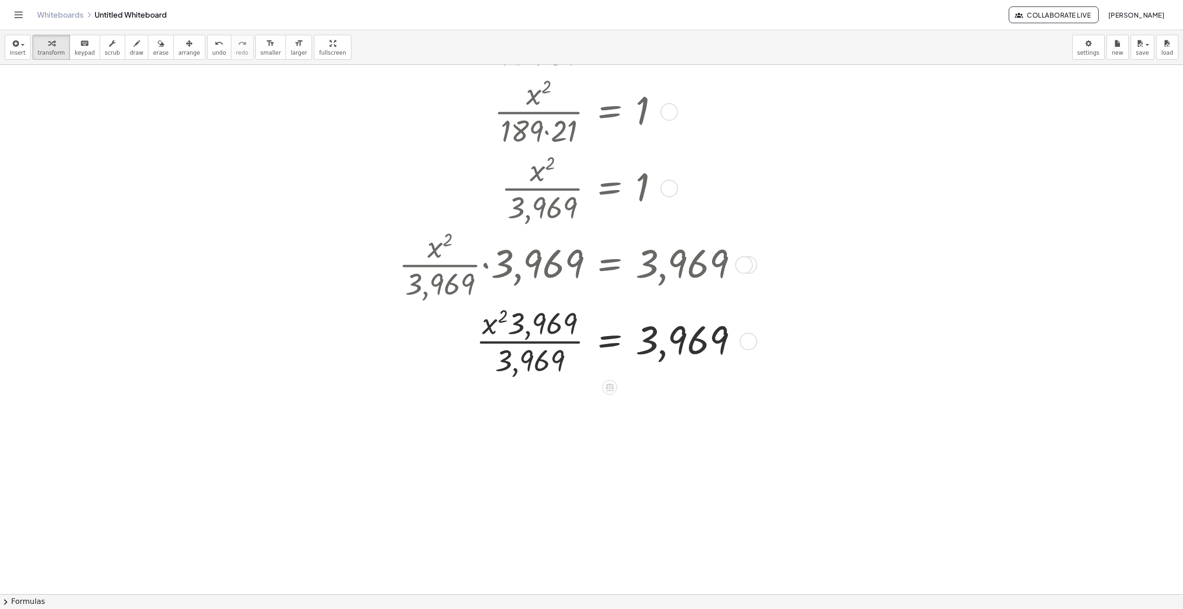
click at [493, 323] on div at bounding box center [571, 340] width 355 height 76
drag, startPoint x: 491, startPoint y: 326, endPoint x: 578, endPoint y: 334, distance: 87.4
click at [578, 334] on div at bounding box center [571, 340] width 355 height 76
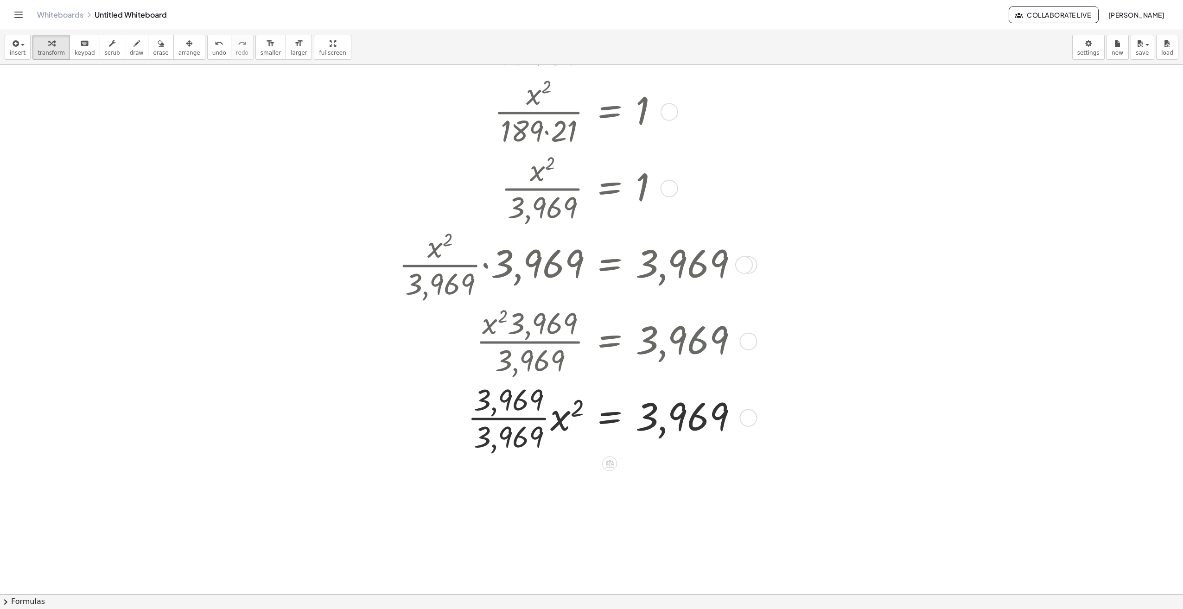
click at [517, 418] on div at bounding box center [571, 417] width 355 height 76
click at [517, 418] on div at bounding box center [571, 416] width 355 height 49
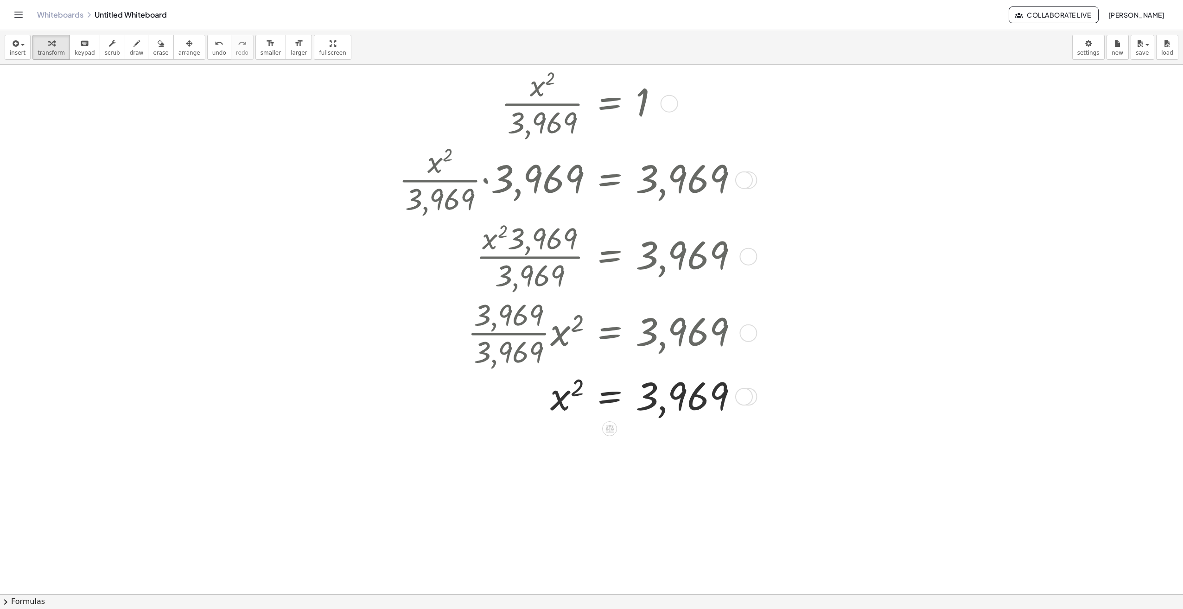
scroll to position [371, 0]
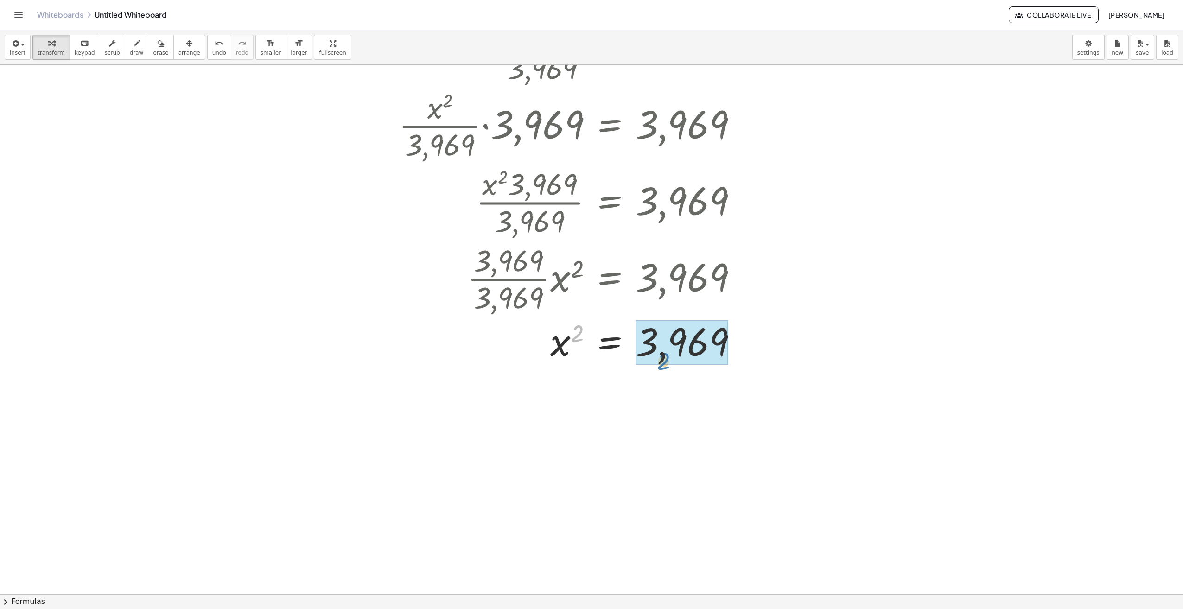
drag, startPoint x: 581, startPoint y: 330, endPoint x: 667, endPoint y: 358, distance: 91.0
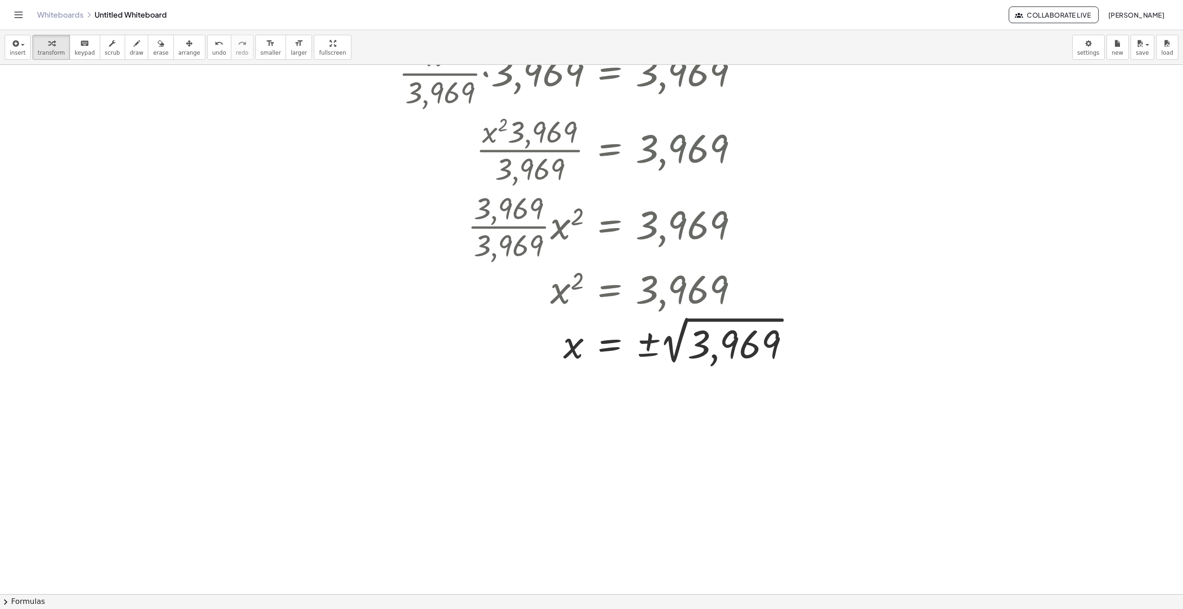
scroll to position [463, 0]
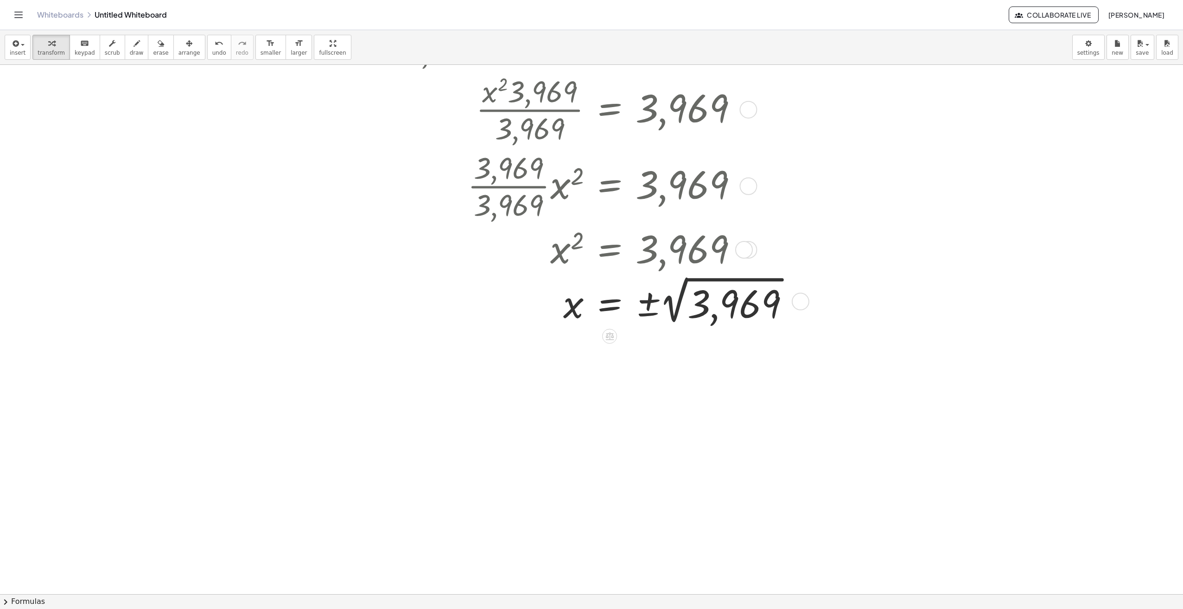
click at [683, 296] on div at bounding box center [597, 300] width 407 height 55
click at [821, 403] on div at bounding box center [591, 161] width 1183 height 1119
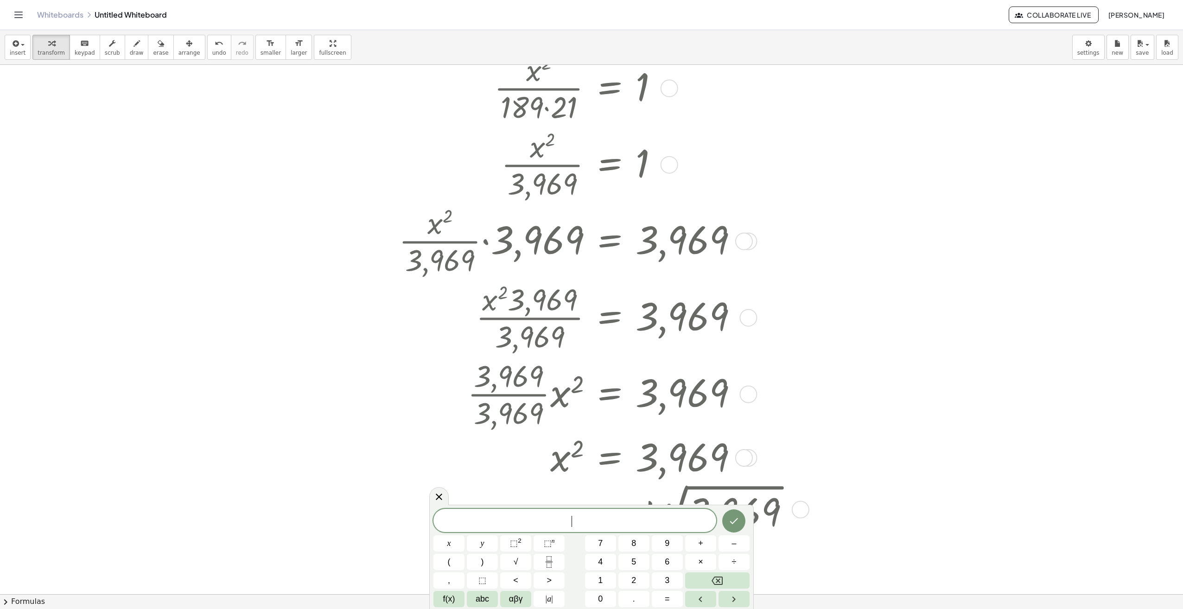
scroll to position [139, 0]
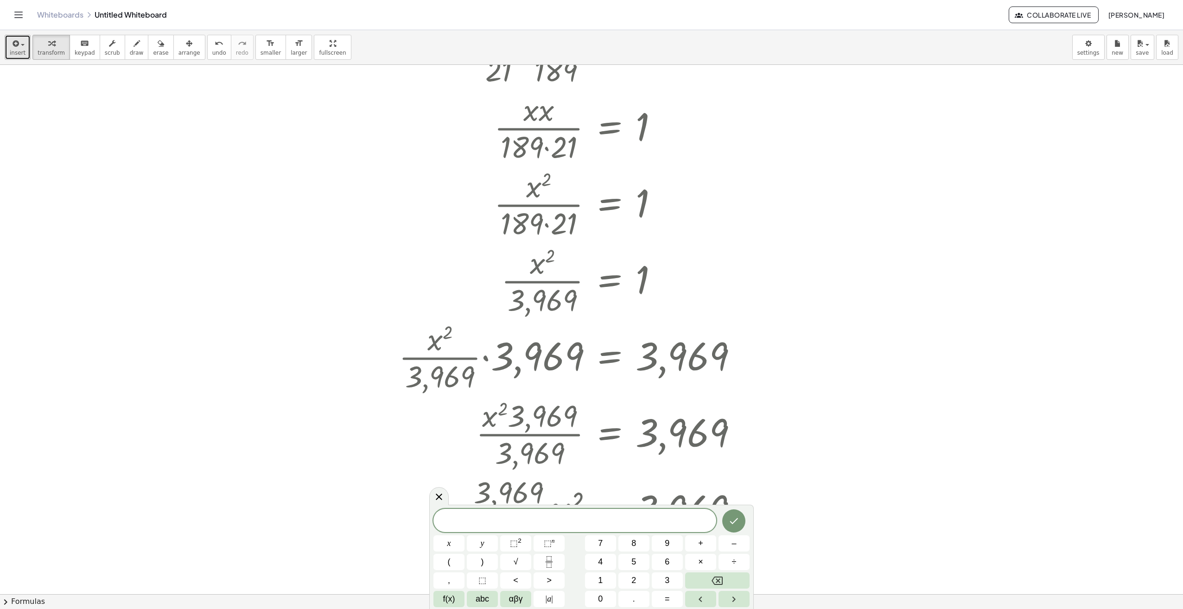
click at [20, 39] on div "button" at bounding box center [18, 43] width 16 height 11
click at [58, 82] on span "Math Expression" at bounding box center [58, 84] width 53 height 9
click at [554, 557] on icon "Fraction" at bounding box center [549, 562] width 12 height 12
click at [575, 519] on span "​" at bounding box center [575, 520] width 12 height 13
click at [594, 514] on span "6 3 2 1 ​ ​" at bounding box center [574, 516] width 283 height 25
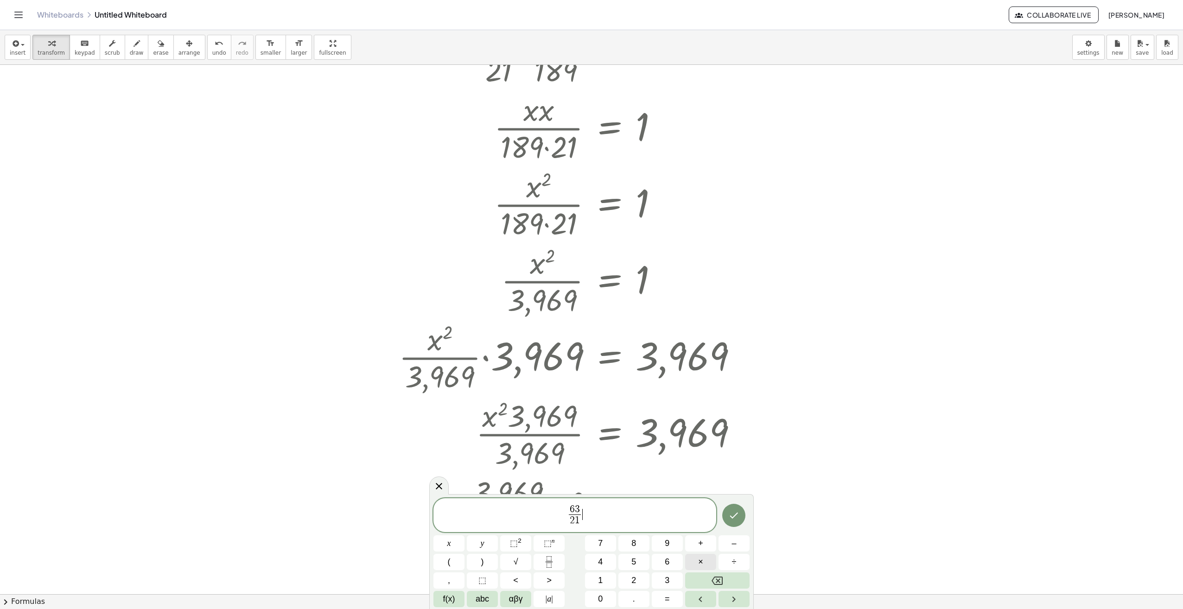
click at [707, 561] on button "×" at bounding box center [700, 562] width 31 height 16
click at [540, 562] on button "Fraction" at bounding box center [548, 562] width 31 height 16
click at [581, 522] on span "​" at bounding box center [586, 520] width 12 height 13
click at [616, 515] on span "6 3 2 1 ​ · 6 3 1 8 9 ​ ​" at bounding box center [574, 516] width 283 height 25
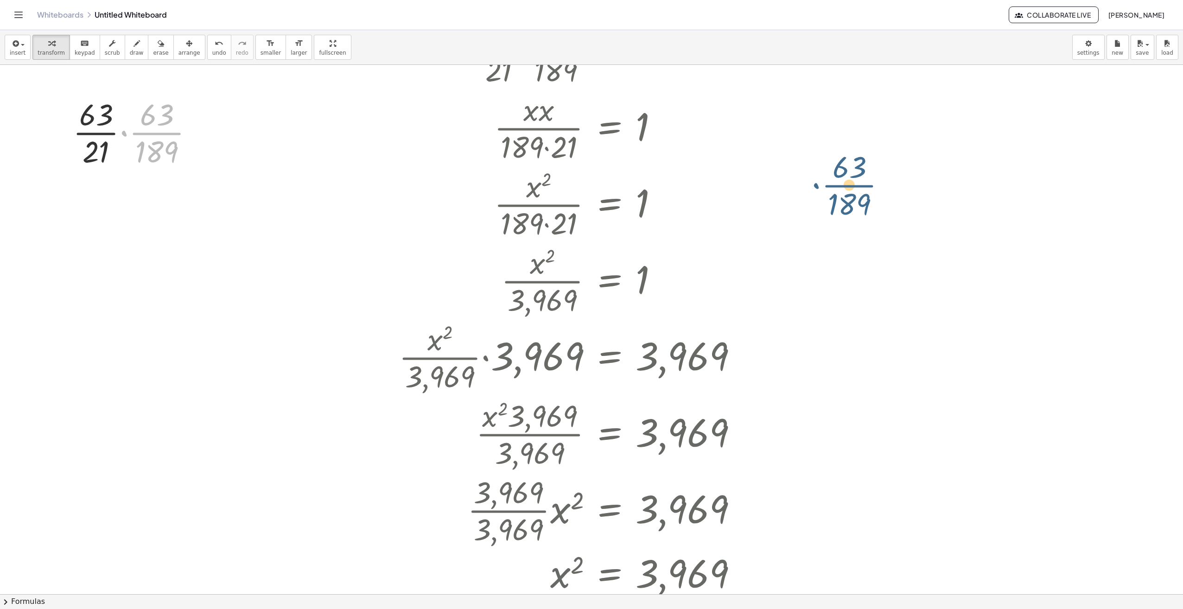
drag, startPoint x: 135, startPoint y: 126, endPoint x: 949, endPoint y: 177, distance: 814.8
click at [949, 177] on div "· · x · 21 · · x · 189 = 1 · x · x · 189 · 21 = 1 Go back to this line Copy lin…" at bounding box center [591, 485] width 1183 height 1119
drag, startPoint x: 207, startPoint y: 133, endPoint x: 259, endPoint y: 143, distance: 52.3
click at [259, 143] on div "· · x · 21 · · x · 189 = 1 · x · x · 189 · 21 = 1 Go back to this line Copy lin…" at bounding box center [591, 485] width 1183 height 1119
click at [132, 129] on div at bounding box center [137, 132] width 138 height 76
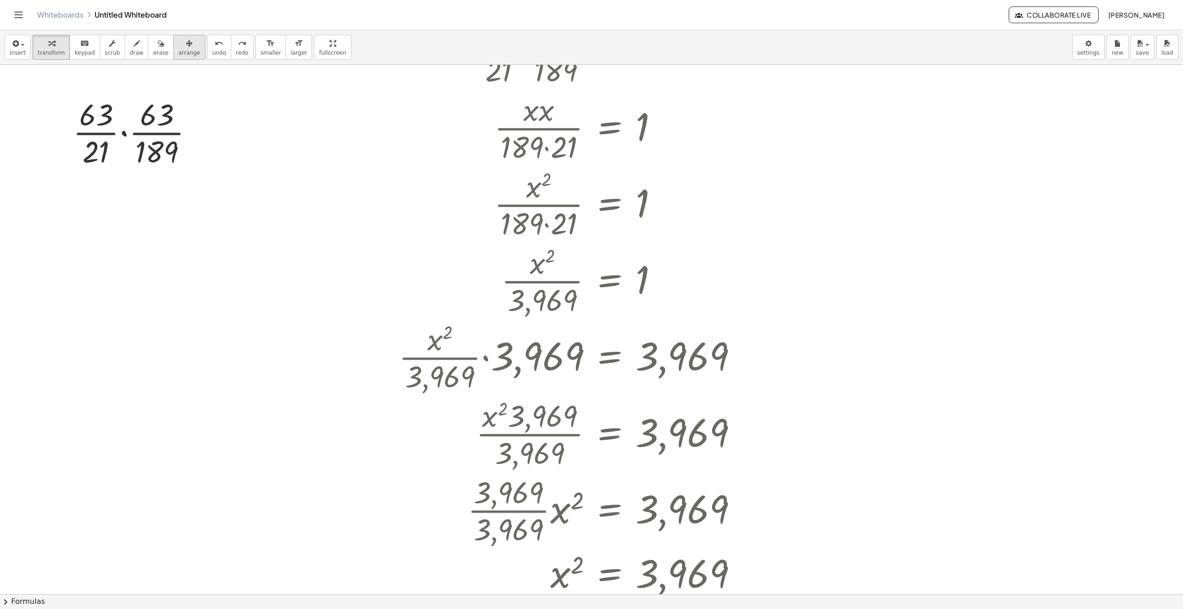
click at [186, 44] on icon "button" at bounding box center [189, 43] width 6 height 11
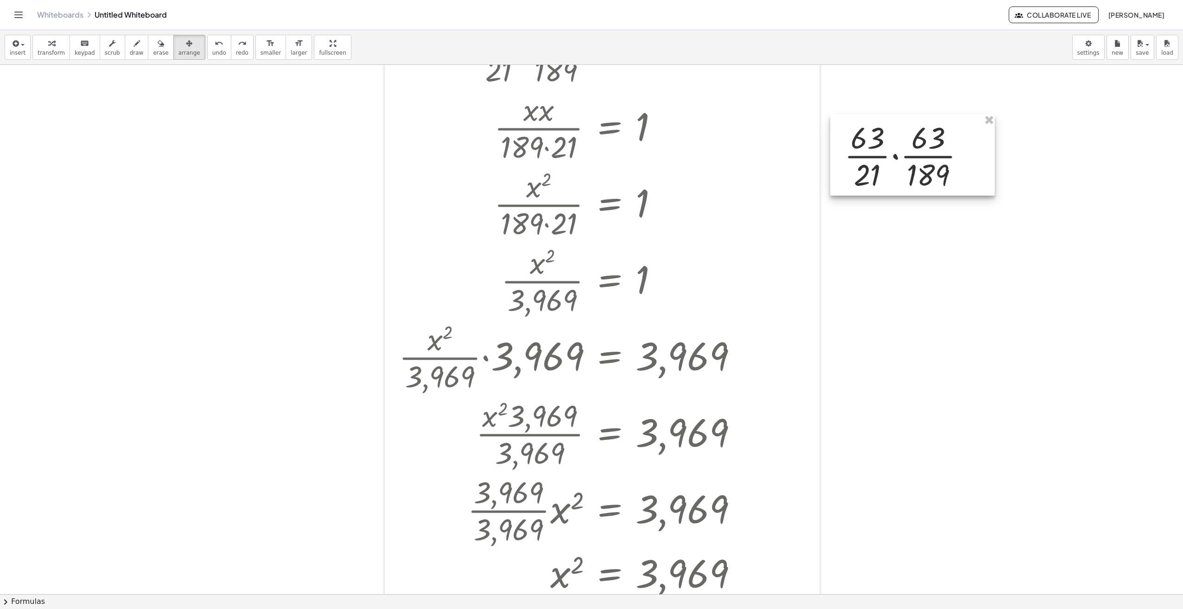
drag, startPoint x: 155, startPoint y: 125, endPoint x: 961, endPoint y: 200, distance: 809.7
click at [945, 139] on div at bounding box center [912, 154] width 164 height 81
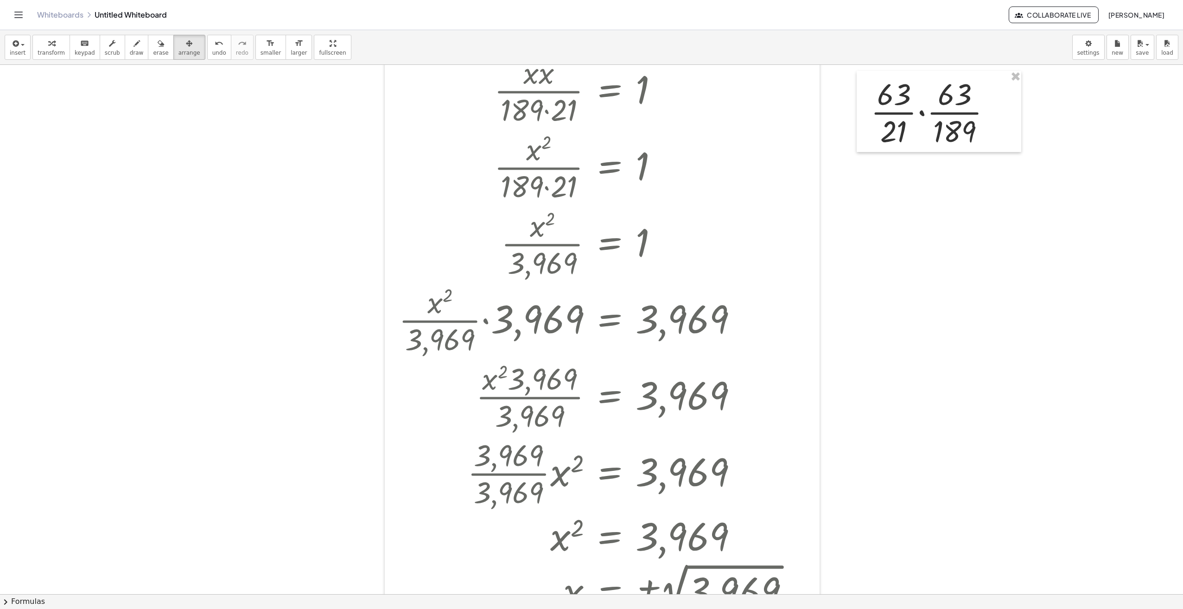
drag, startPoint x: 968, startPoint y: 277, endPoint x: 901, endPoint y: 309, distance: 74.0
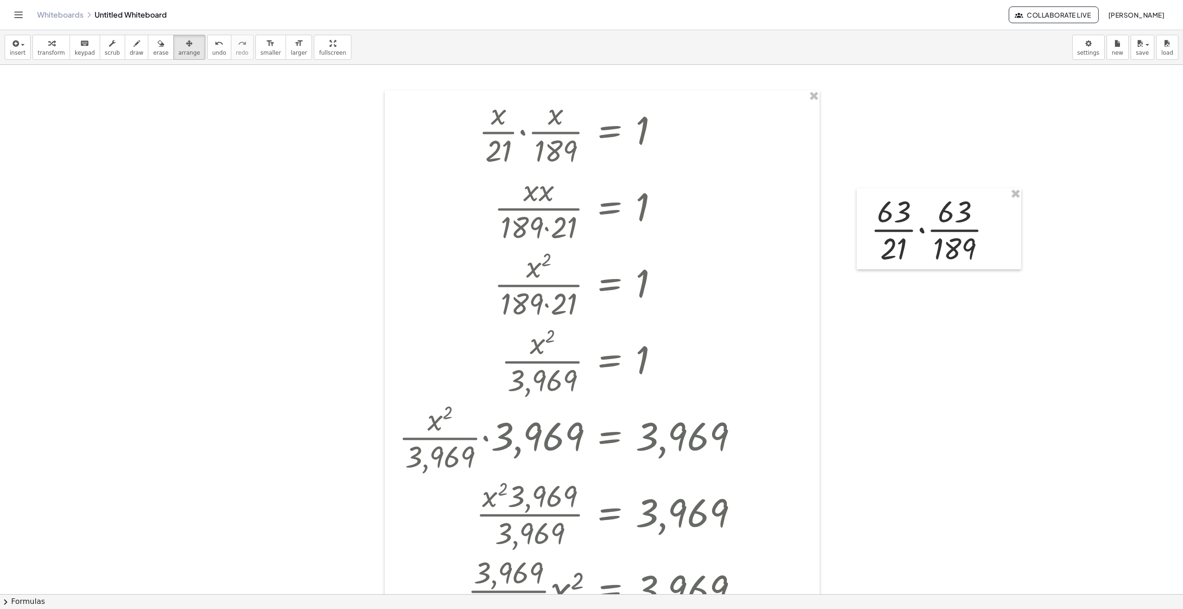
scroll to position [0, 0]
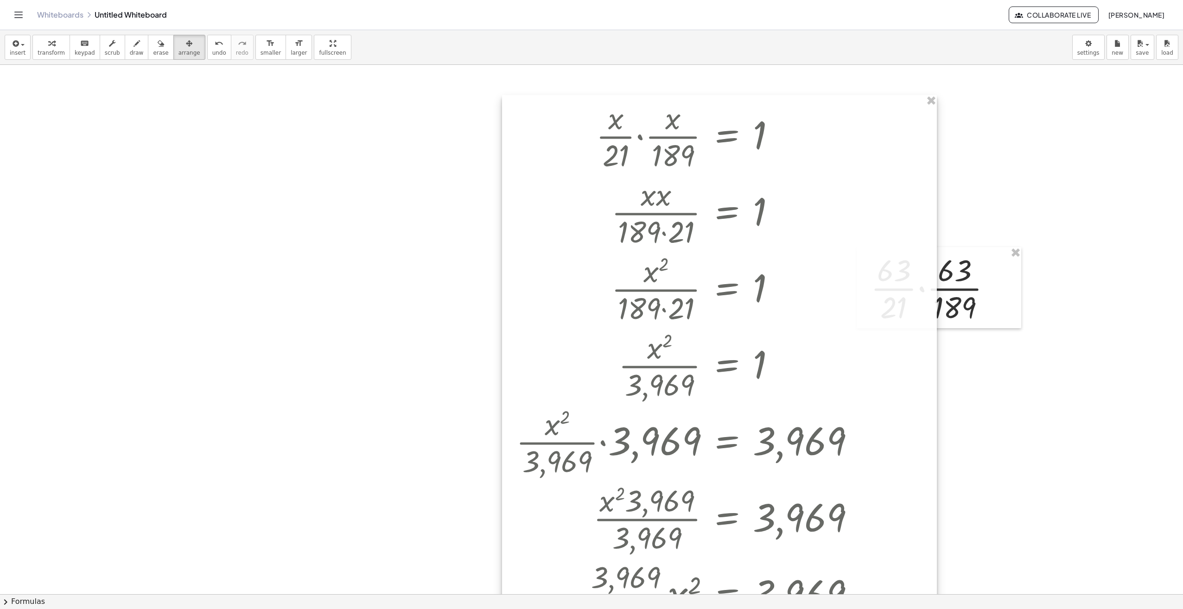
drag, startPoint x: 637, startPoint y: 234, endPoint x: 757, endPoint y: 175, distance: 134.5
click at [757, 175] on div at bounding box center [719, 441] width 435 height 693
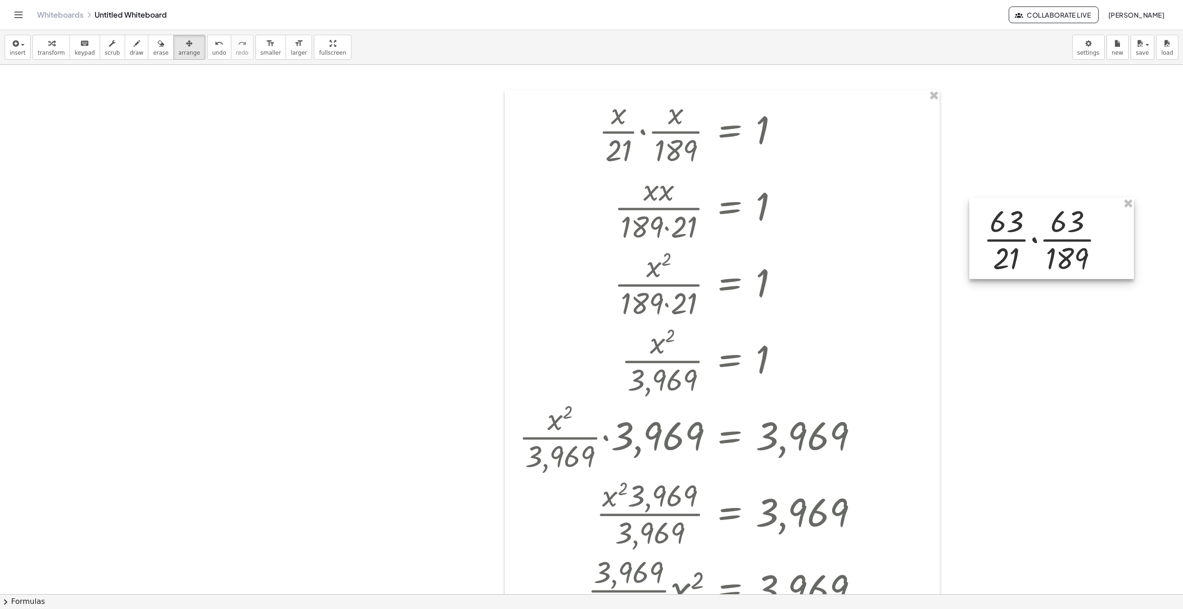
drag, startPoint x: 972, startPoint y: 283, endPoint x: 867, endPoint y: 233, distance: 116.7
click at [1085, 233] on div at bounding box center [1051, 238] width 164 height 81
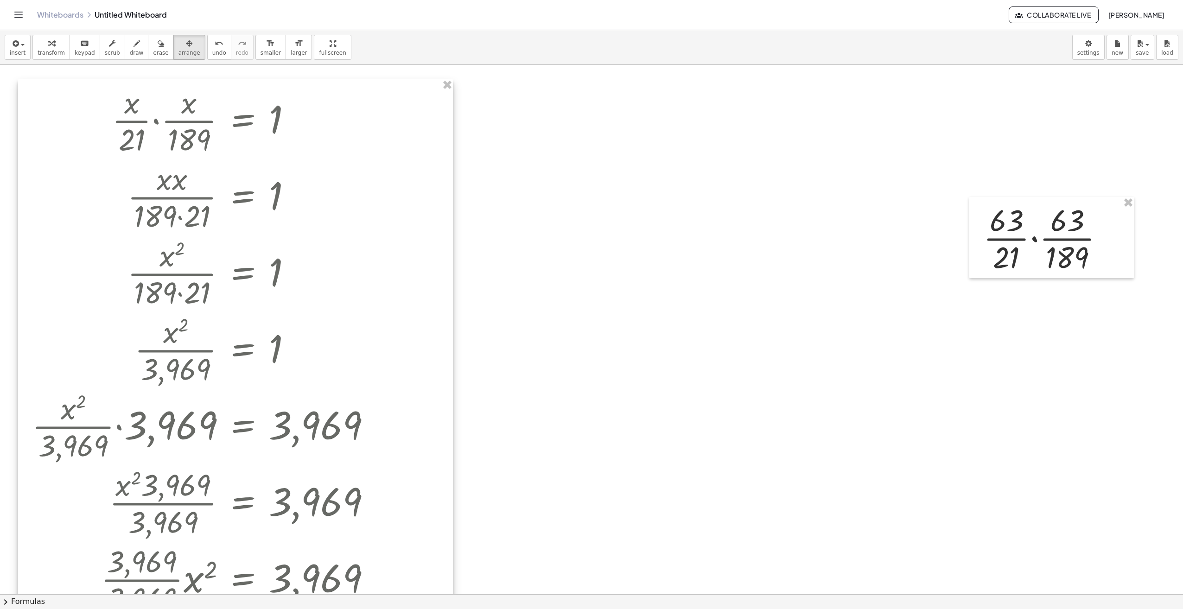
drag, startPoint x: 760, startPoint y: 215, endPoint x: 274, endPoint y: 204, distance: 486.2
click at [274, 204] on div at bounding box center [235, 425] width 435 height 693
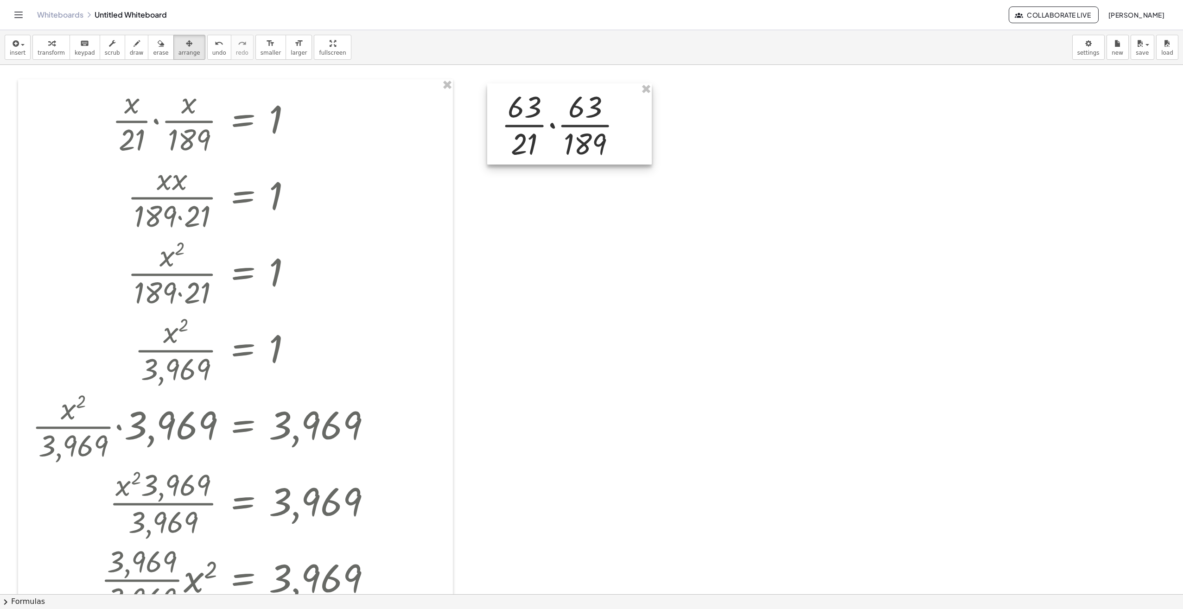
drag, startPoint x: 1013, startPoint y: 225, endPoint x: 531, endPoint y: 111, distance: 496.2
click at [531, 111] on div at bounding box center [569, 123] width 164 height 81
click at [52, 41] on div "button" at bounding box center [51, 43] width 27 height 11
click at [530, 126] on div at bounding box center [565, 123] width 138 height 76
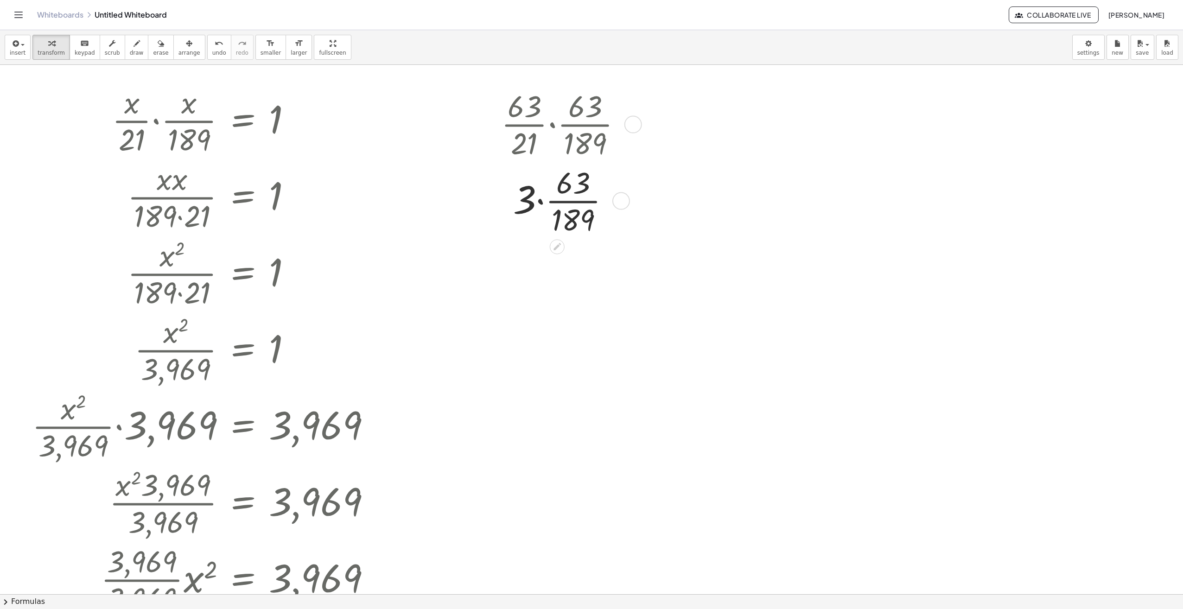
click at [581, 203] on div at bounding box center [565, 200] width 138 height 76
click at [212, 45] on div "undo" at bounding box center [219, 43] width 14 height 11
click at [571, 202] on div at bounding box center [565, 200] width 122 height 76
click at [572, 202] on div at bounding box center [565, 200] width 138 height 76
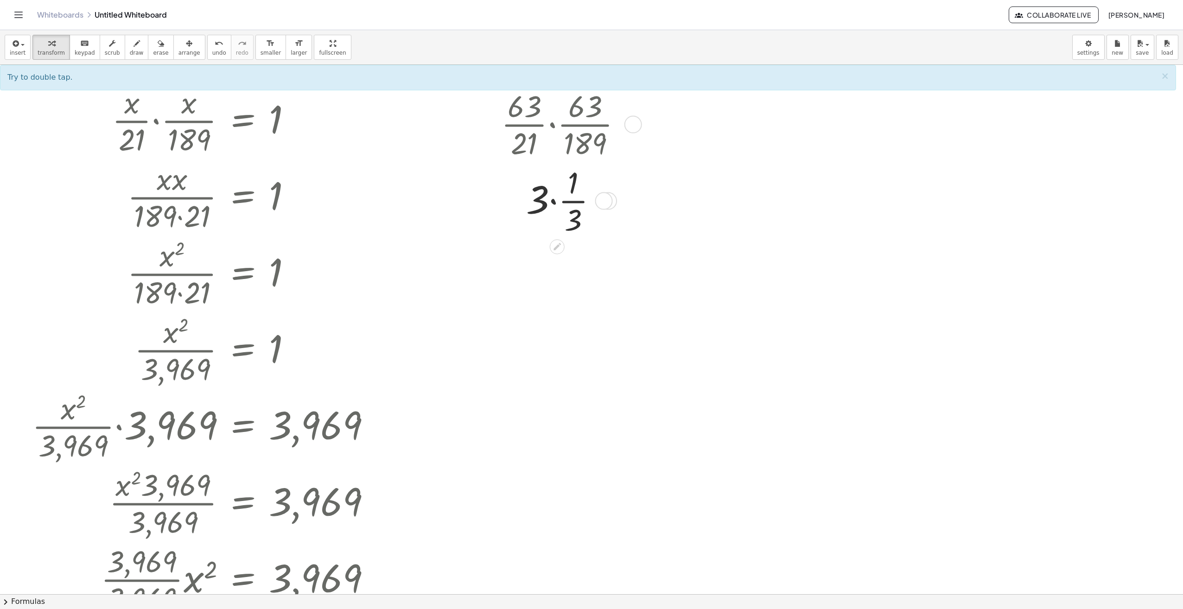
click at [552, 200] on div at bounding box center [565, 200] width 138 height 76
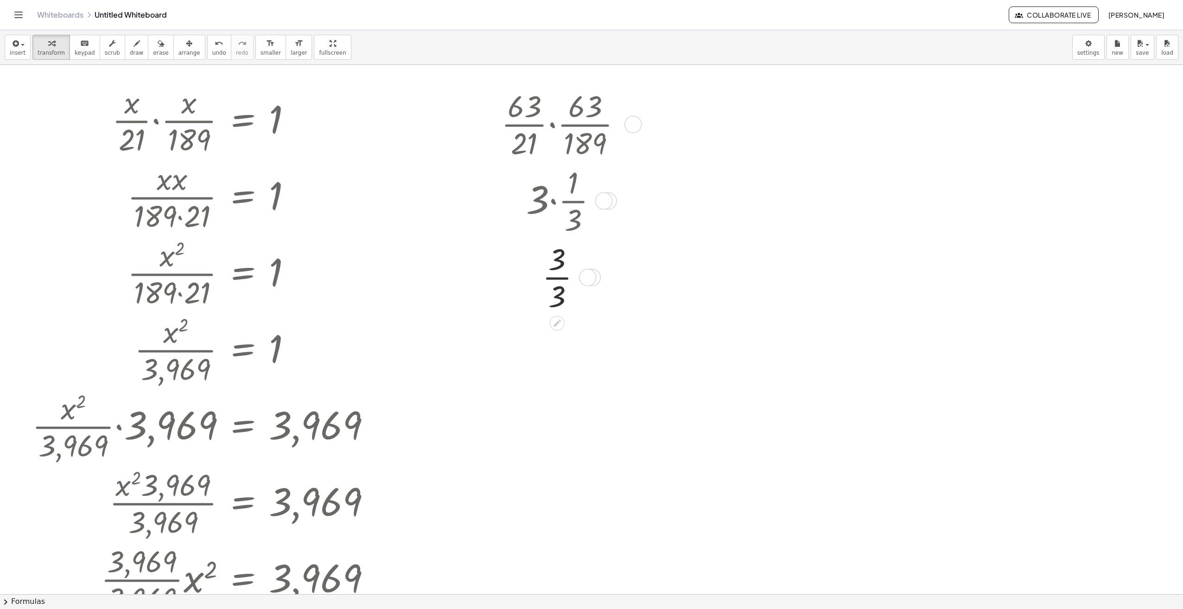
click at [558, 278] on div at bounding box center [565, 276] width 138 height 76
click at [11, 44] on icon "button" at bounding box center [15, 43] width 8 height 11
click at [47, 83] on span "Math Expression" at bounding box center [58, 84] width 53 height 9
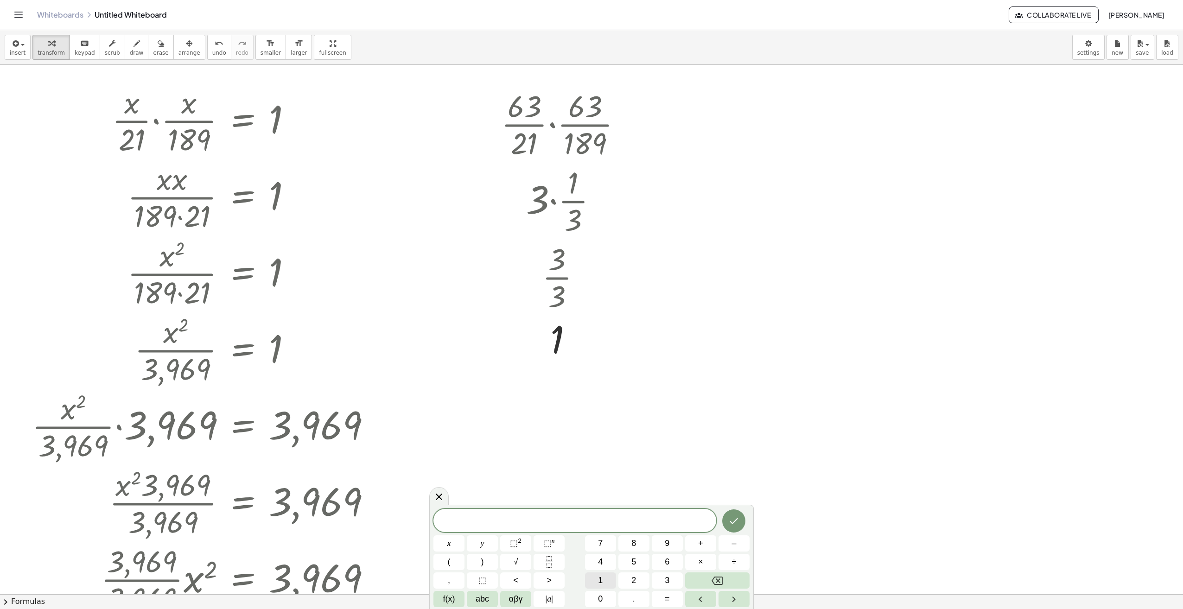
click at [605, 580] on button "1" at bounding box center [600, 580] width 31 height 16
click at [601, 597] on span "0" at bounding box center [600, 599] width 5 height 13
click at [698, 561] on span "×" at bounding box center [700, 562] width 5 height 13
click at [555, 559] on icon "Fraction" at bounding box center [549, 562] width 12 height 12
click at [599, 575] on span "1" at bounding box center [600, 580] width 5 height 13
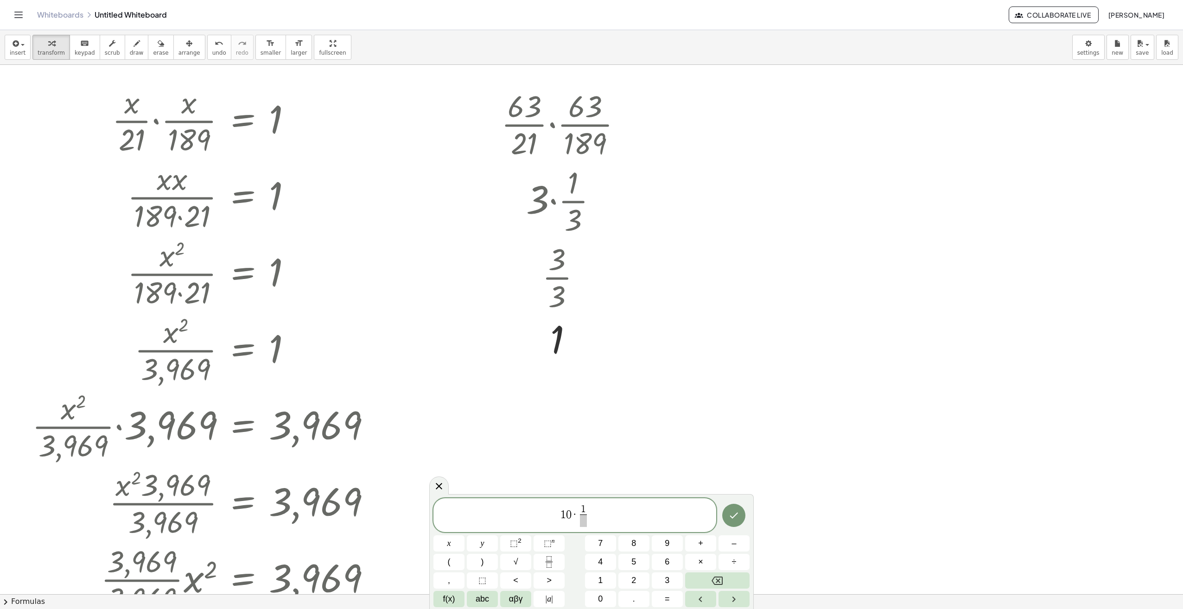
click at [583, 522] on span at bounding box center [583, 520] width 7 height 13
click at [654, 578] on button "3" at bounding box center [666, 580] width 31 height 16
click at [734, 525] on button "Done" at bounding box center [733, 515] width 23 height 23
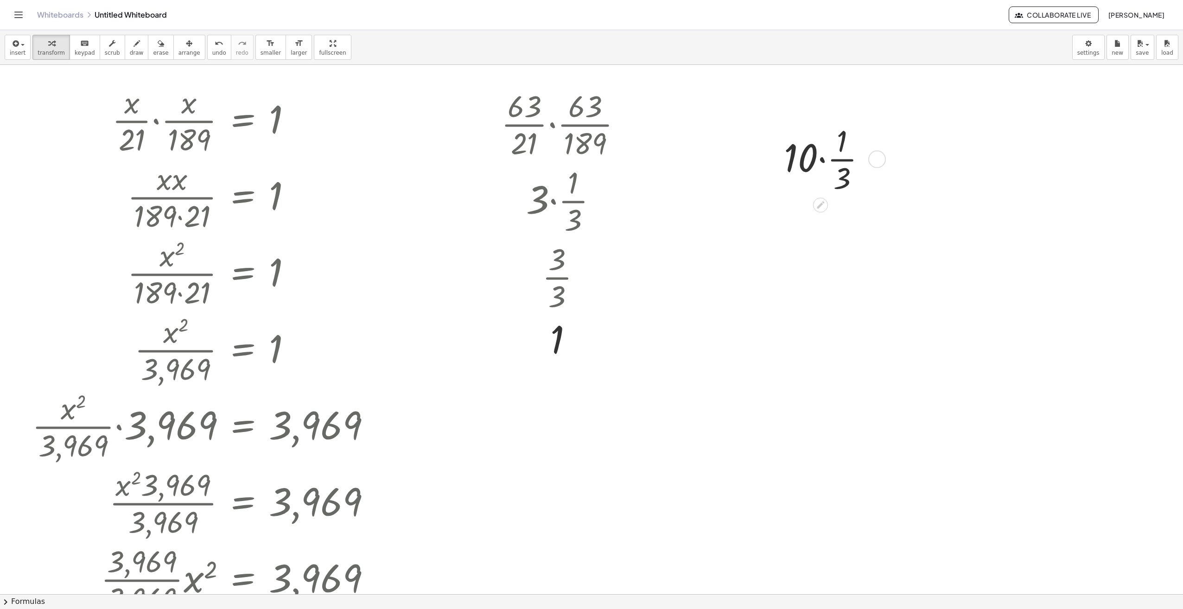
click at [819, 158] on div at bounding box center [828, 158] width 99 height 76
click at [820, 238] on div at bounding box center [828, 234] width 99 height 76
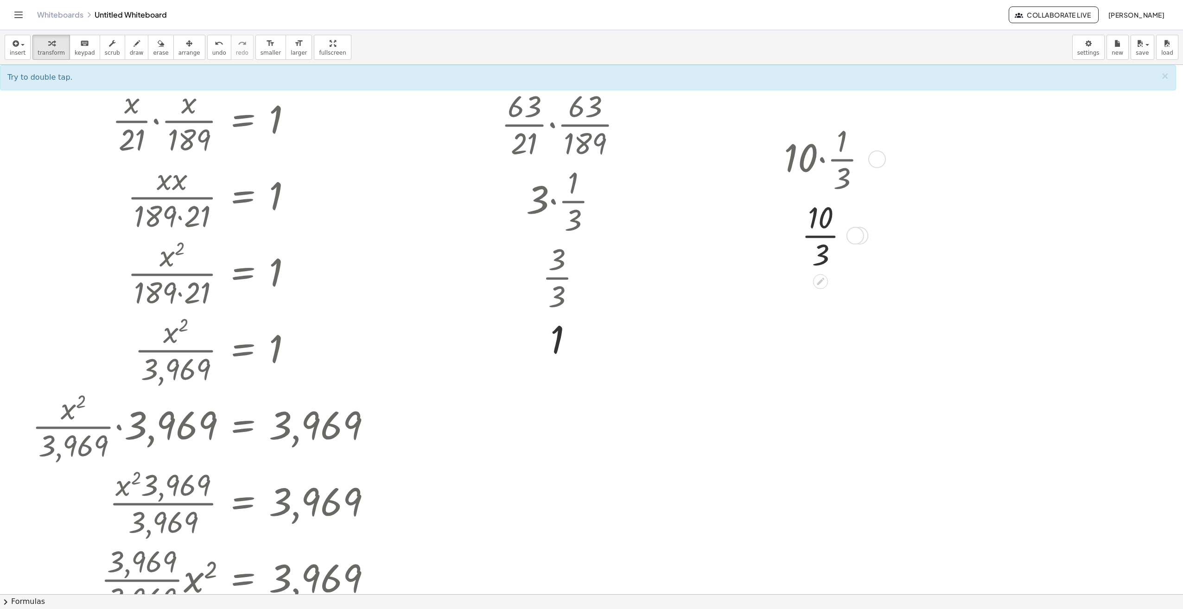
click at [820, 236] on div at bounding box center [828, 234] width 99 height 76
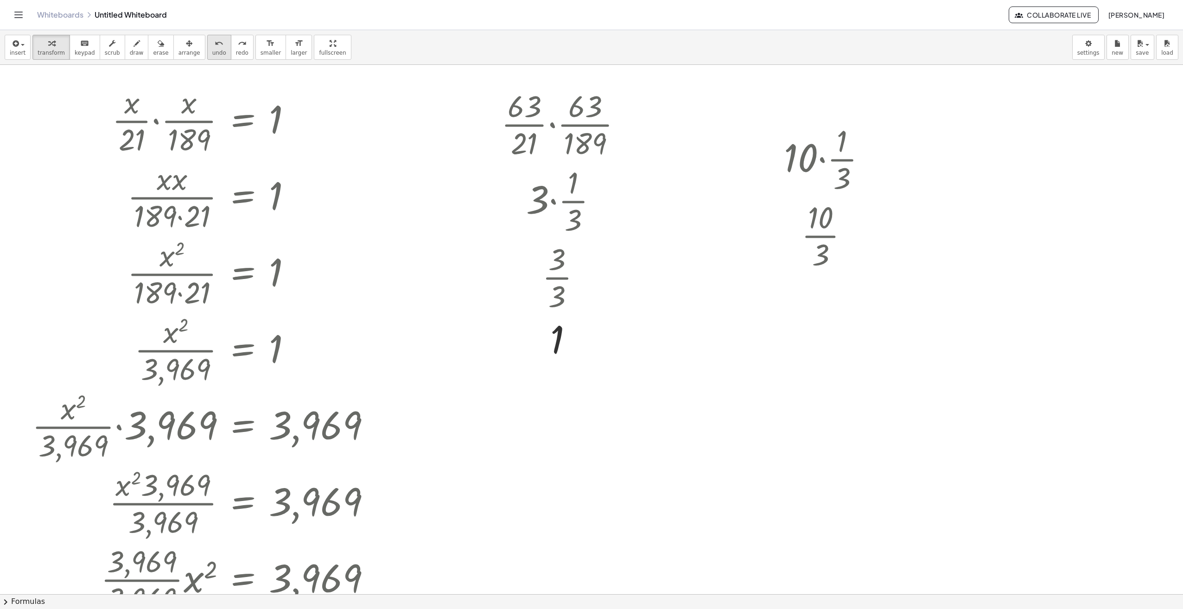
click at [212, 41] on div "undo" at bounding box center [219, 43] width 14 height 11
click at [822, 163] on div at bounding box center [828, 158] width 99 height 76
click at [215, 47] on icon "undo" at bounding box center [219, 43] width 9 height 11
click at [821, 206] on icon at bounding box center [820, 205] width 10 height 10
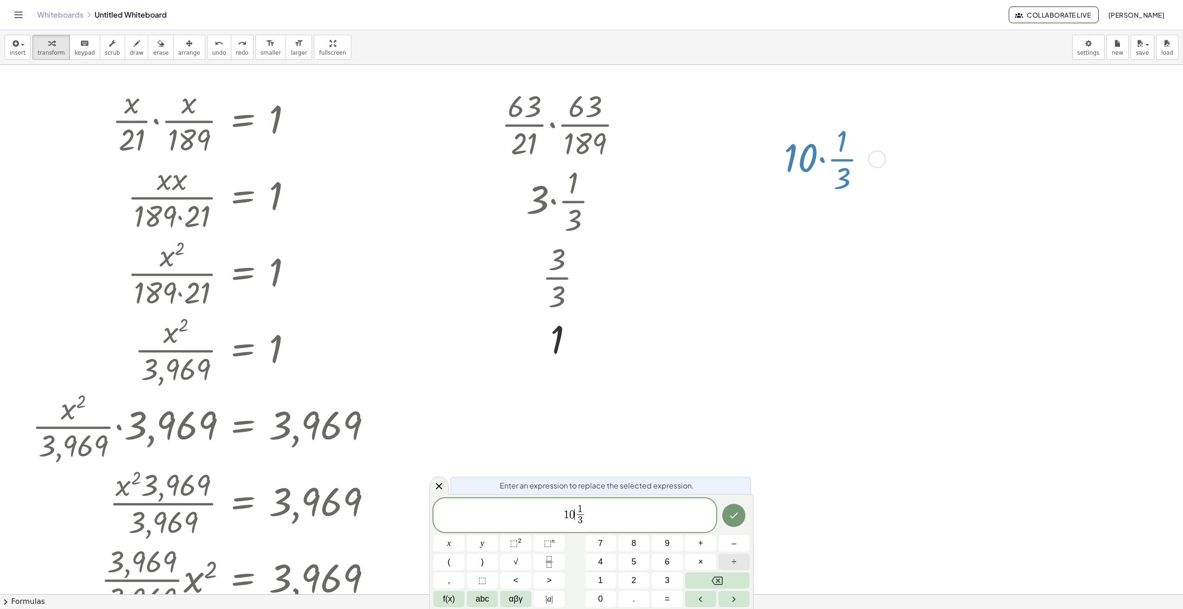
click at [737, 563] on button "÷" at bounding box center [733, 562] width 31 height 16
click at [729, 521] on button "Done" at bounding box center [733, 515] width 23 height 23
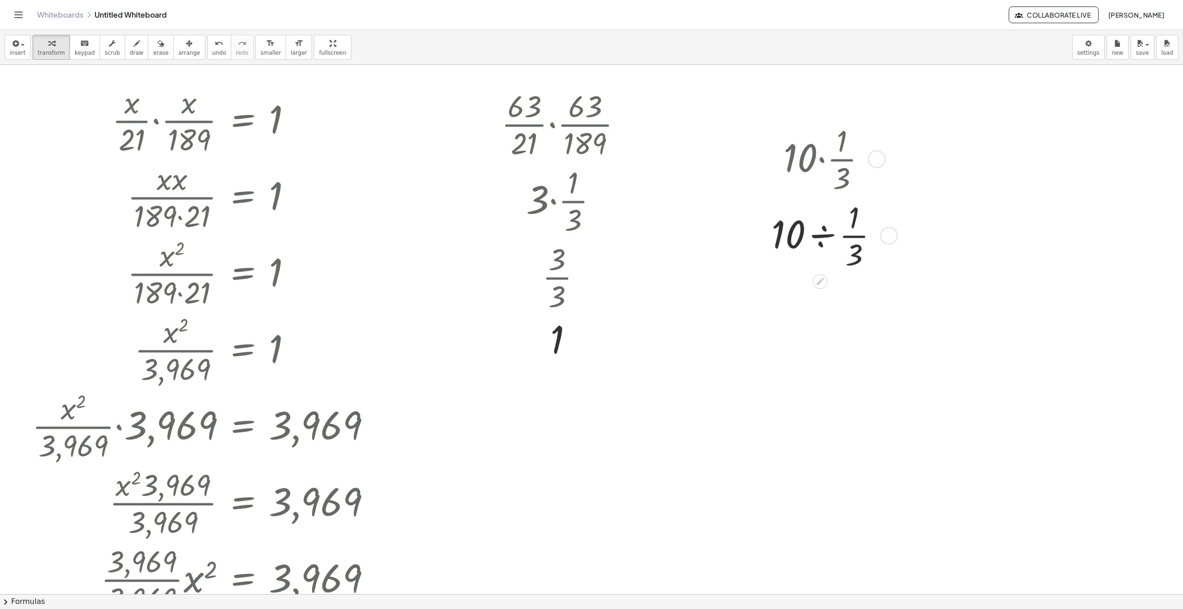
click at [822, 236] on div at bounding box center [827, 234] width 123 height 76
click at [826, 302] on div at bounding box center [827, 298] width 123 height 51
click at [212, 50] on span "undo" at bounding box center [219, 53] width 14 height 6
click at [824, 236] on div at bounding box center [827, 234] width 123 height 76
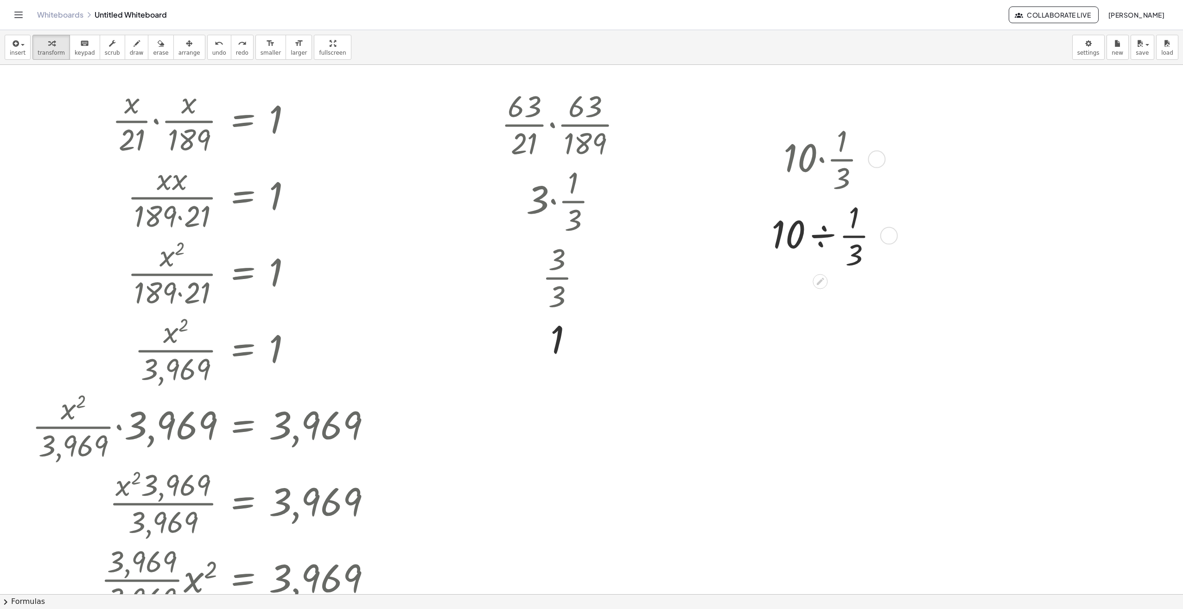
click at [824, 236] on div at bounding box center [827, 234] width 123 height 76
click at [212, 48] on div "undo" at bounding box center [219, 43] width 14 height 11
click at [822, 235] on div at bounding box center [827, 234] width 123 height 76
click at [212, 50] on span "undo" at bounding box center [219, 53] width 14 height 6
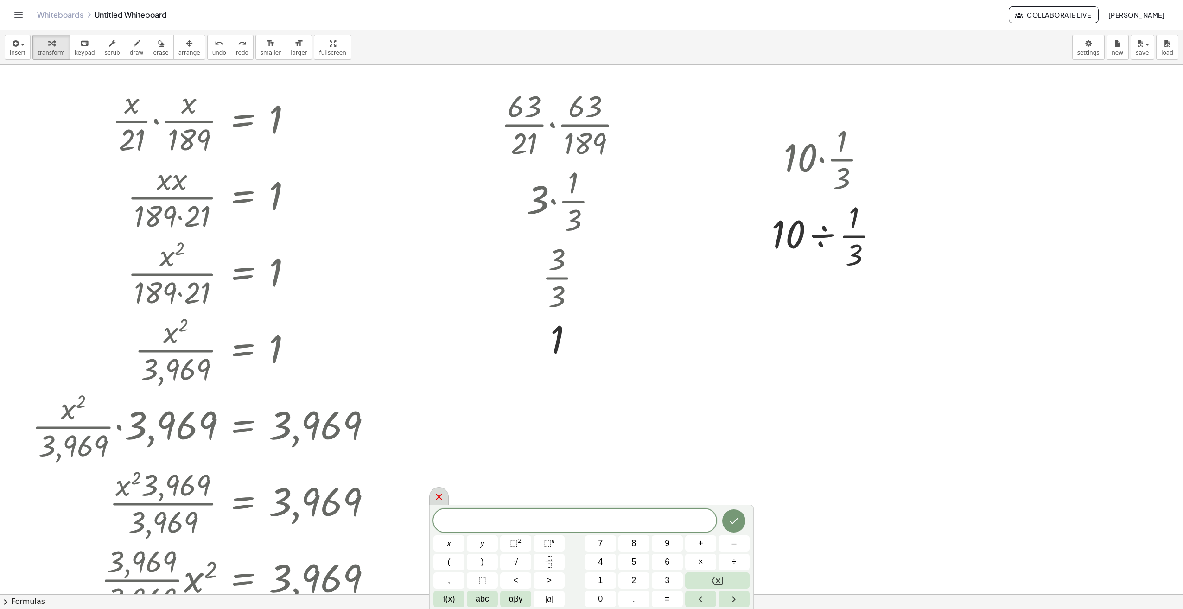
click at [435, 499] on icon at bounding box center [438, 496] width 11 height 11
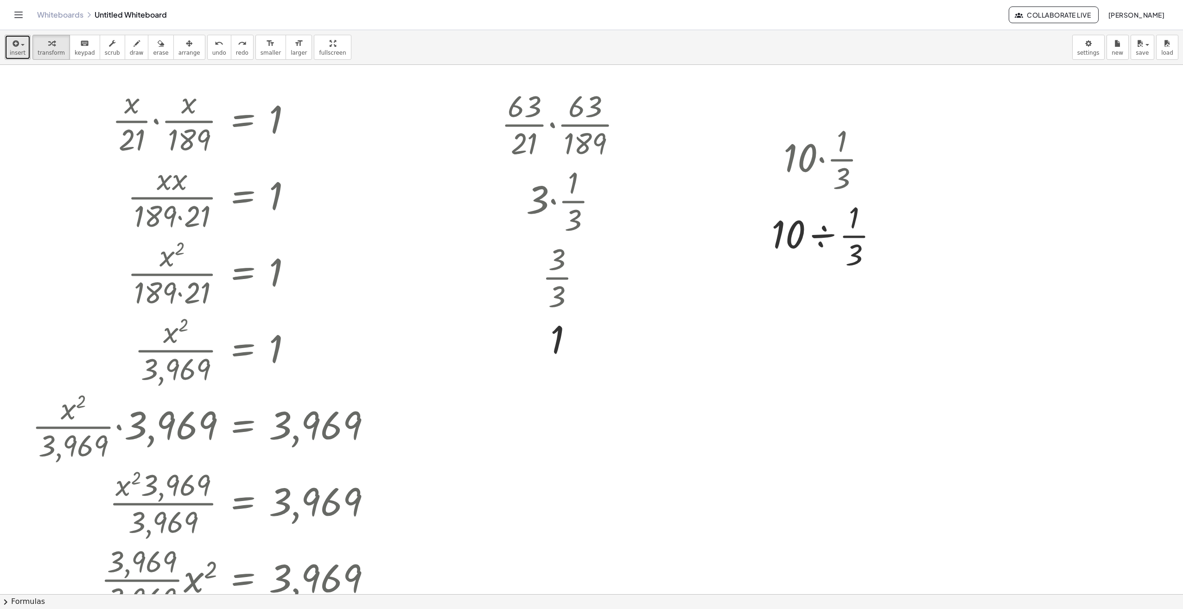
click at [8, 43] on button "insert" at bounding box center [18, 47] width 26 height 25
click at [57, 86] on span "Math Expression" at bounding box center [58, 84] width 53 height 9
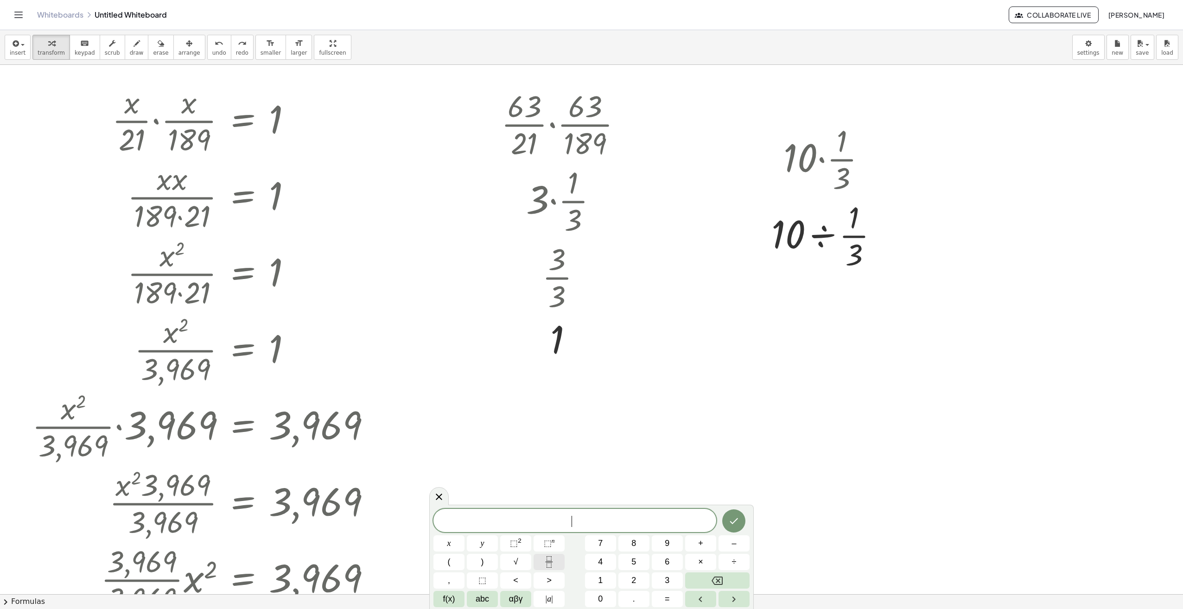
click at [551, 564] on icon "Fraction" at bounding box center [549, 562] width 12 height 12
click at [609, 582] on button "1" at bounding box center [600, 580] width 31 height 16
click at [573, 521] on span at bounding box center [574, 520] width 7 height 13
click at [665, 585] on span "3" at bounding box center [666, 580] width 5 height 13
click at [585, 513] on span "1 3 ​ ​" at bounding box center [574, 516] width 283 height 25
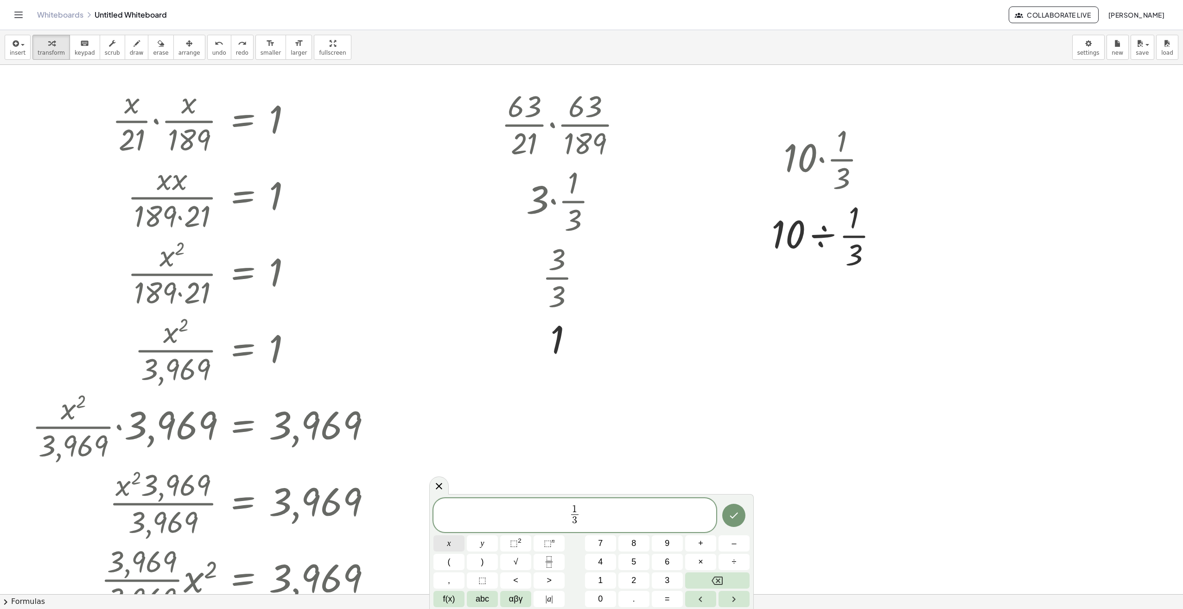
click at [456, 541] on button "x" at bounding box center [448, 543] width 31 height 16
click at [733, 546] on span "–" at bounding box center [733, 543] width 5 height 13
click at [557, 563] on button "Fraction" at bounding box center [548, 562] width 31 height 16
click at [604, 576] on button "1" at bounding box center [600, 580] width 31 height 16
click at [585, 519] on span "​ 1 ​" at bounding box center [589, 516] width 11 height 23
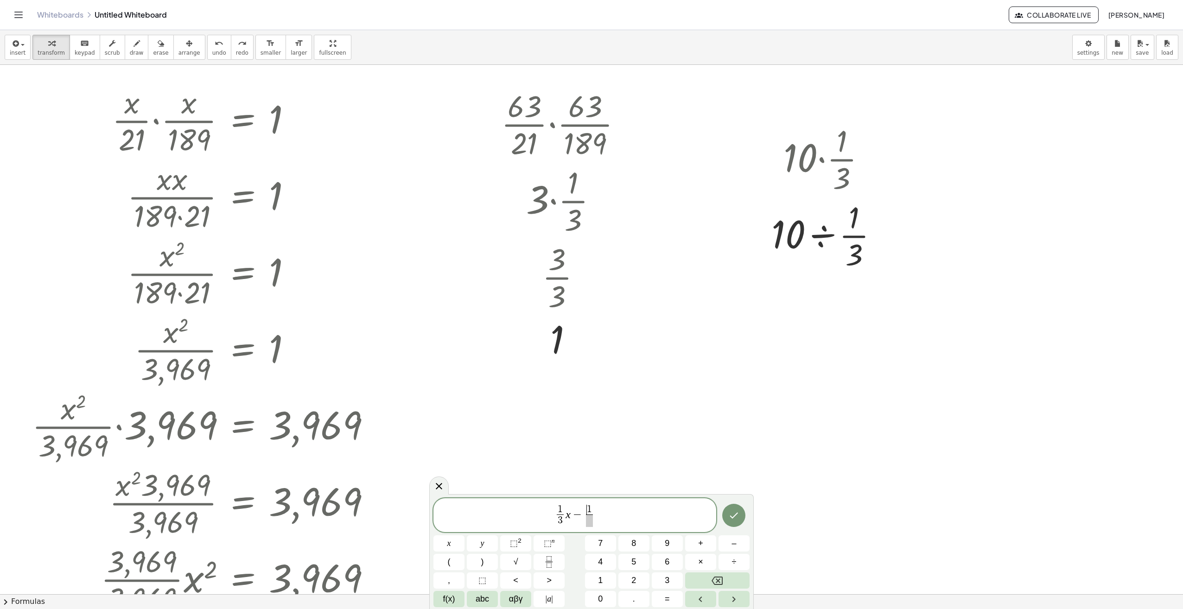
click at [588, 520] on span at bounding box center [589, 520] width 7 height 13
click at [610, 563] on button "4" at bounding box center [600, 562] width 31 height 16
click at [609, 517] on span "1 3 ​ x − 1 4 ​ ​" at bounding box center [574, 516] width 283 height 25
click at [446, 545] on button "x" at bounding box center [448, 543] width 31 height 16
click at [664, 598] on button "=" at bounding box center [666, 599] width 31 height 16
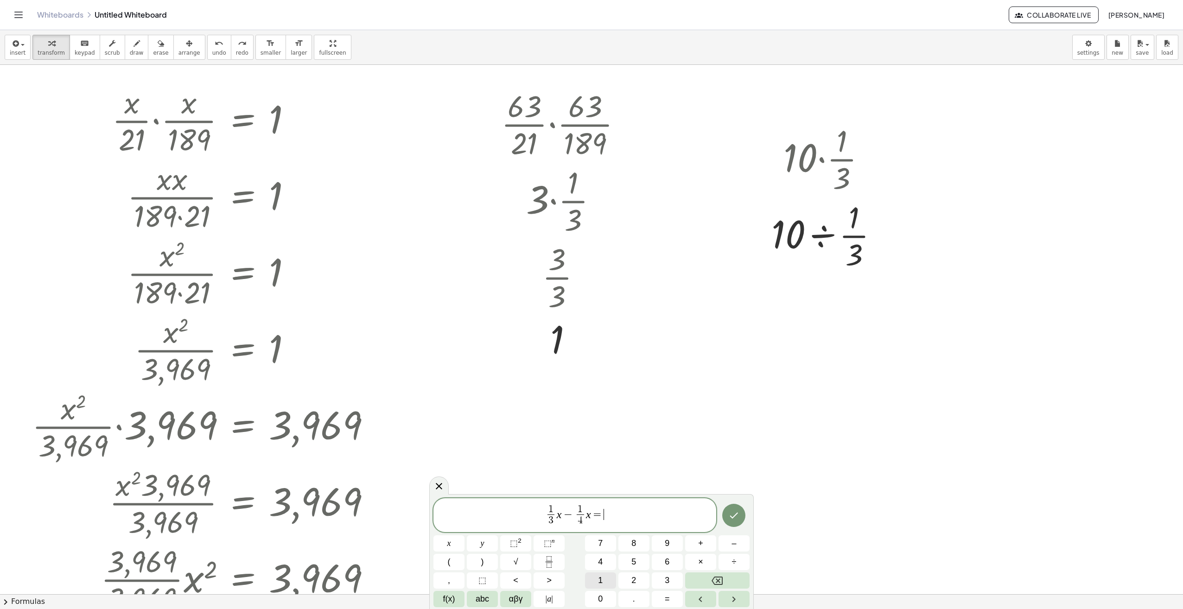
click at [605, 580] on button "1" at bounding box center [600, 580] width 31 height 16
click at [636, 579] on button "2" at bounding box center [633, 580] width 31 height 16
click at [732, 510] on icon "Done" at bounding box center [733, 515] width 11 height 11
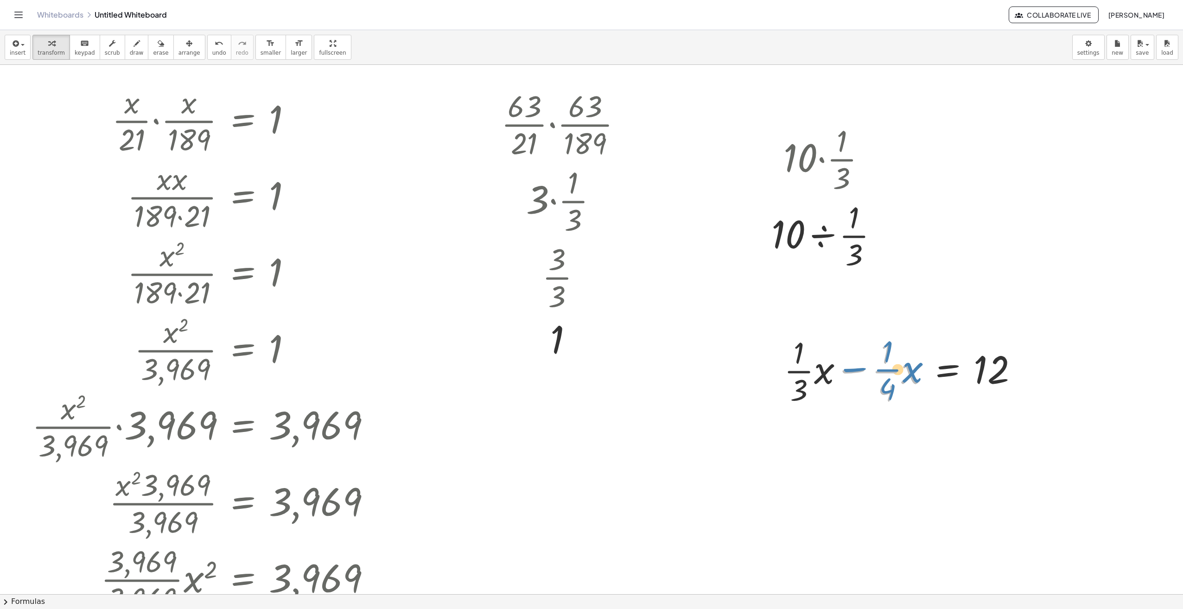
click at [851, 364] on div at bounding box center [904, 370] width 251 height 76
click at [178, 42] on div "button" at bounding box center [189, 43] width 22 height 11
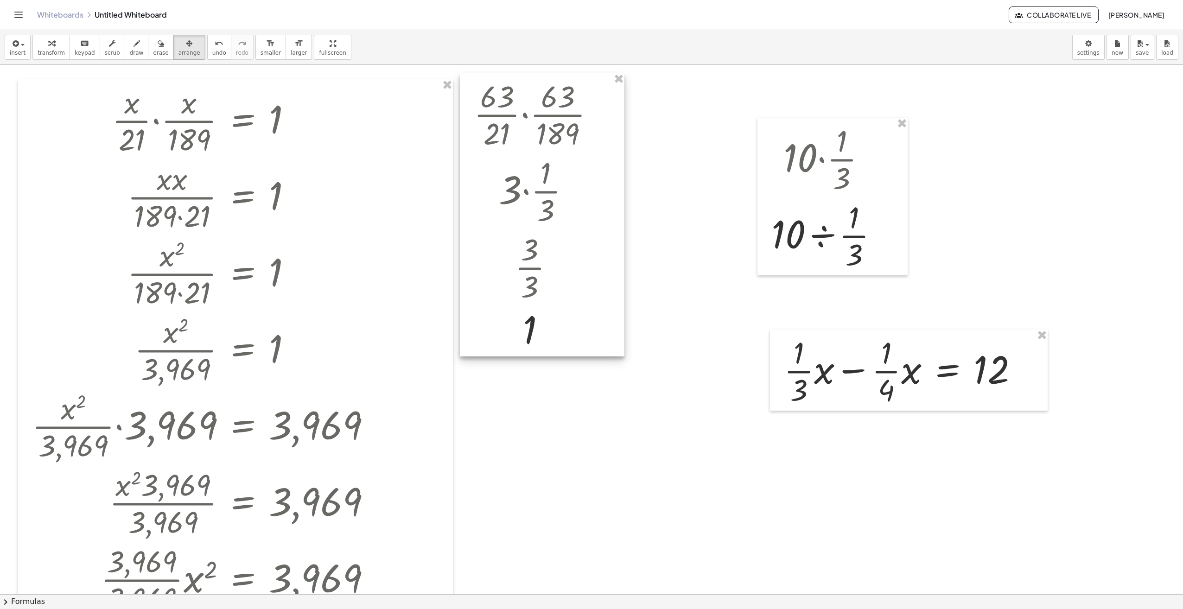
drag, startPoint x: 583, startPoint y: 209, endPoint x: 556, endPoint y: 201, distance: 28.3
click at [556, 201] on div at bounding box center [542, 214] width 164 height 283
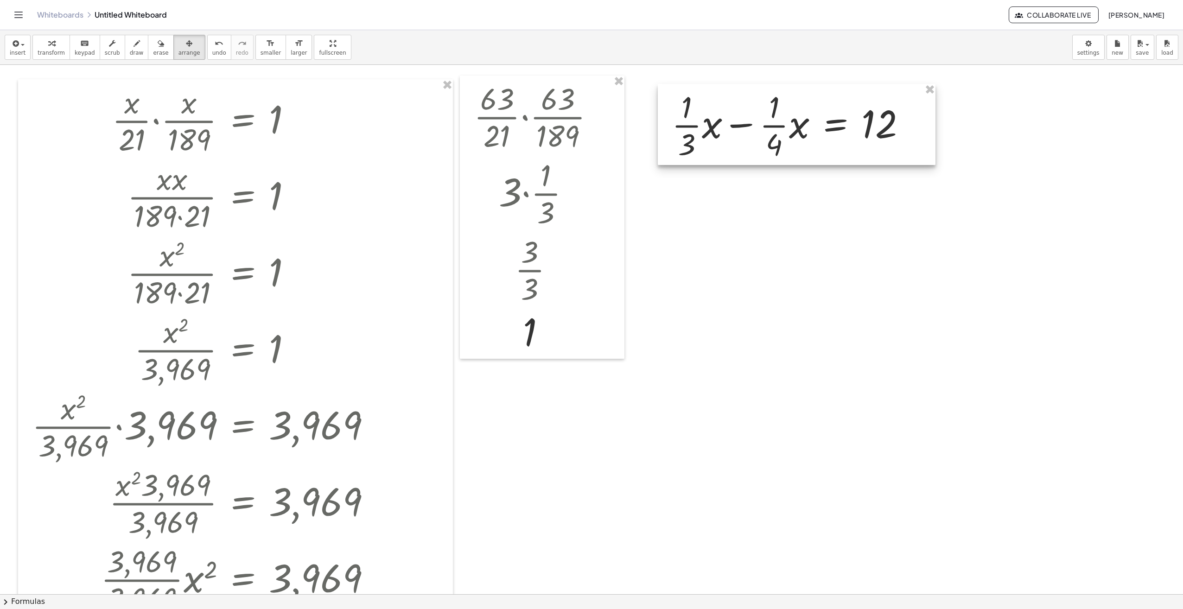
drag, startPoint x: 931, startPoint y: 335, endPoint x: 823, endPoint y: 105, distance: 253.9
click at [823, 105] on div at bounding box center [797, 124] width 278 height 81
click at [44, 50] on span "transform" at bounding box center [51, 53] width 27 height 6
click at [693, 125] on div at bounding box center [792, 123] width 251 height 76
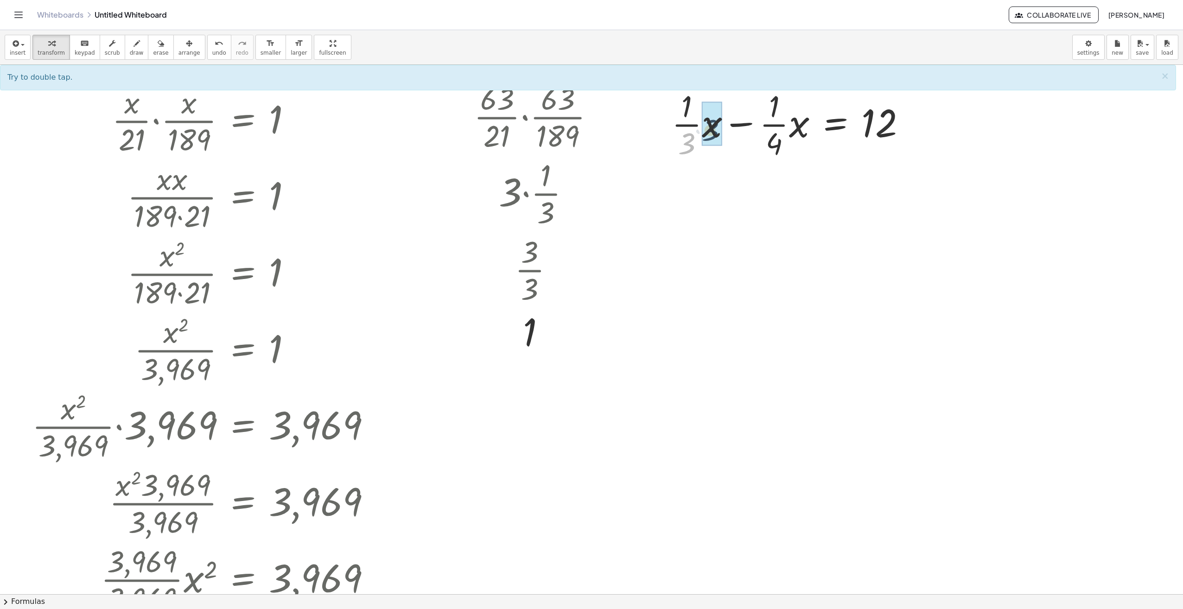
drag, startPoint x: 686, startPoint y: 142, endPoint x: 711, endPoint y: 129, distance: 28.0
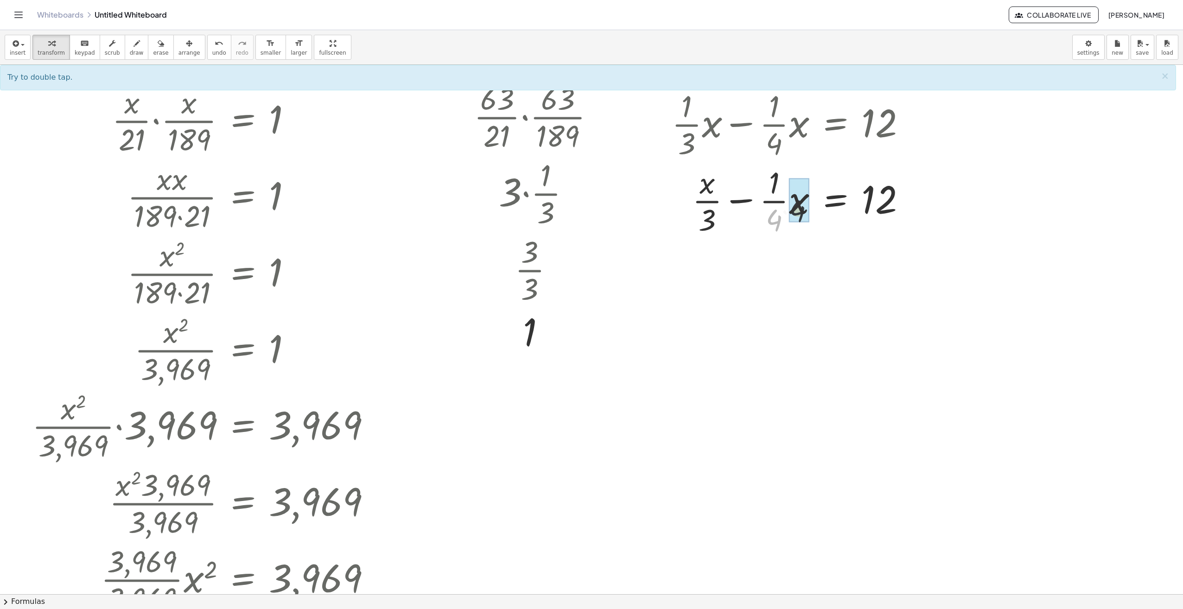
drag, startPoint x: 776, startPoint y: 222, endPoint x: 788, endPoint y: 218, distance: 12.7
click at [763, 277] on div at bounding box center [792, 276] width 251 height 76
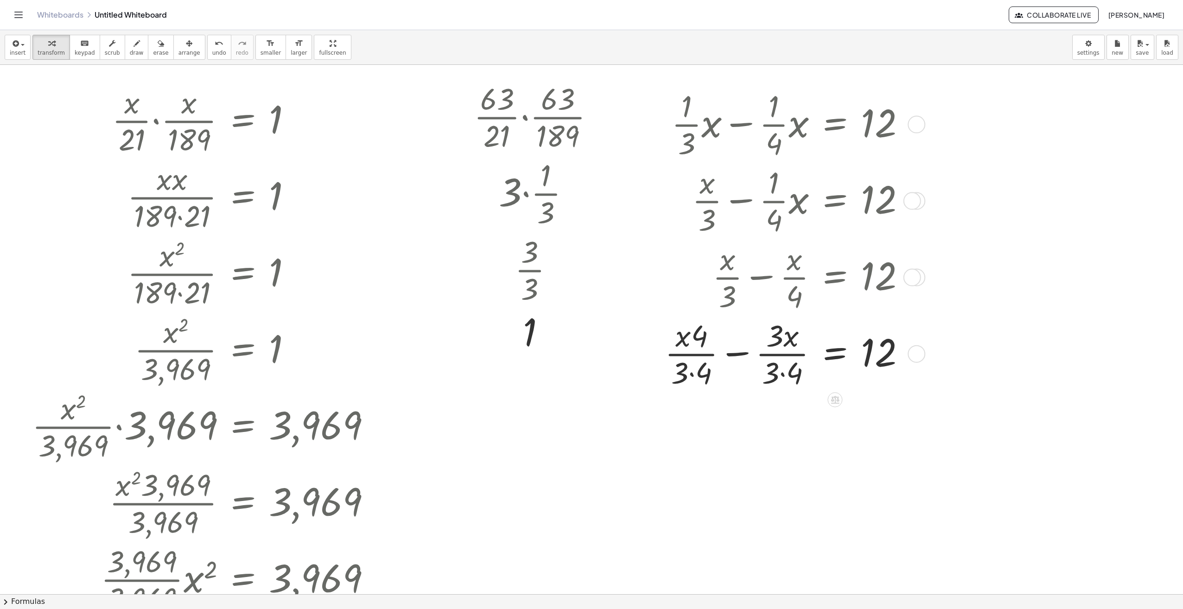
click at [738, 354] on div at bounding box center [788, 353] width 257 height 76
click at [738, 354] on div at bounding box center [792, 353] width 251 height 76
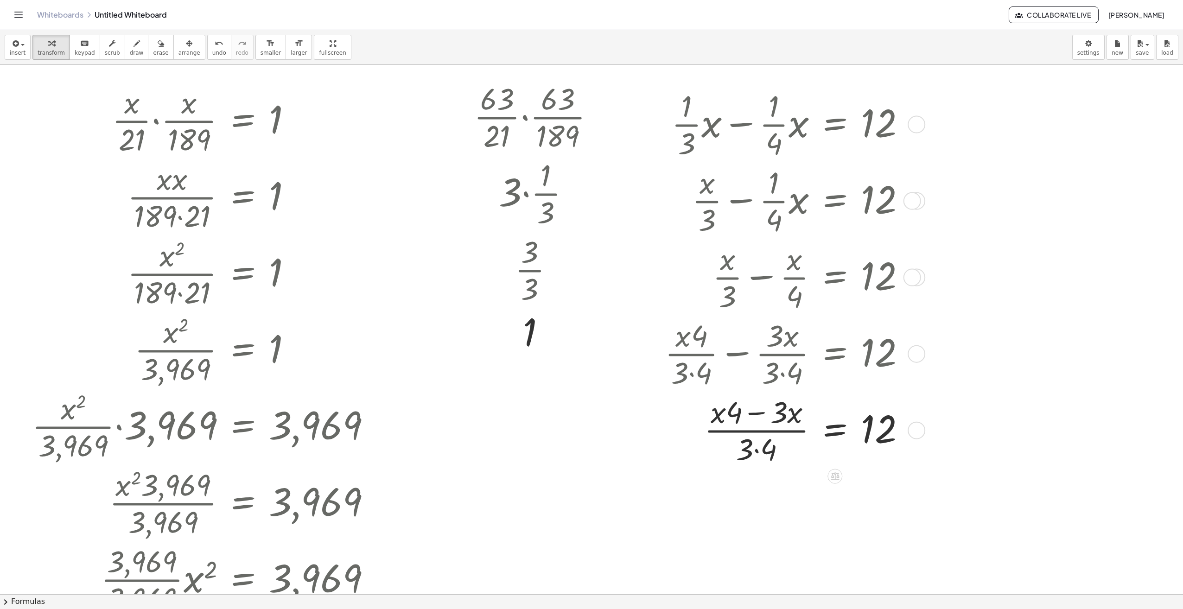
click at [757, 450] on div at bounding box center [788, 429] width 257 height 76
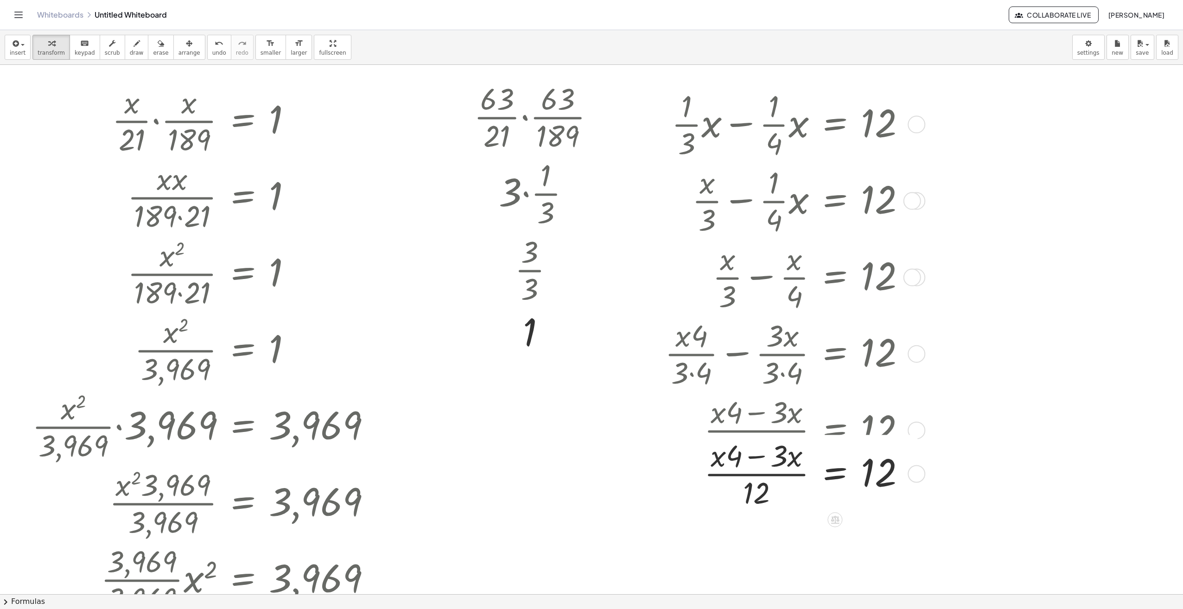
click at [758, 411] on div at bounding box center [788, 429] width 257 height 76
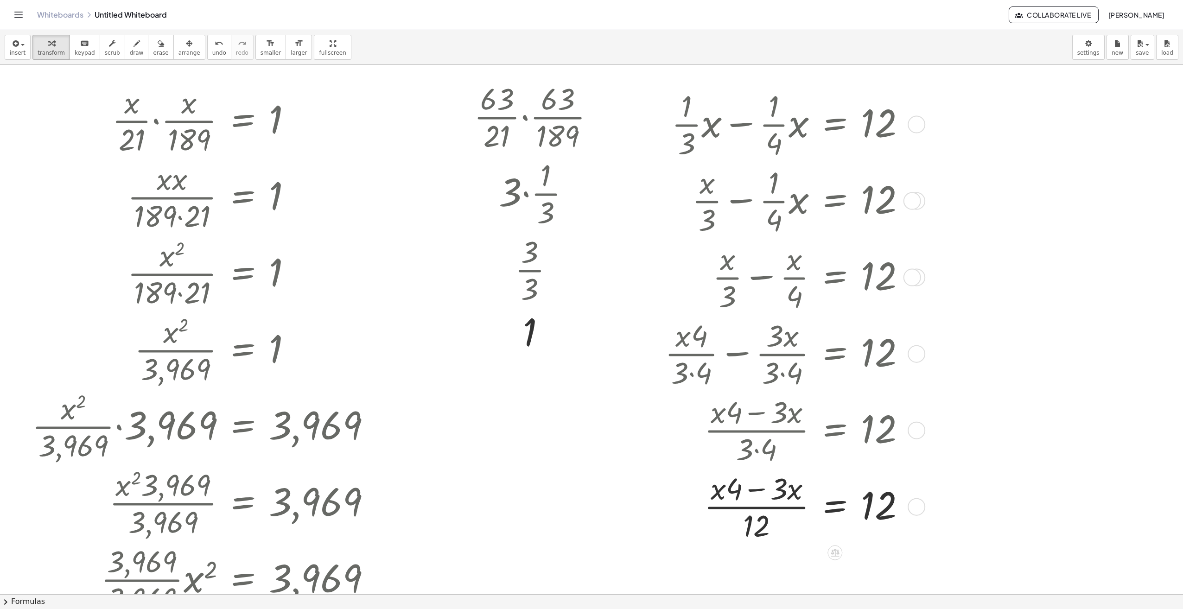
click at [756, 491] on div at bounding box center [788, 506] width 257 height 76
click at [212, 44] on div "undo" at bounding box center [219, 43] width 14 height 11
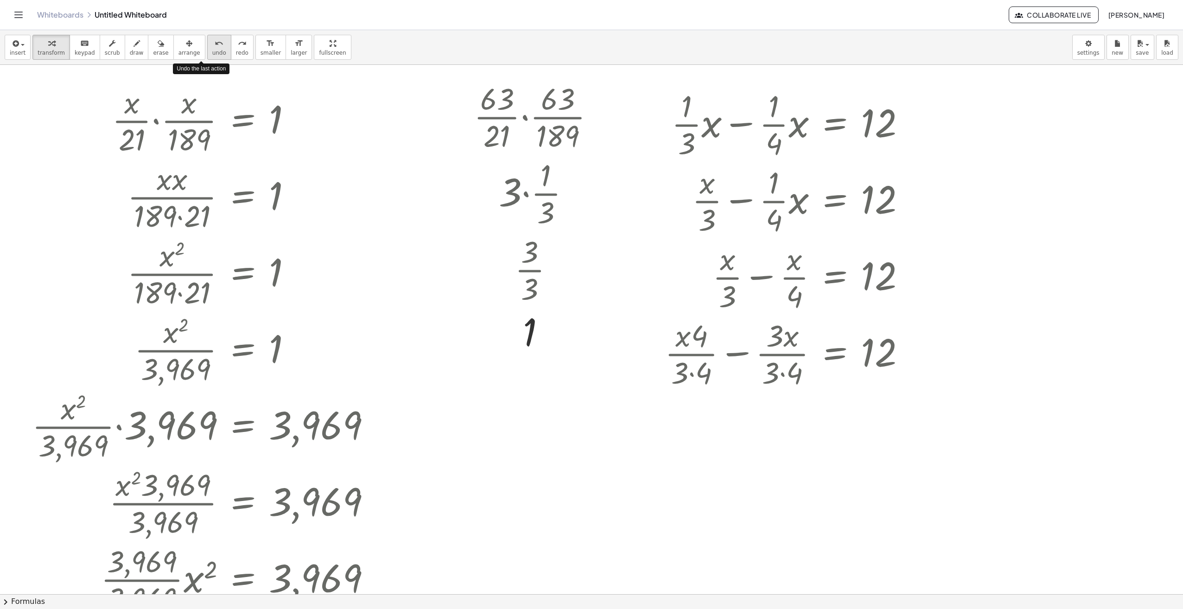
click at [212, 44] on div "undo" at bounding box center [219, 43] width 14 height 11
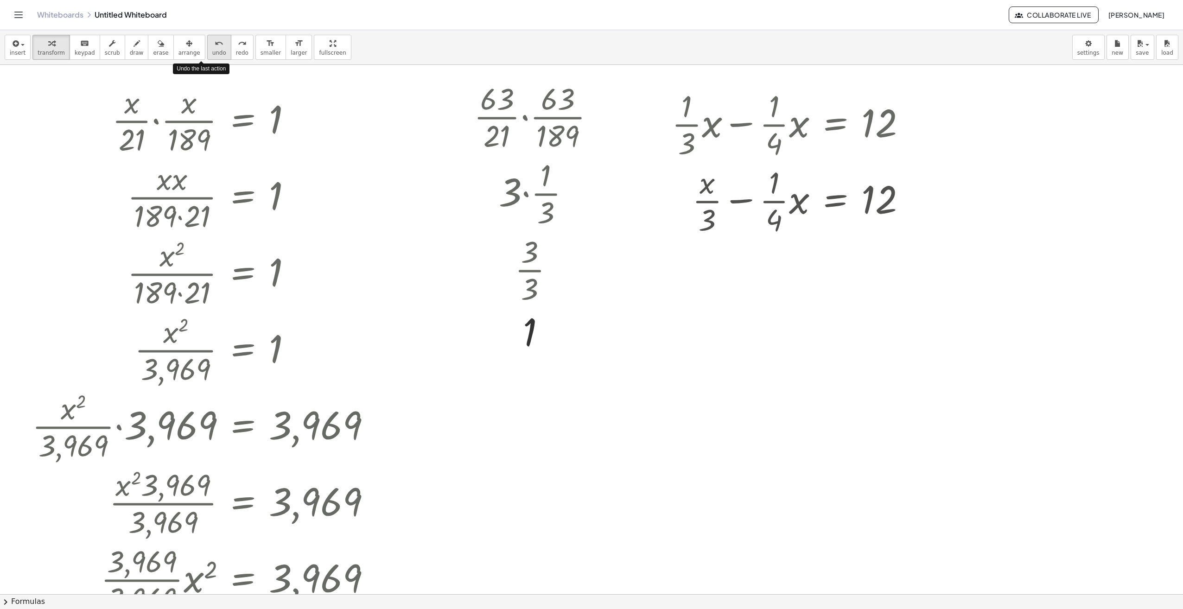
click at [212, 44] on div "undo" at bounding box center [219, 43] width 14 height 11
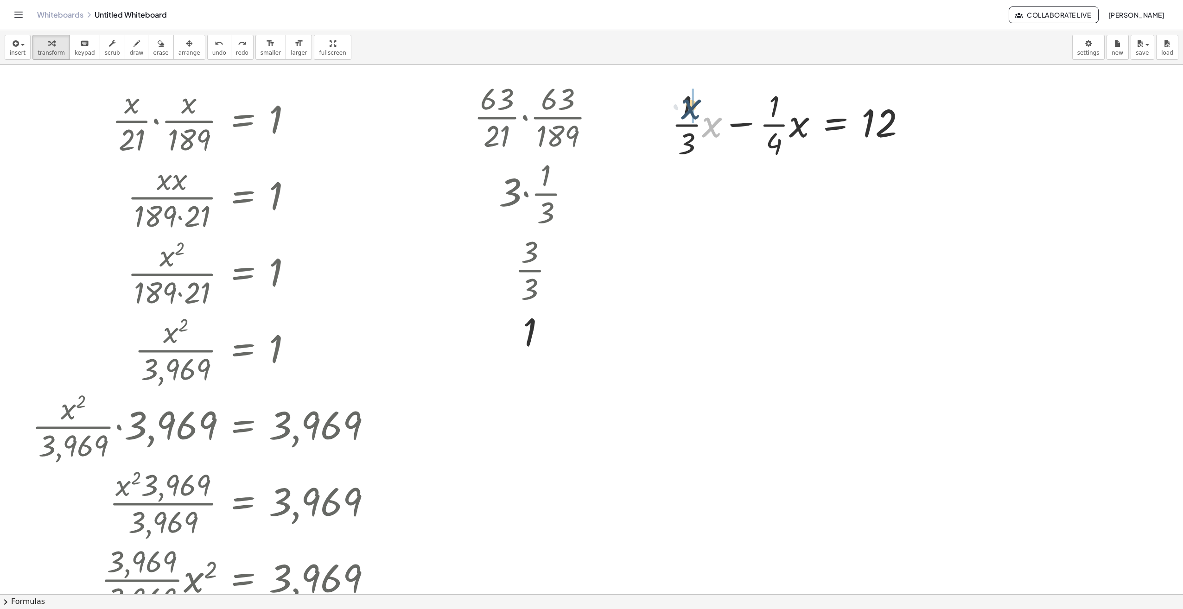
drag, startPoint x: 709, startPoint y: 127, endPoint x: 688, endPoint y: 109, distance: 28.6
click at [688, 109] on div at bounding box center [792, 123] width 251 height 76
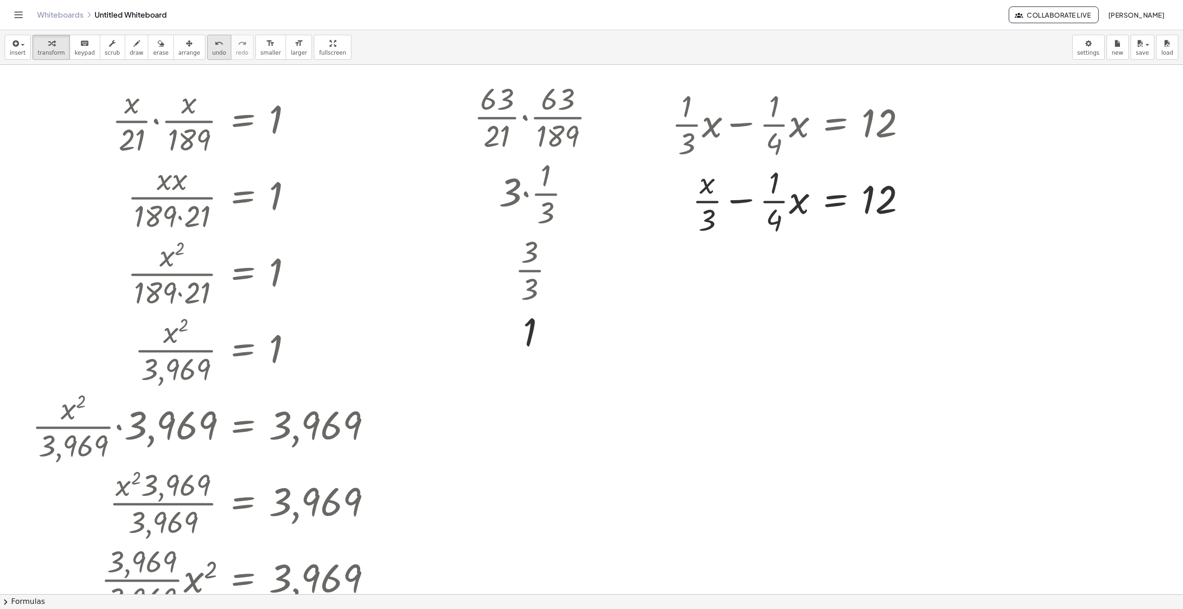
click at [215, 48] on icon "undo" at bounding box center [219, 43] width 9 height 11
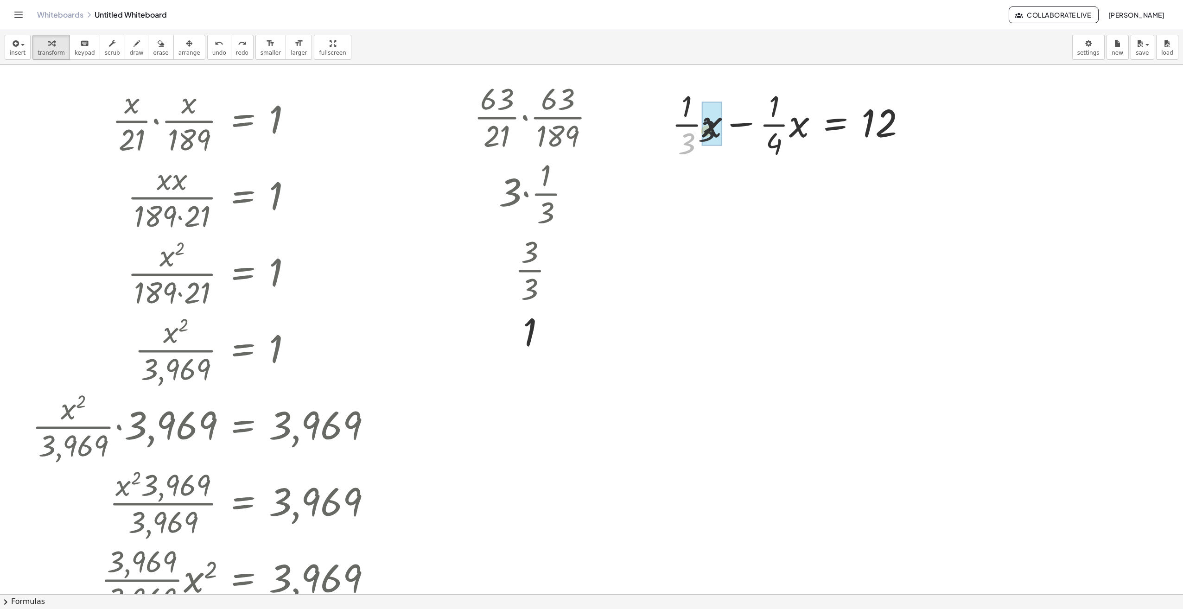
drag, startPoint x: 688, startPoint y: 143, endPoint x: 709, endPoint y: 127, distance: 26.2
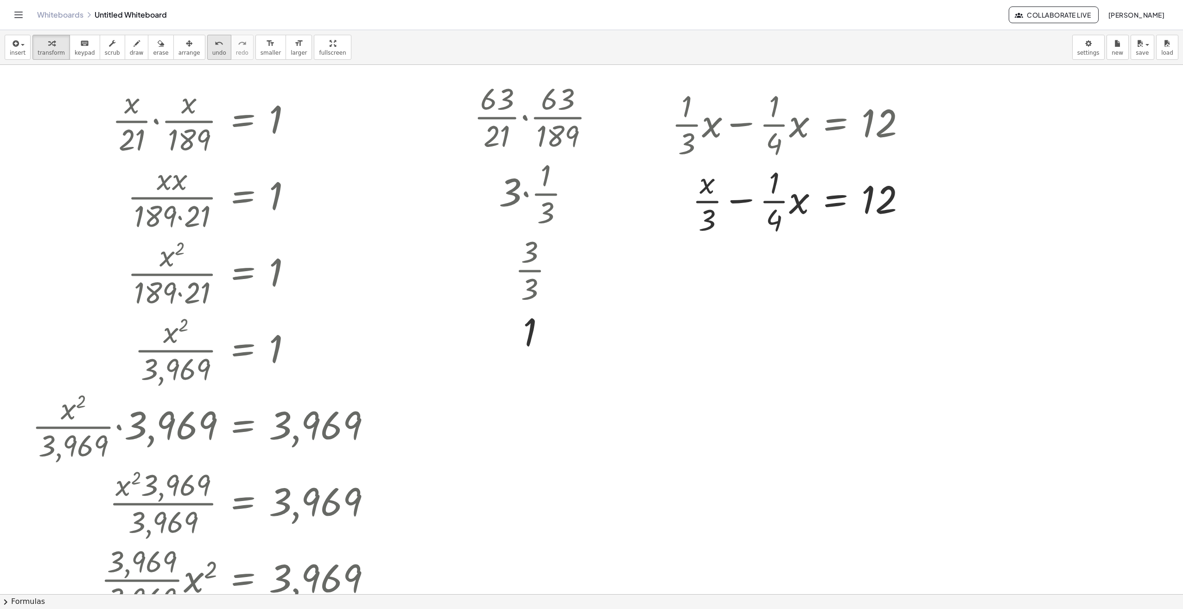
click at [212, 51] on span "undo" at bounding box center [219, 53] width 14 height 6
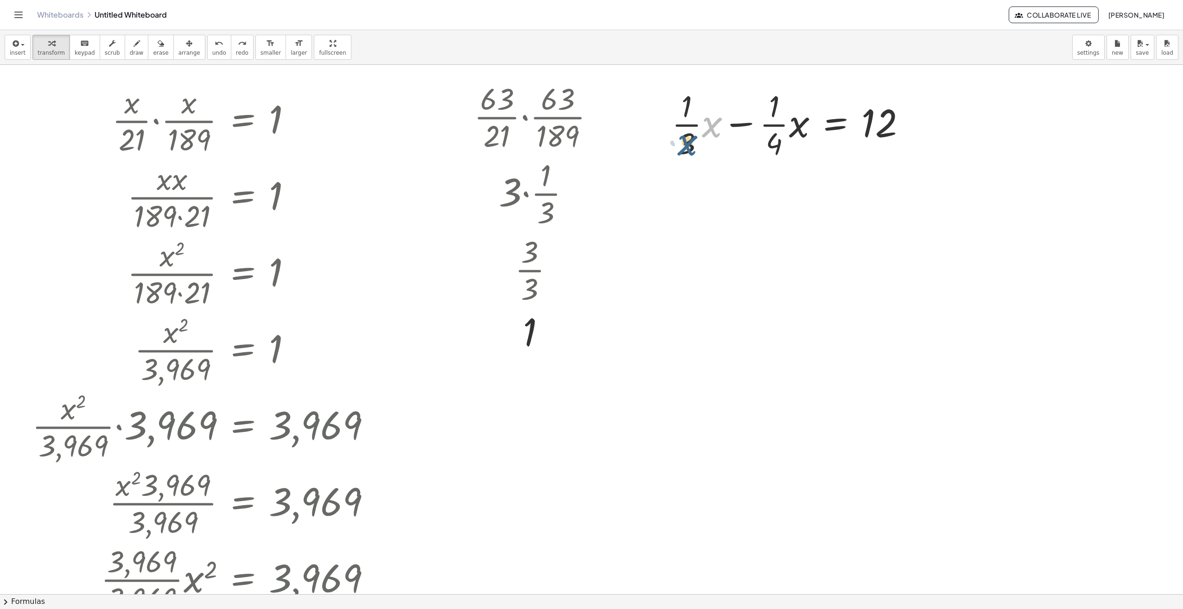
drag, startPoint x: 712, startPoint y: 127, endPoint x: 687, endPoint y: 145, distance: 30.9
click at [687, 145] on div at bounding box center [792, 123] width 251 height 76
click at [695, 125] on div at bounding box center [792, 123] width 251 height 76
click at [215, 40] on icon "undo" at bounding box center [219, 43] width 9 height 11
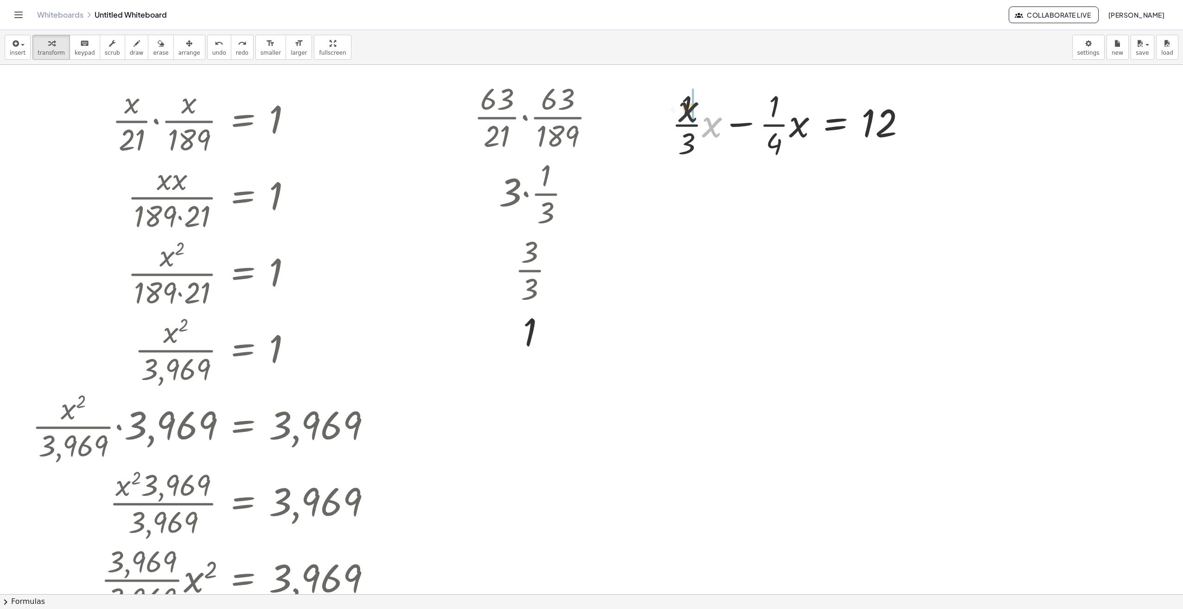
drag, startPoint x: 711, startPoint y: 128, endPoint x: 686, endPoint y: 111, distance: 29.7
click at [686, 111] on div at bounding box center [792, 123] width 251 height 76
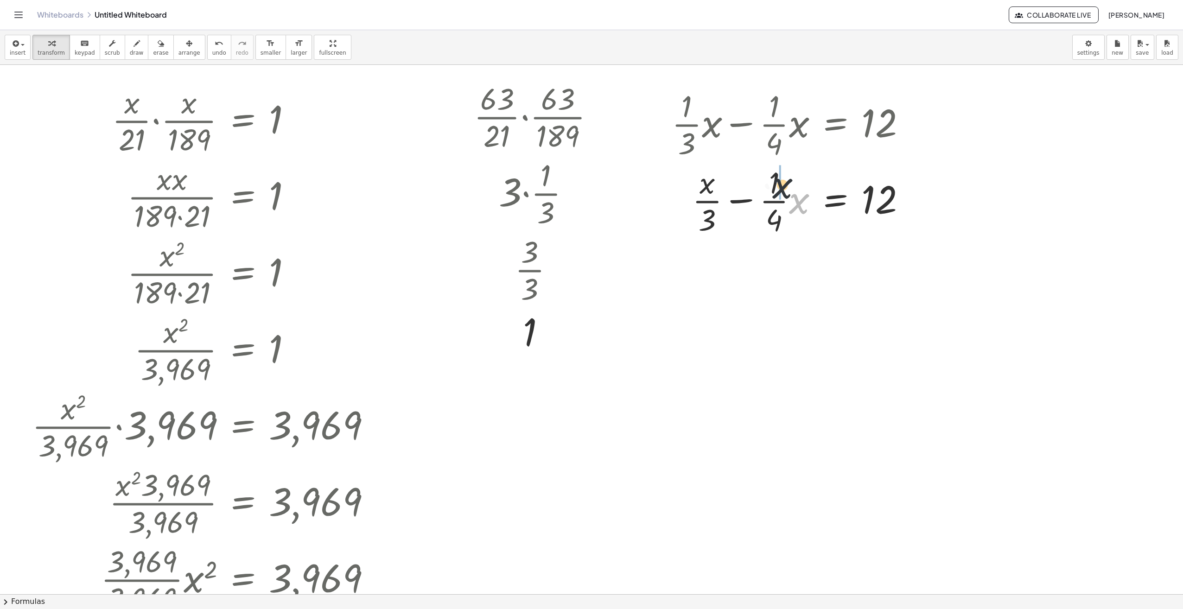
drag, startPoint x: 798, startPoint y: 202, endPoint x: 774, endPoint y: 183, distance: 31.0
click at [774, 183] on div at bounding box center [792, 200] width 251 height 76
click at [765, 278] on div at bounding box center [792, 276] width 251 height 76
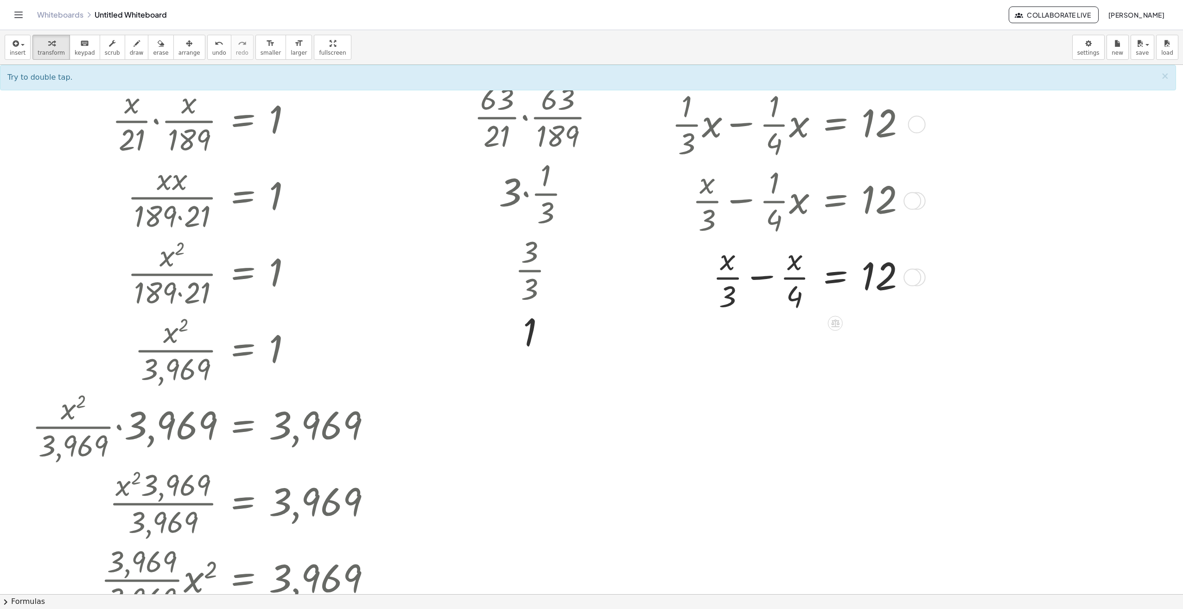
click at [761, 278] on div at bounding box center [792, 276] width 251 height 76
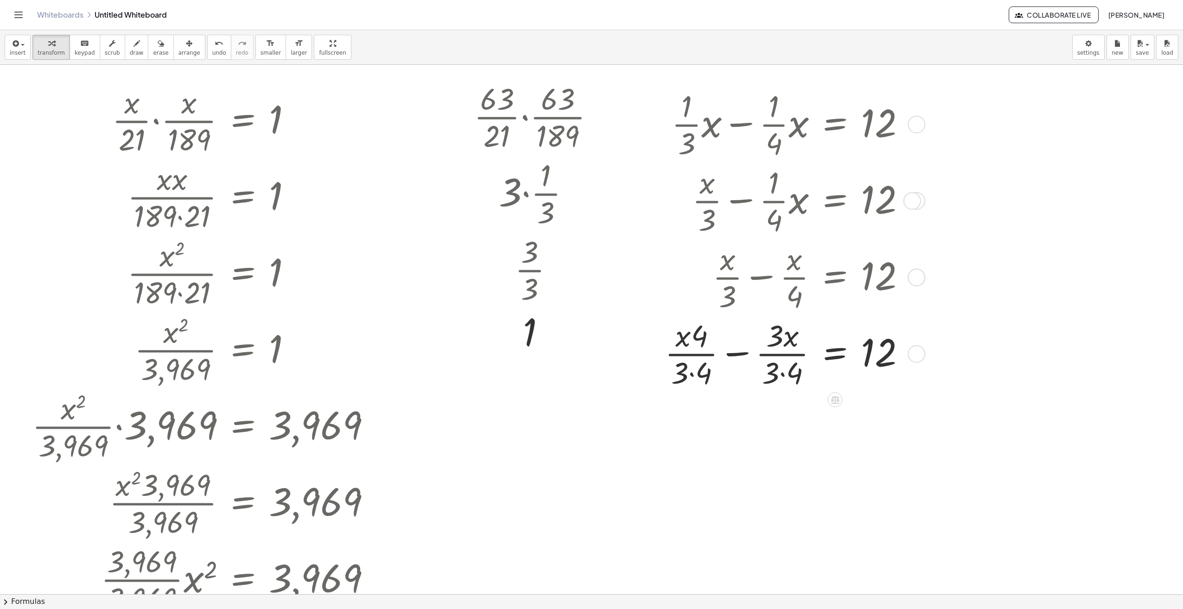
click at [739, 355] on div at bounding box center [788, 353] width 257 height 76
click at [739, 355] on div at bounding box center [792, 353] width 251 height 76
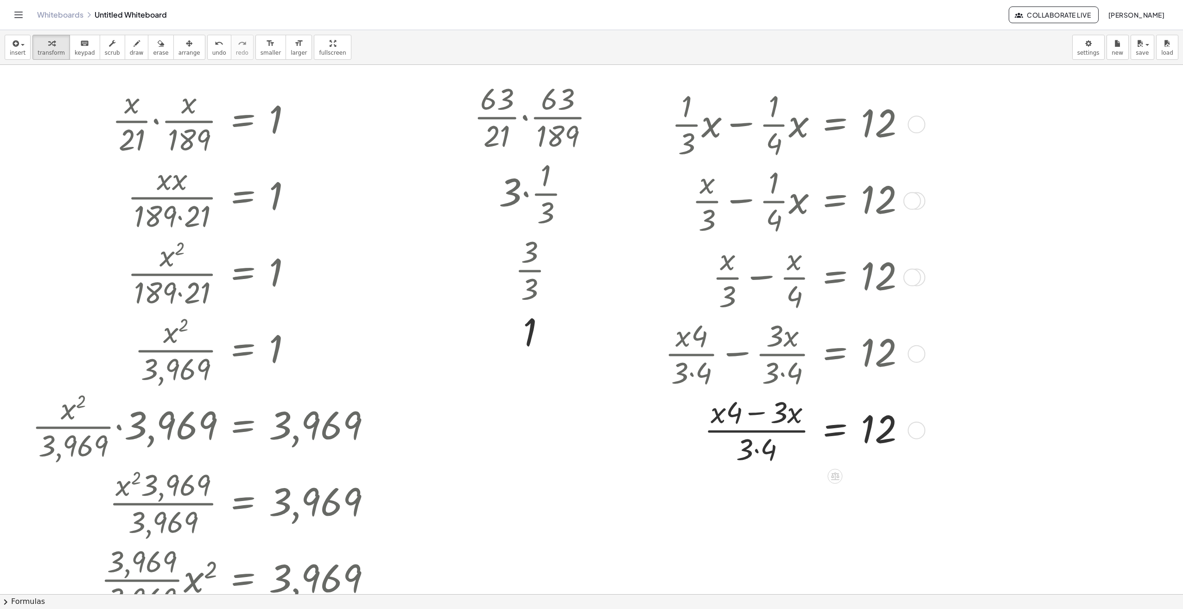
click at [757, 451] on div at bounding box center [788, 429] width 257 height 76
click at [757, 452] on div at bounding box center [788, 429] width 257 height 76
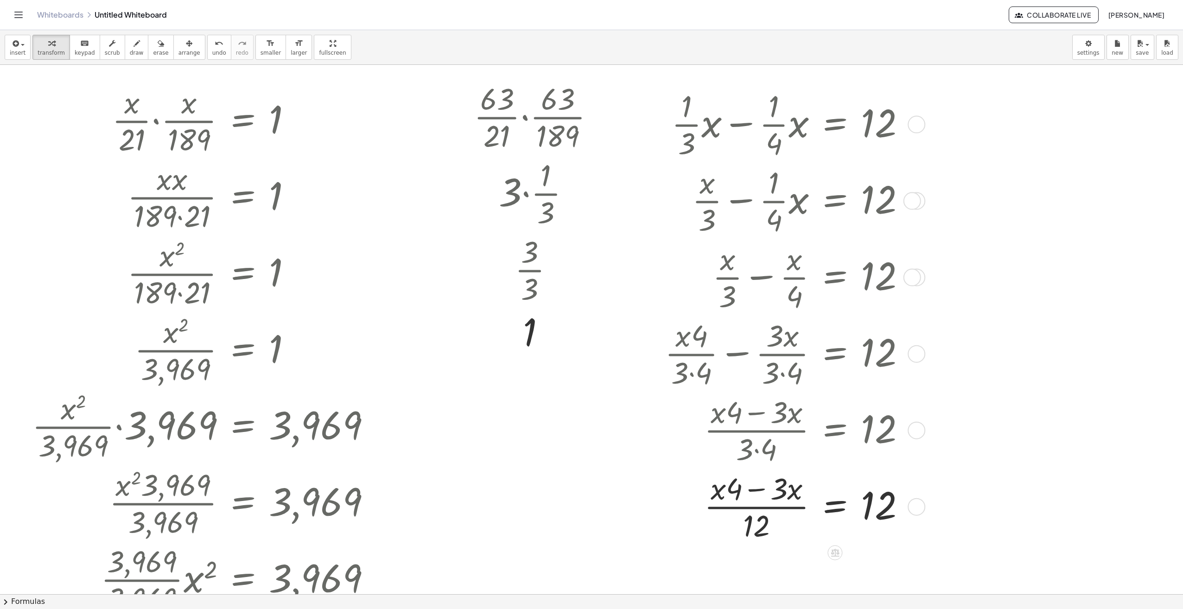
click at [761, 489] on div at bounding box center [788, 506] width 257 height 76
click at [212, 51] on span "undo" at bounding box center [219, 53] width 14 height 6
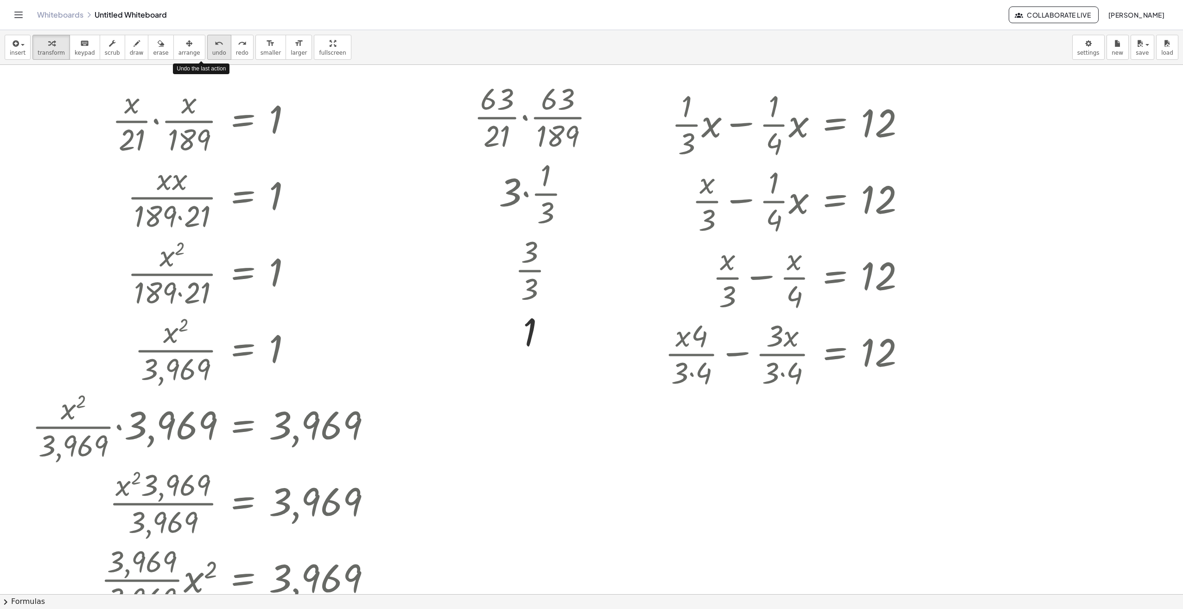
click at [212, 51] on span "undo" at bounding box center [219, 53] width 14 height 6
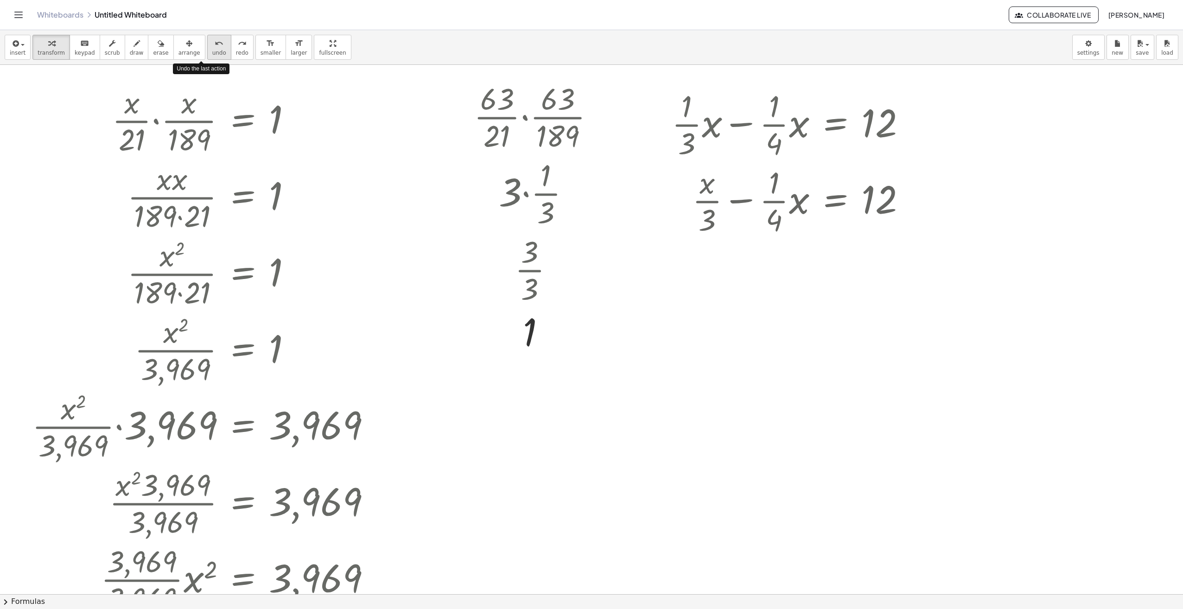
click at [212, 51] on span "undo" at bounding box center [219, 53] width 14 height 6
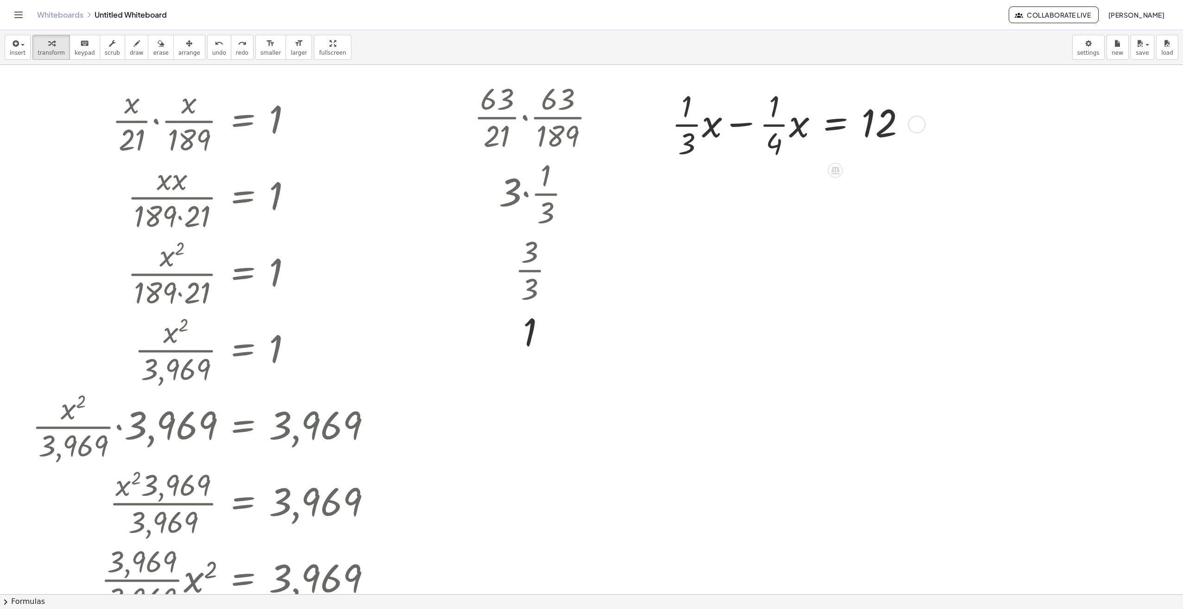
click at [704, 124] on div at bounding box center [792, 123] width 251 height 76
click at [212, 53] on span "undo" at bounding box center [219, 53] width 14 height 6
click at [857, 155] on div at bounding box center [792, 123] width 251 height 76
drag, startPoint x: 918, startPoint y: 124, endPoint x: 944, endPoint y: 138, distance: 29.7
click at [944, 138] on div "· · x · 21 · · x · 189 = 1 · x · x · 189 · 21 = 1 Go back to this line Copy lin…" at bounding box center [591, 594] width 1183 height 1058
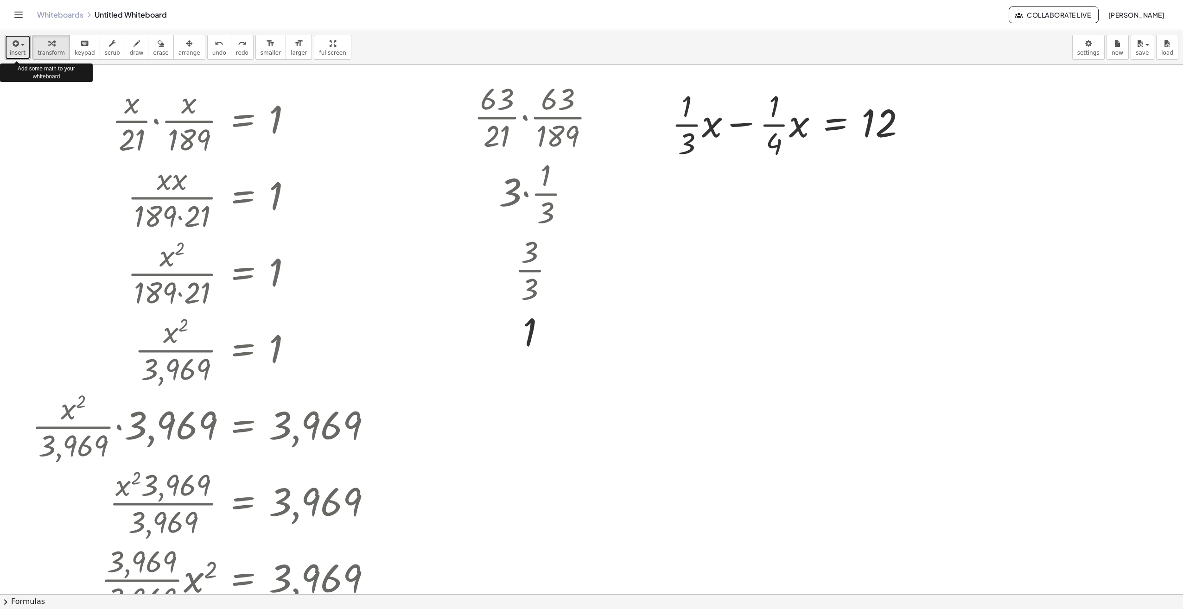
click at [11, 48] on icon "button" at bounding box center [15, 43] width 8 height 11
click at [38, 47] on div "button" at bounding box center [51, 43] width 27 height 11
click at [107, 44] on div "button" at bounding box center [112, 43] width 15 height 11
click at [685, 92] on div "▲" at bounding box center [686, 90] width 7 height 11
click at [21, 50] on span "insert" at bounding box center [18, 53] width 16 height 6
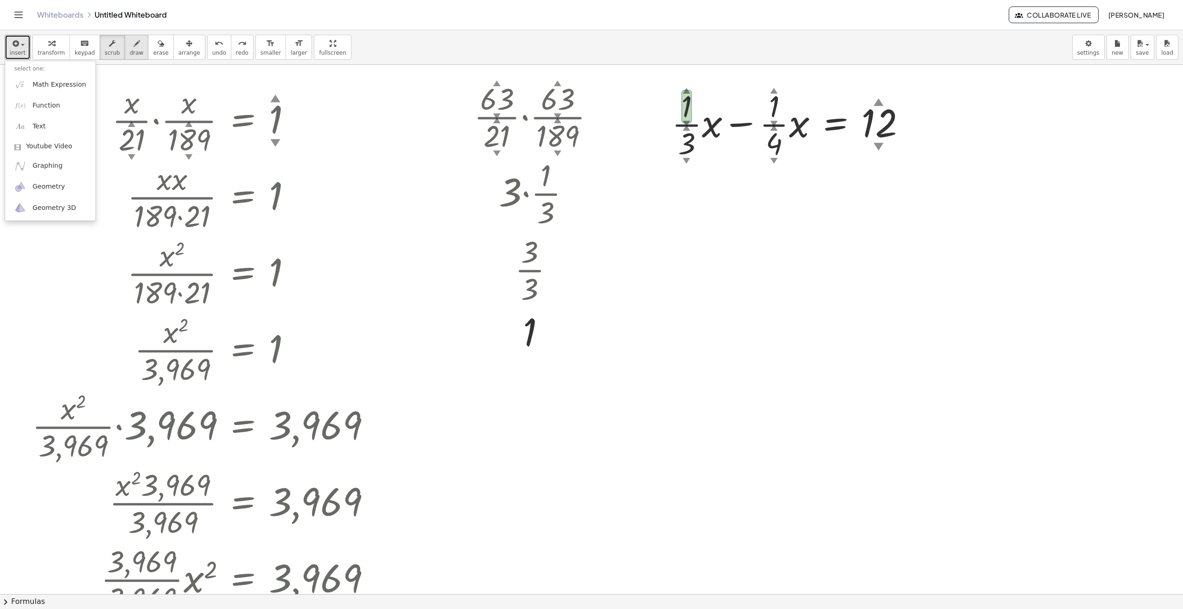
click at [130, 45] on div "button" at bounding box center [137, 43] width 14 height 11
click at [178, 50] on span "arrange" at bounding box center [189, 53] width 22 height 6
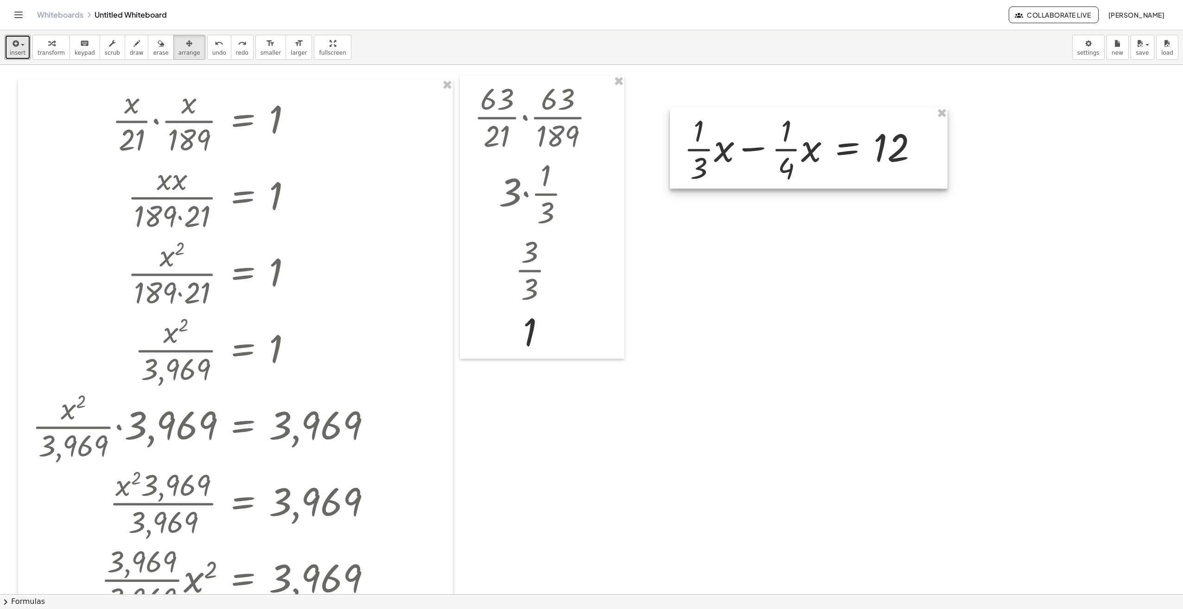
drag, startPoint x: 795, startPoint y: 137, endPoint x: 815, endPoint y: 147, distance: 22.6
click at [810, 154] on div at bounding box center [809, 148] width 278 height 81
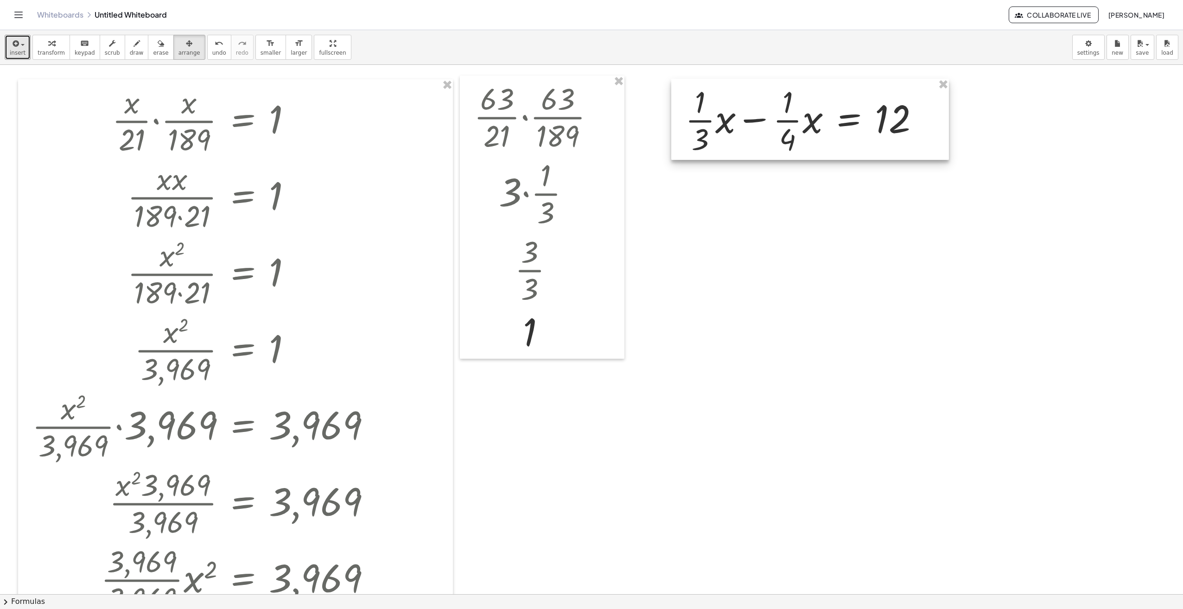
drag, startPoint x: 812, startPoint y: 144, endPoint x: 811, endPoint y: 122, distance: 22.3
click at [811, 122] on div at bounding box center [810, 119] width 278 height 81
click at [22, 48] on div "button" at bounding box center [18, 43] width 16 height 11
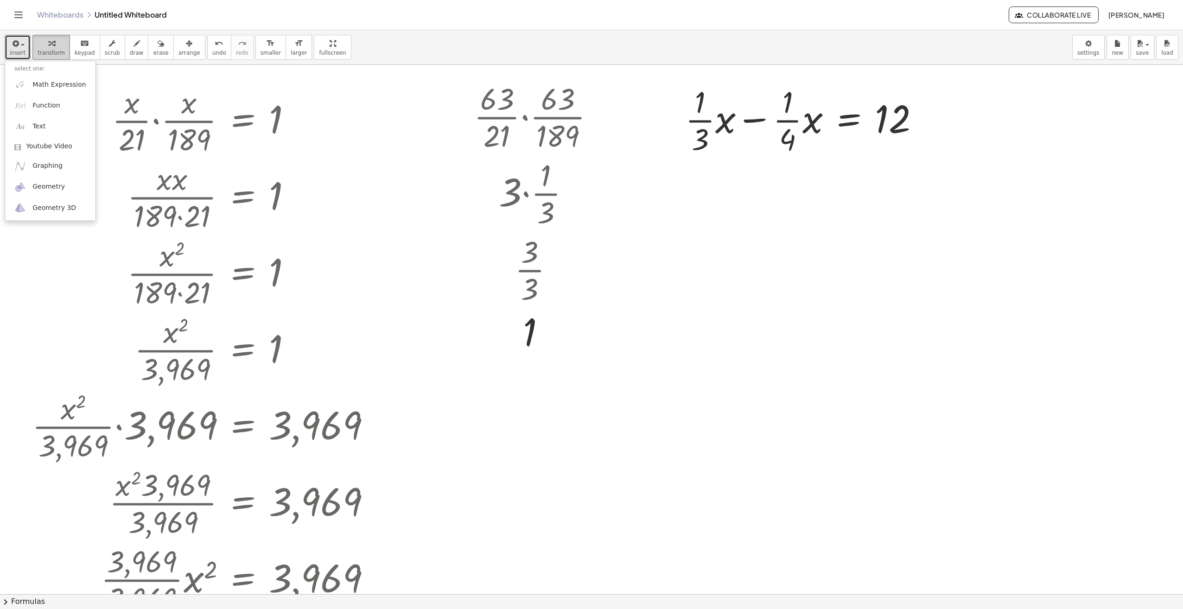
click at [48, 46] on icon "button" at bounding box center [51, 43] width 6 height 11
click at [764, 147] on div at bounding box center [805, 119] width 251 height 76
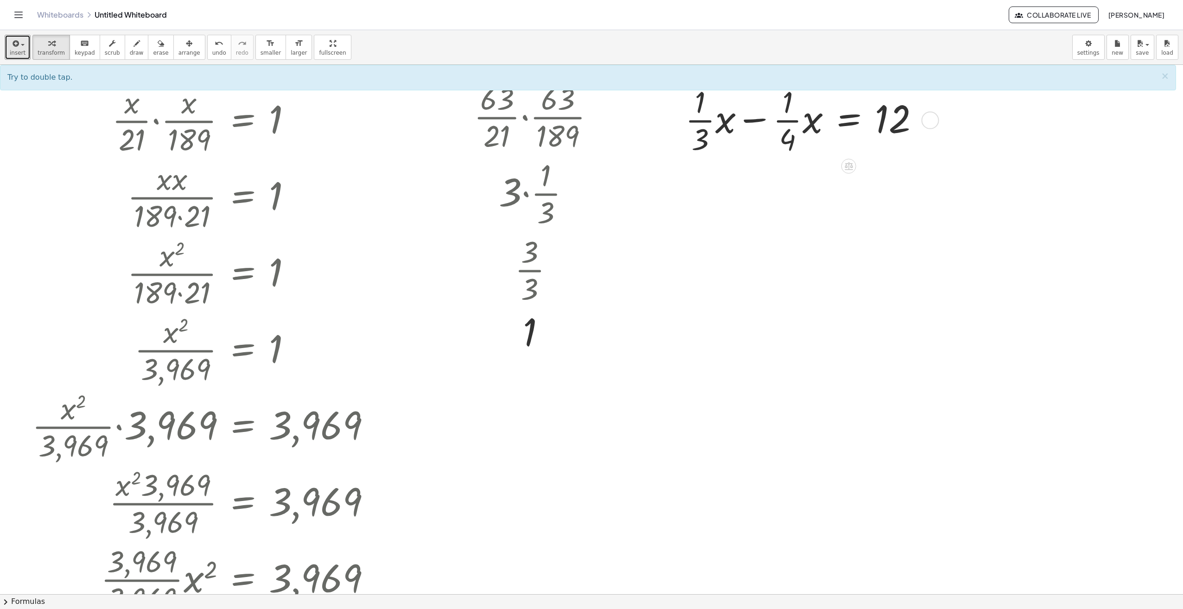
click at [762, 142] on div at bounding box center [805, 119] width 251 height 76
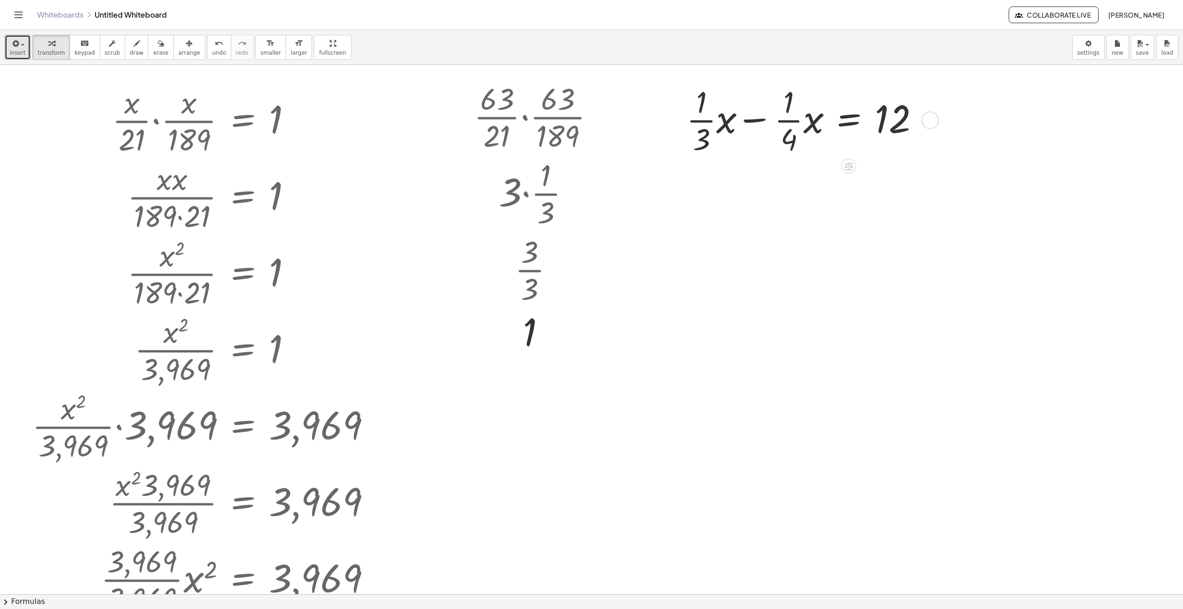
click at [762, 142] on div at bounding box center [805, 119] width 251 height 76
click at [760, 144] on div at bounding box center [805, 119] width 251 height 76
click at [995, 361] on div at bounding box center [591, 594] width 1183 height 1058
